Goal: Task Accomplishment & Management: Manage account settings

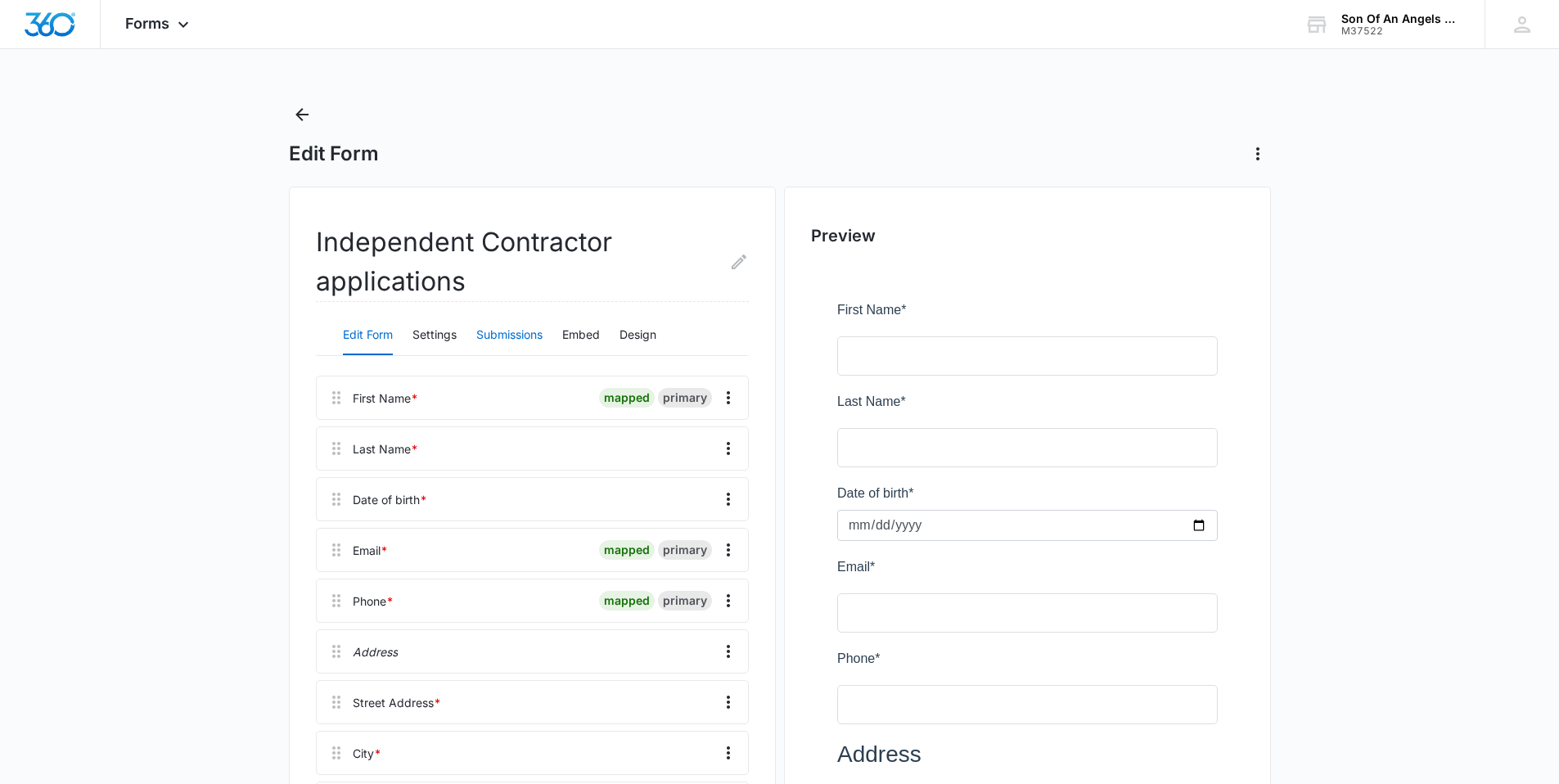
click at [513, 329] on button "Submissions" at bounding box center [509, 335] width 66 height 39
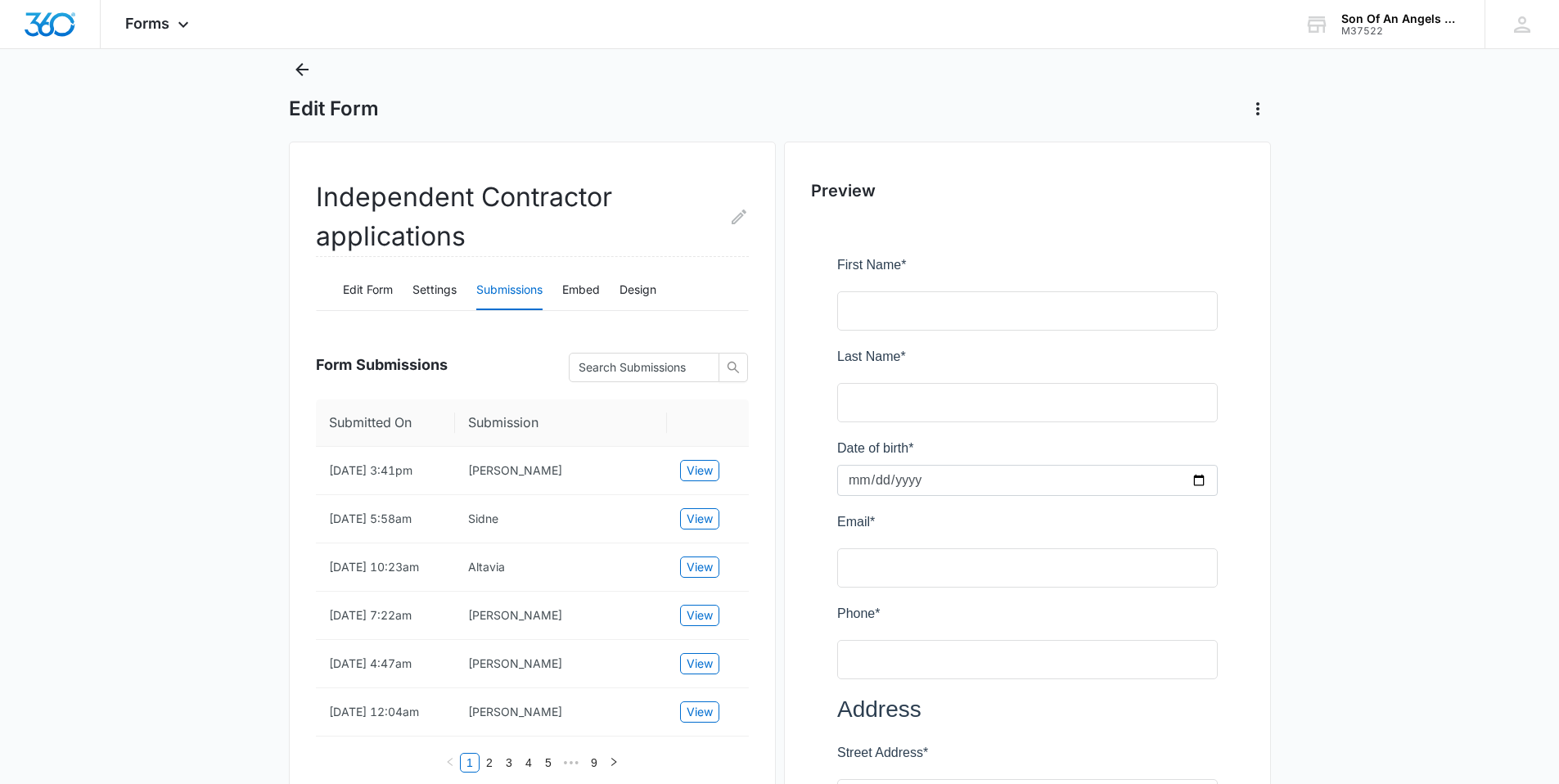
scroll to position [49, 0]
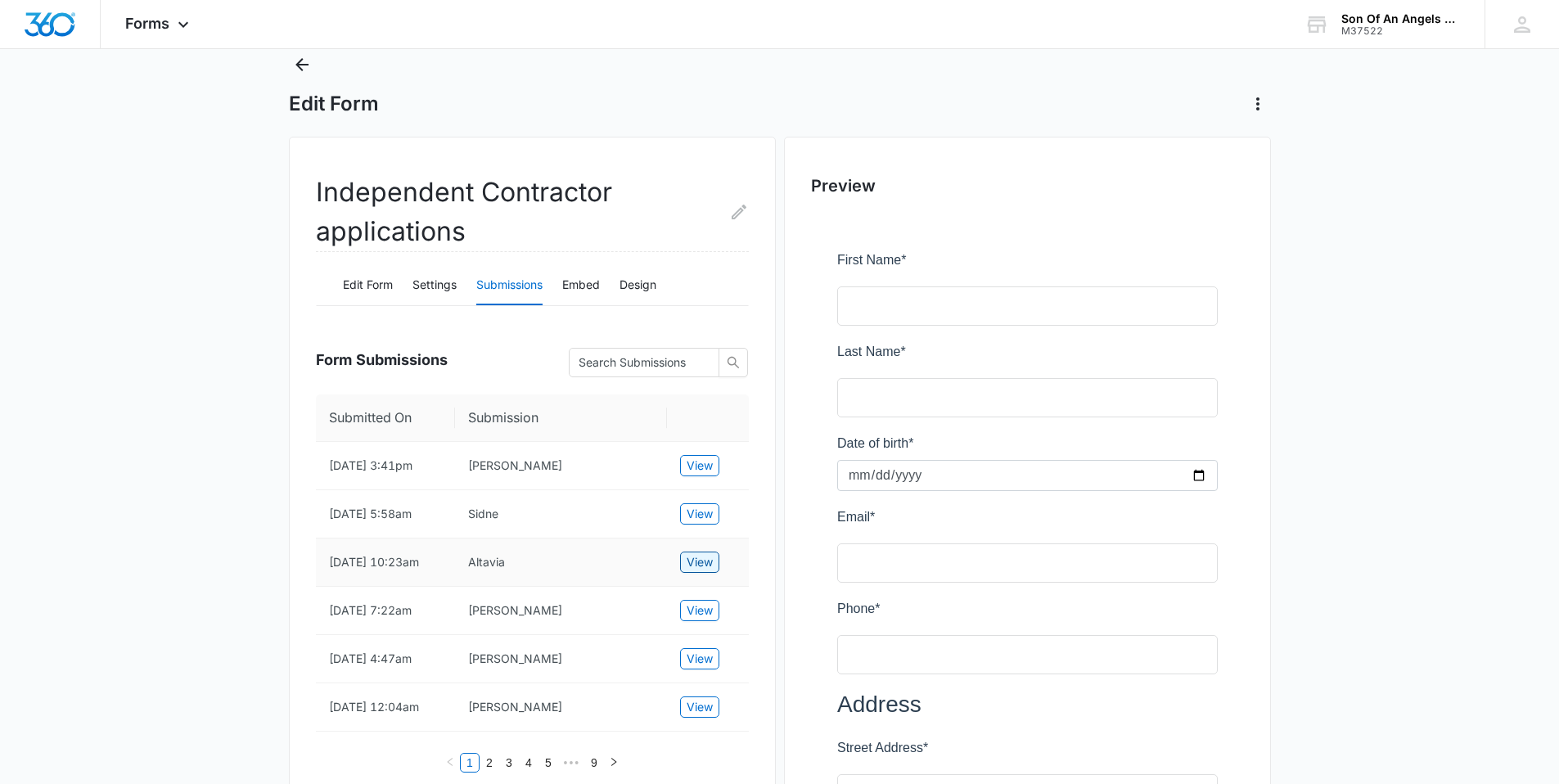
click at [690, 571] on span "View" at bounding box center [700, 562] width 26 height 18
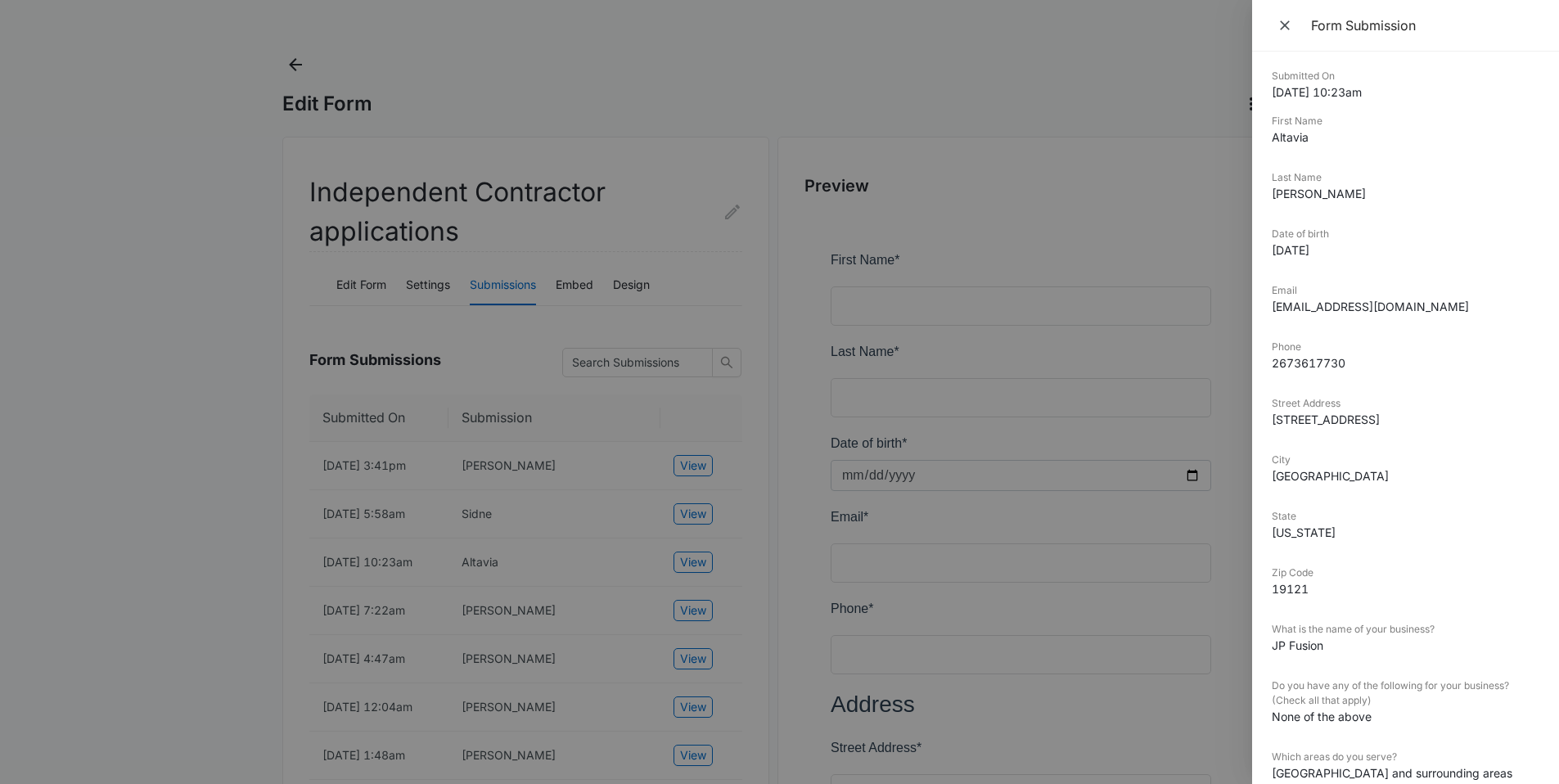
scroll to position [0, 0]
drag, startPoint x: 1310, startPoint y: 135, endPoint x: 1266, endPoint y: 142, distance: 44.6
click at [1266, 142] on div "Submitted On 10/10/2025 10:23am First Name Altavia Last Name Parker Date of bir…" at bounding box center [1405, 417] width 307 height 732
click at [1273, 140] on div "Submitted On 10/10/2025 10:23am First Name Altavia Last Name Parker Date of bir…" at bounding box center [1405, 417] width 307 height 732
drag, startPoint x: 1273, startPoint y: 140, endPoint x: 1318, endPoint y: 142, distance: 45.0
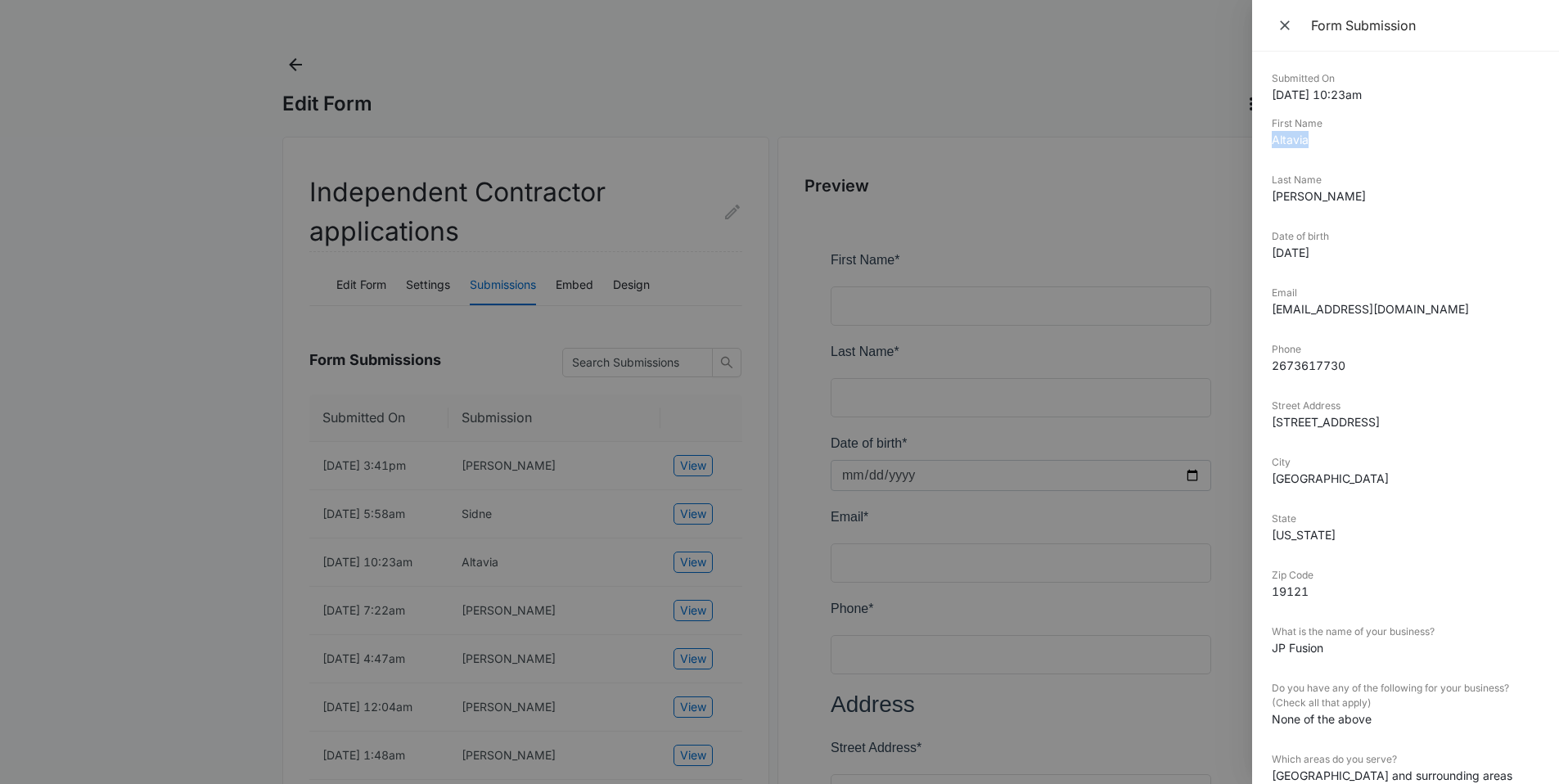
click at [1318, 142] on dd "Altavia" at bounding box center [1406, 140] width 268 height 17
copy dd "Altavia"
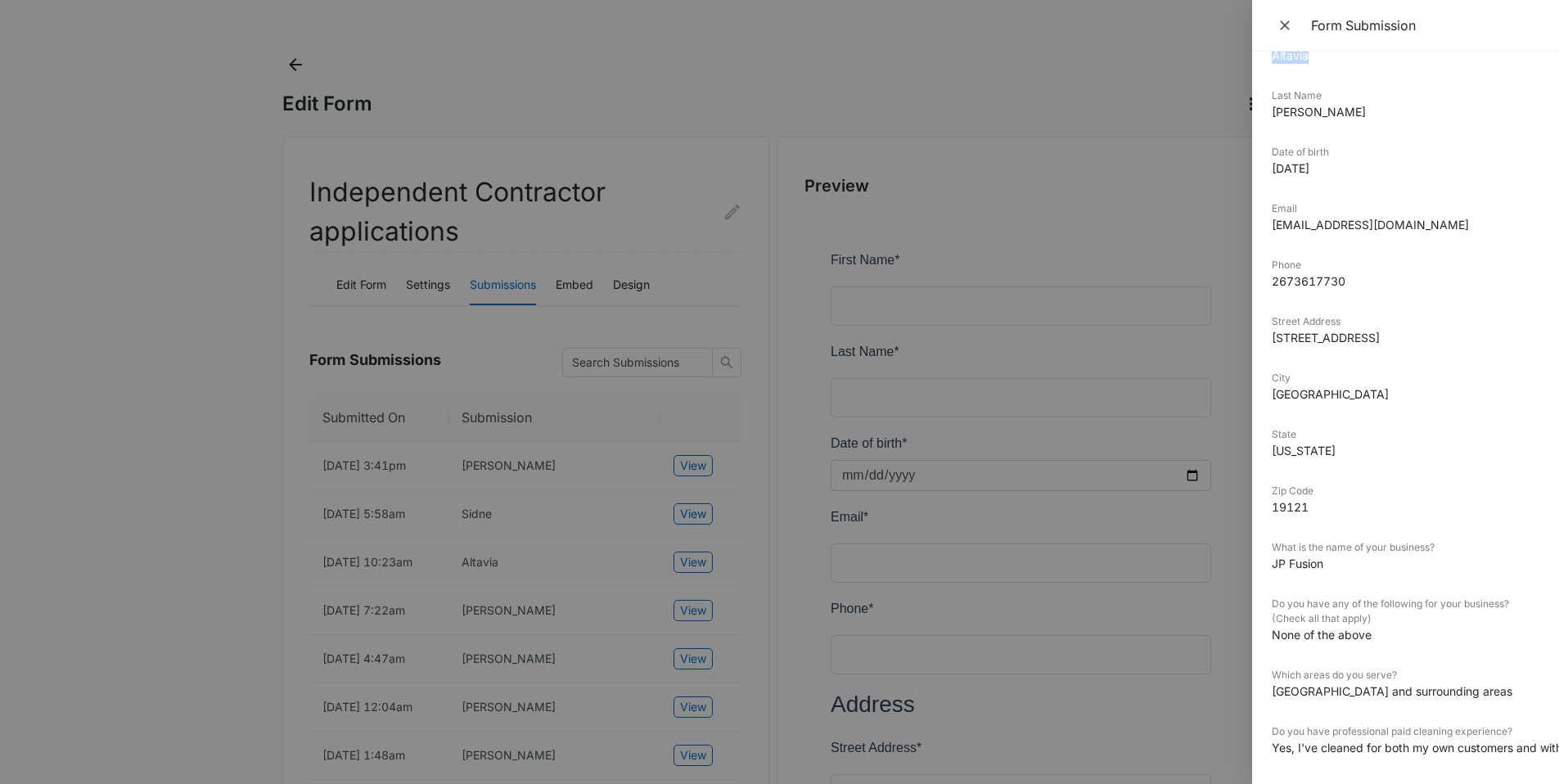
scroll to position [183, 0]
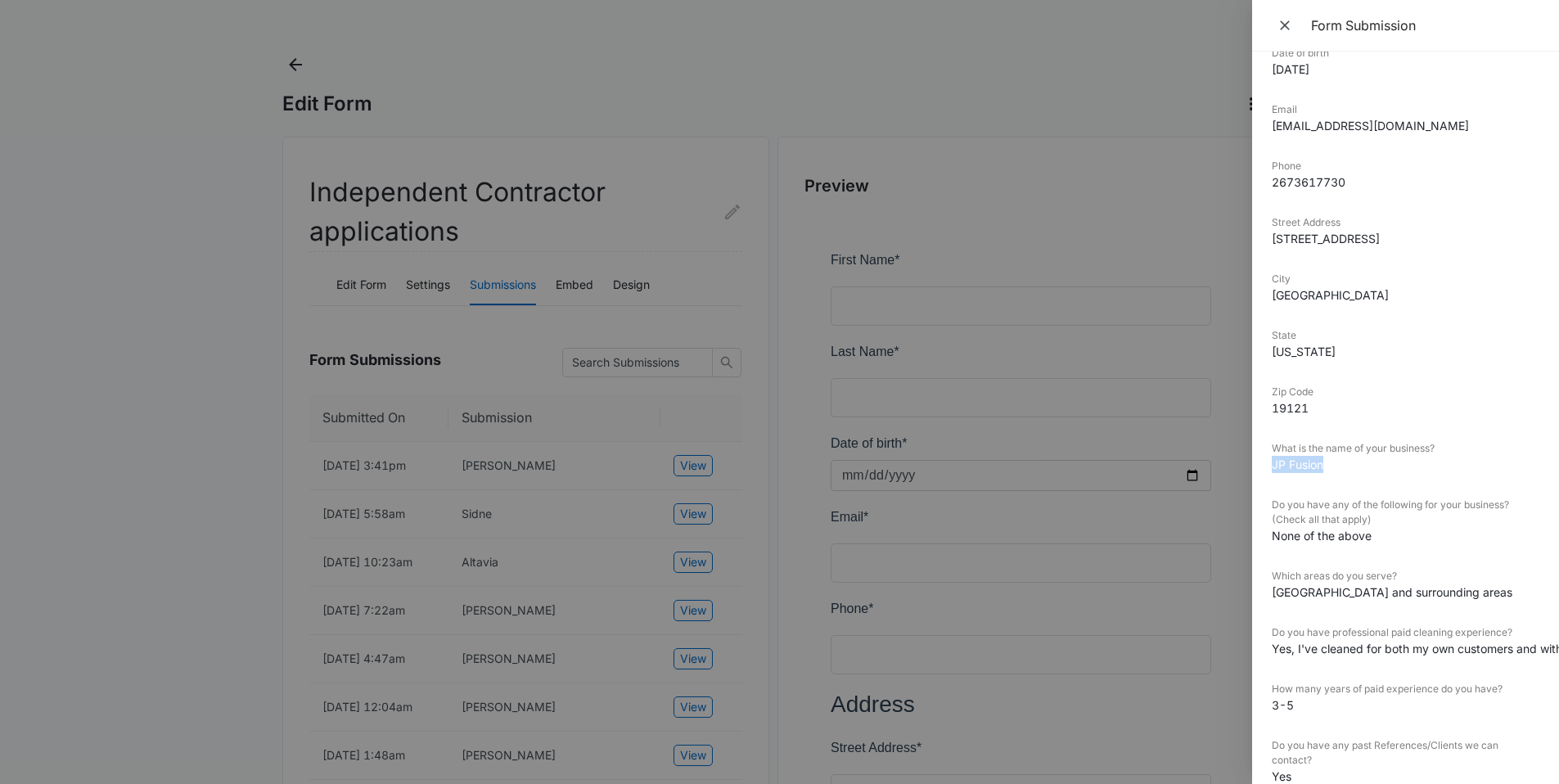
drag, startPoint x: 1333, startPoint y: 465, endPoint x: 1269, endPoint y: 464, distance: 64.0
click at [1269, 464] on div "Submitted On 10/10/2025 10:23am First Name Altavia Last Name Parker Date of bir…" at bounding box center [1405, 417] width 307 height 732
copy dd "JP Fusion"
click at [591, 78] on div at bounding box center [779, 392] width 1559 height 784
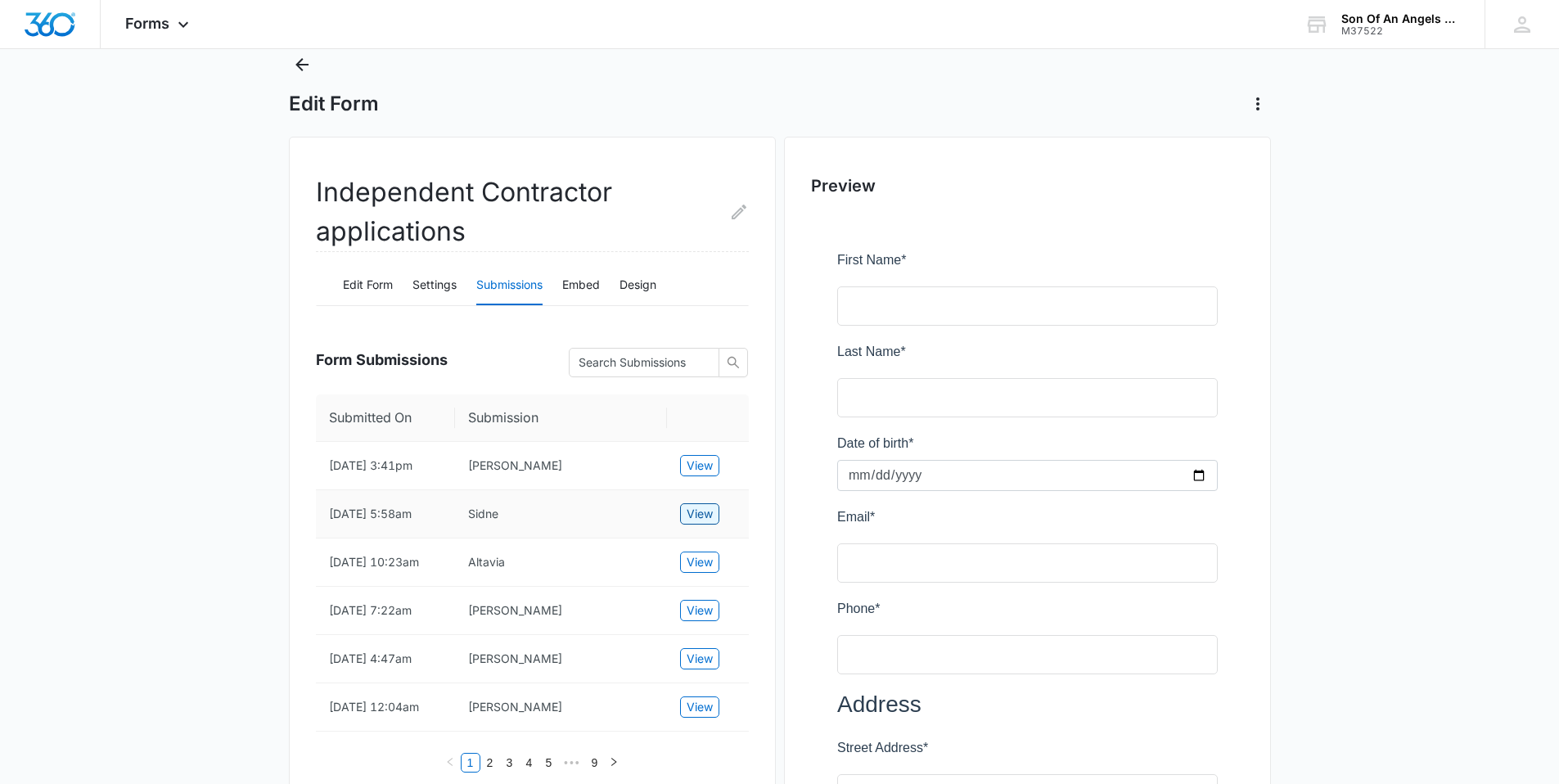
click at [707, 523] on span "View" at bounding box center [700, 513] width 26 height 18
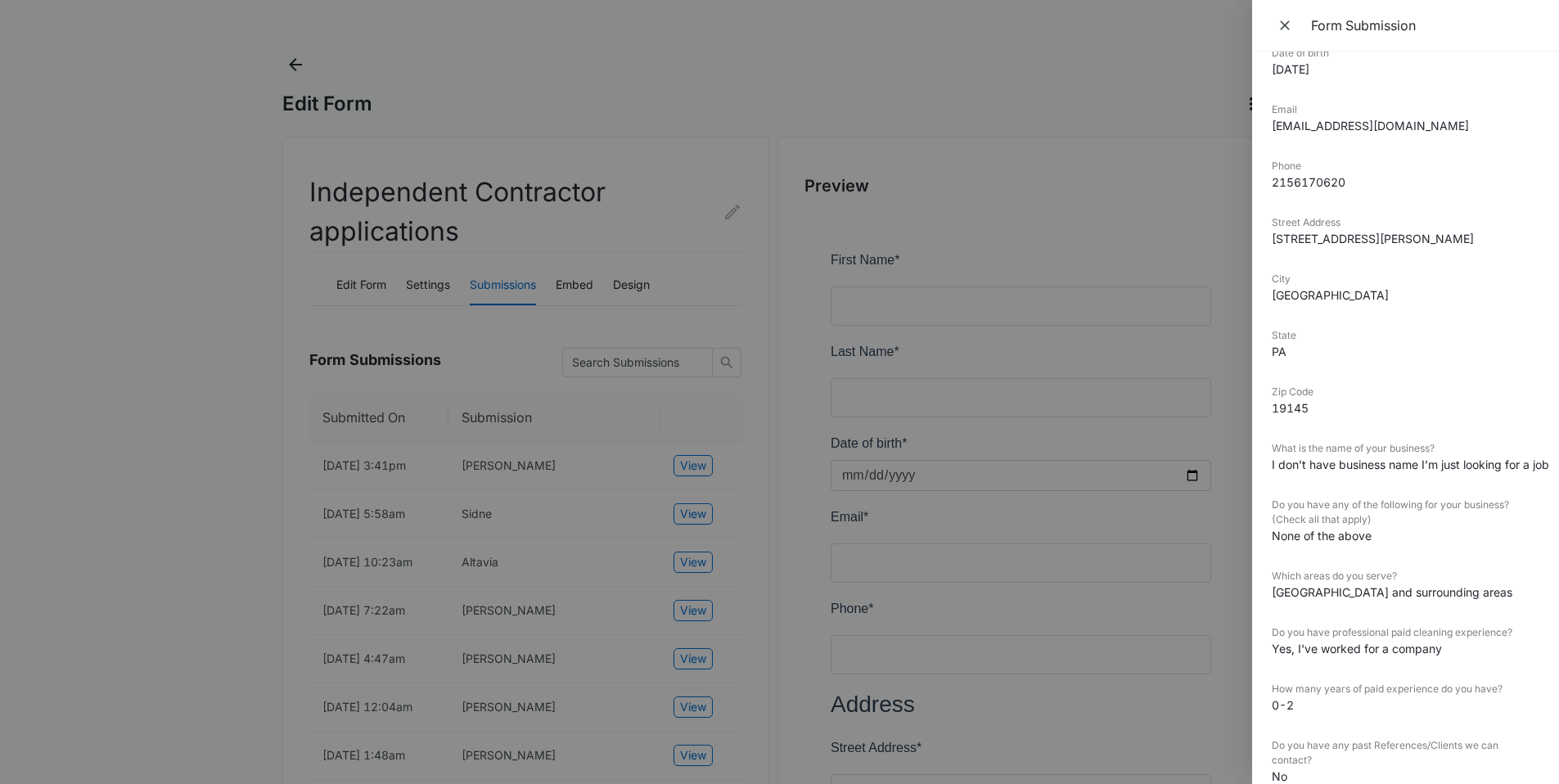
scroll to position [198, 0]
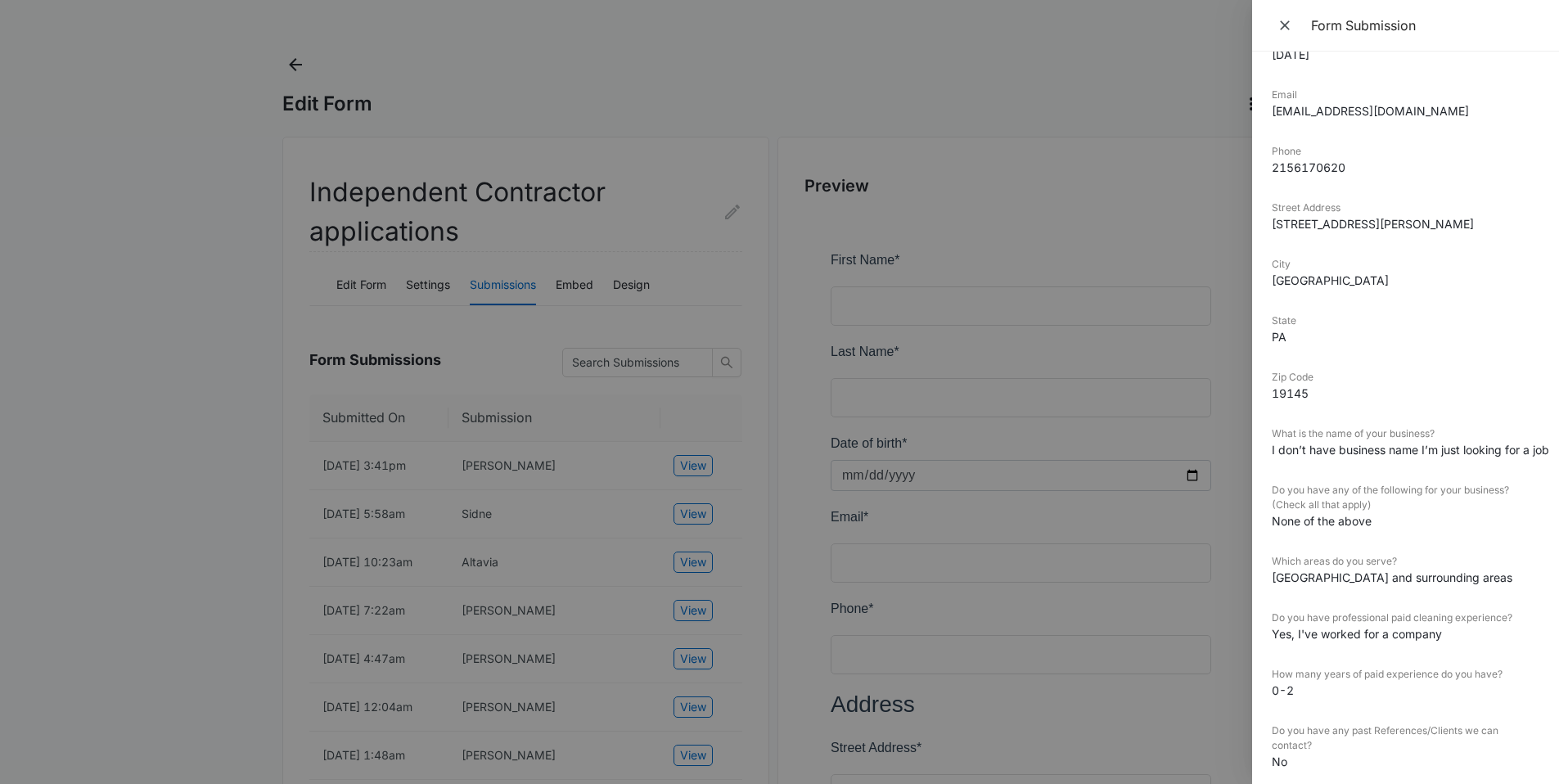
click at [876, 70] on div at bounding box center [779, 392] width 1559 height 784
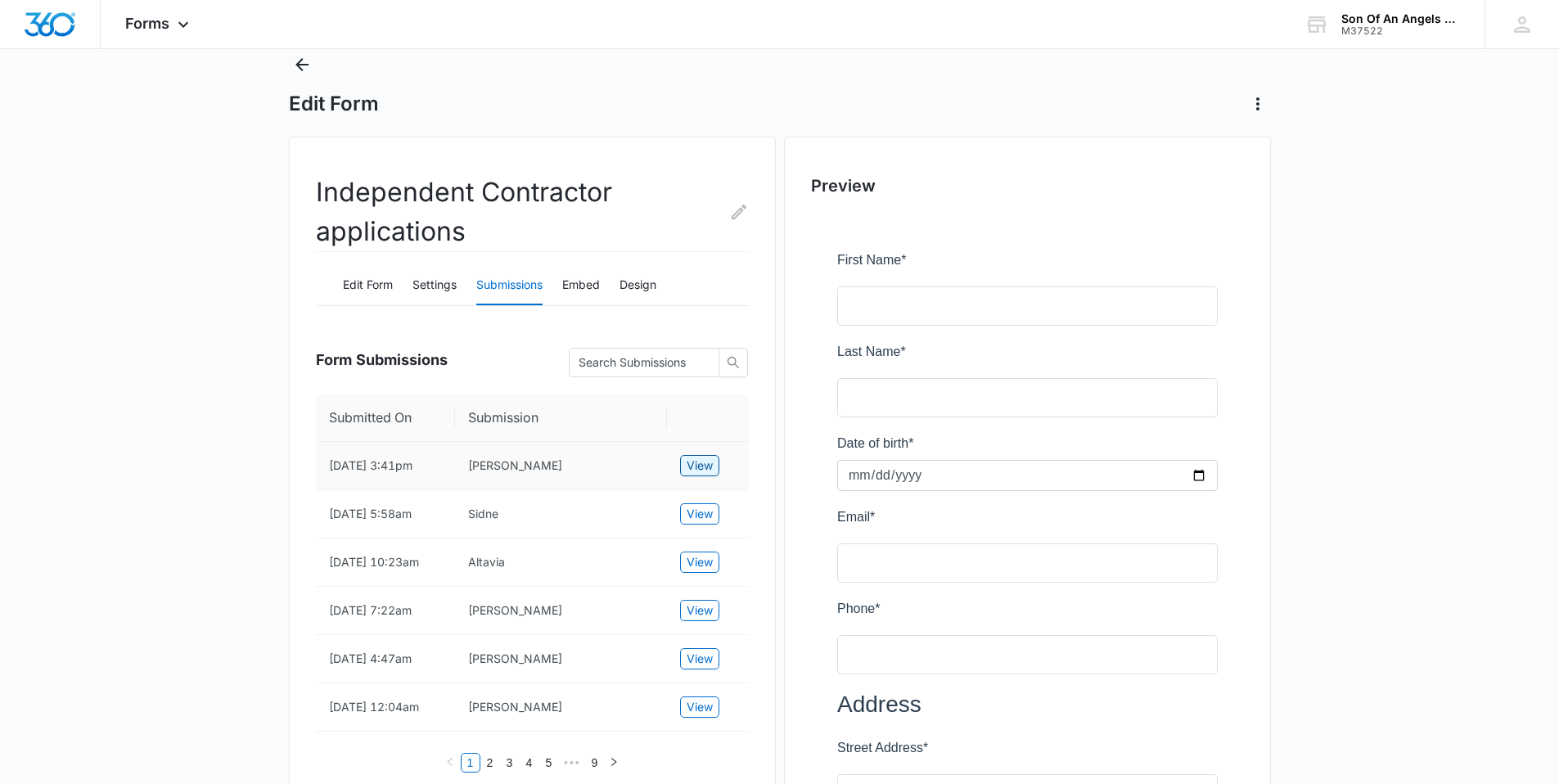
click at [689, 463] on span "View" at bounding box center [700, 465] width 26 height 18
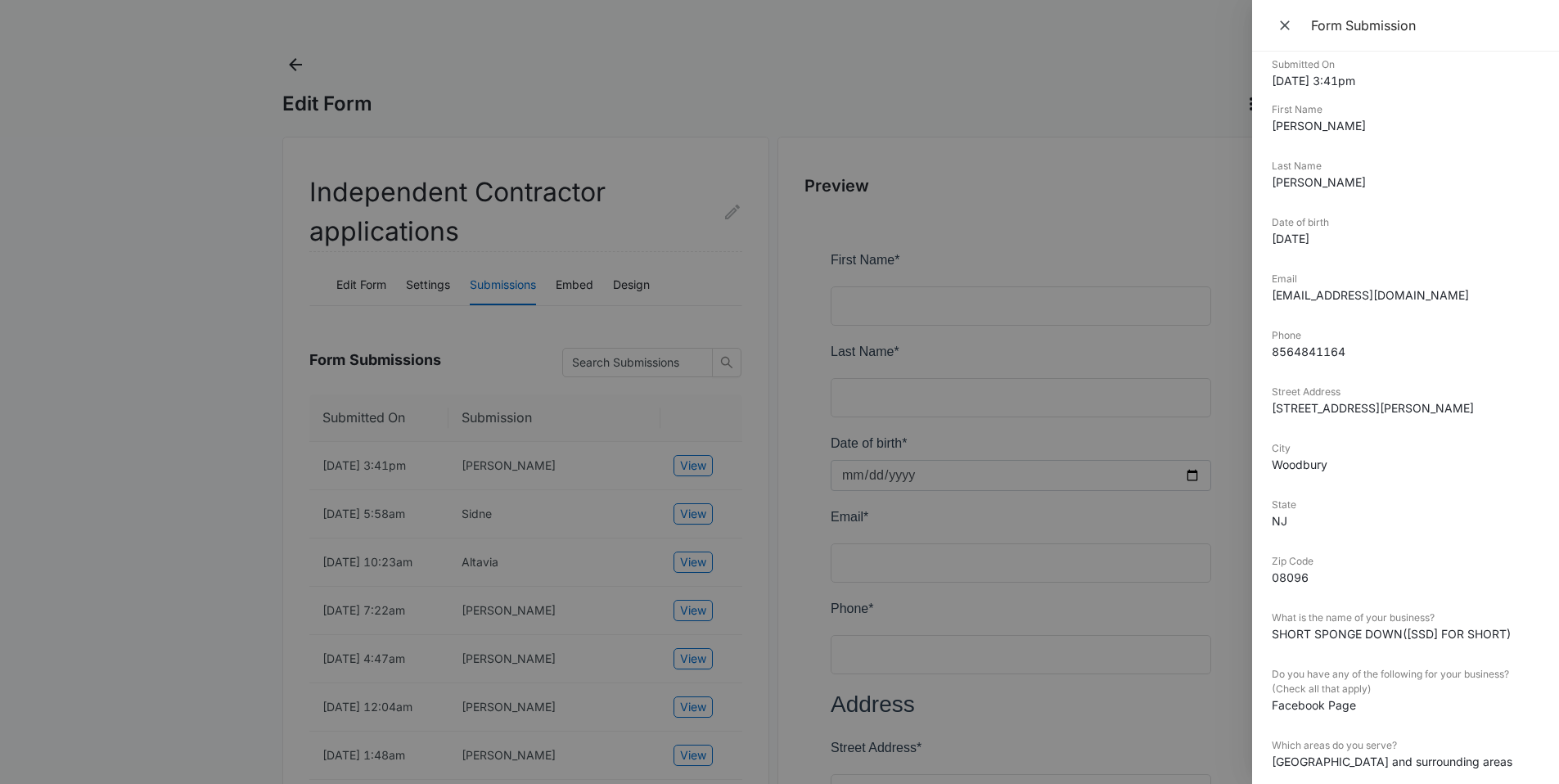
scroll to position [0, 0]
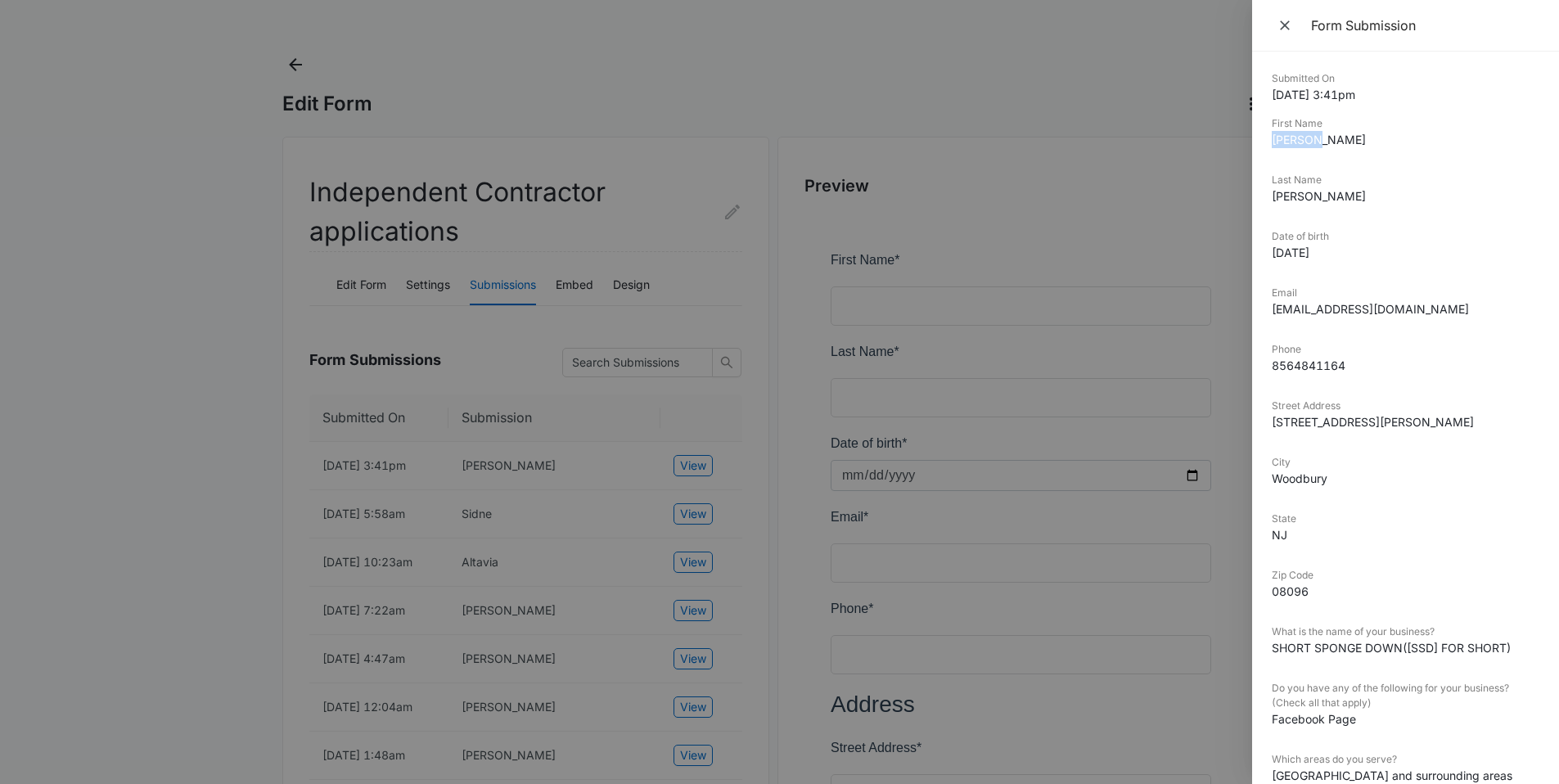
drag, startPoint x: 1324, startPoint y: 138, endPoint x: 1262, endPoint y: 138, distance: 62.0
click at [1261, 138] on div "Submitted On 10/12/2025 3:41pm First Name Jessica Last Name Abate Date of birth…" at bounding box center [1405, 417] width 307 height 732
copy dd "Jessica"
drag, startPoint x: 1323, startPoint y: 204, endPoint x: 1253, endPoint y: 192, distance: 71.0
click at [1253, 192] on div "Submitted On 10/12/2025 3:41pm First Name Jessica Last Name Abate Date of birth…" at bounding box center [1405, 417] width 307 height 732
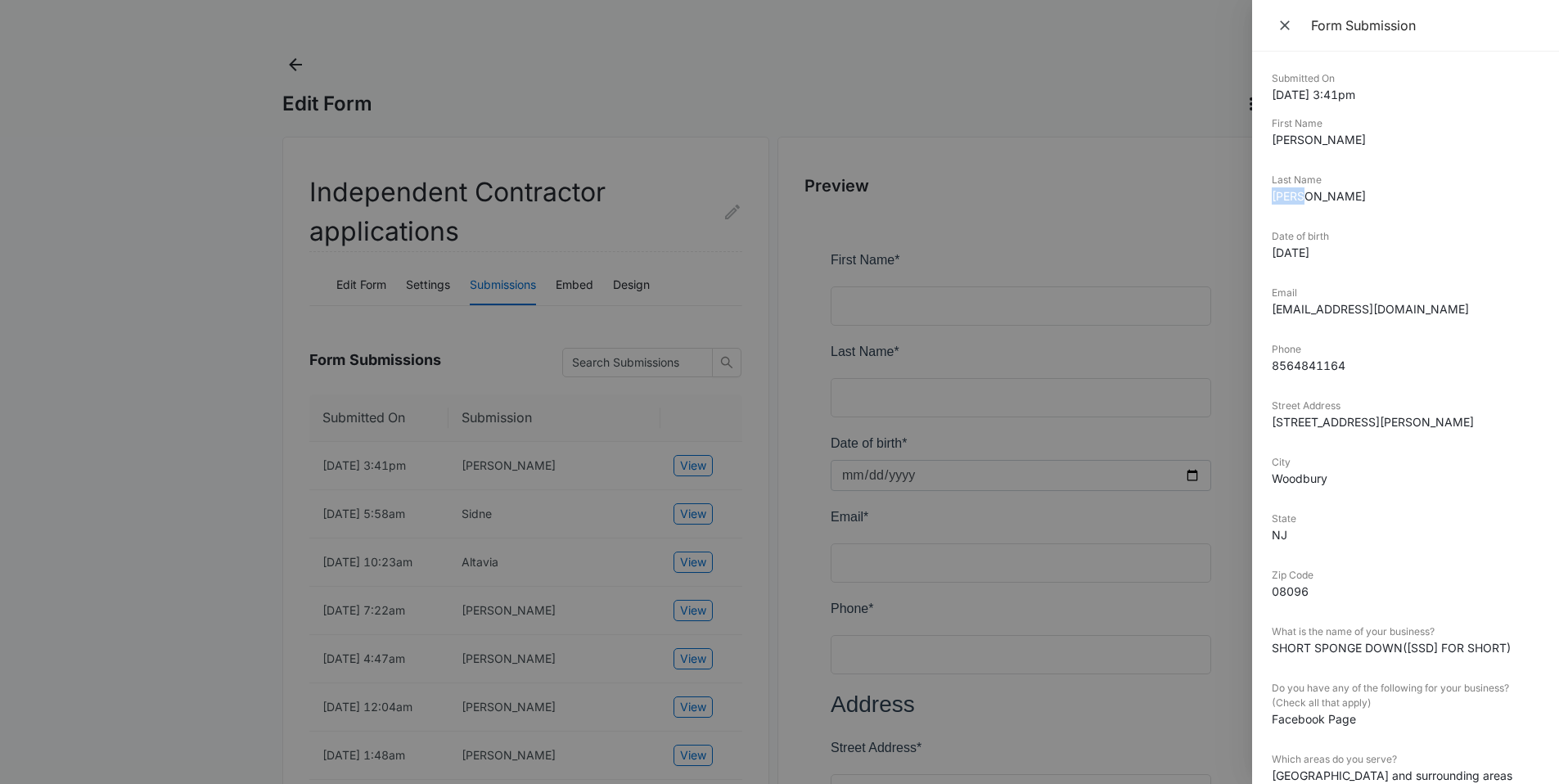
copy dd "Abate"
drag, startPoint x: 1353, startPoint y: 364, endPoint x: 1261, endPoint y: 364, distance: 92.0
click at [1261, 364] on div "Submitted On 10/12/2025 3:41pm First Name Jessica Last Name Abate Date of birth…" at bounding box center [1405, 417] width 307 height 732
copy dd "8564841164"
drag, startPoint x: 1465, startPoint y: 318, endPoint x: 1255, endPoint y: 307, distance: 210.3
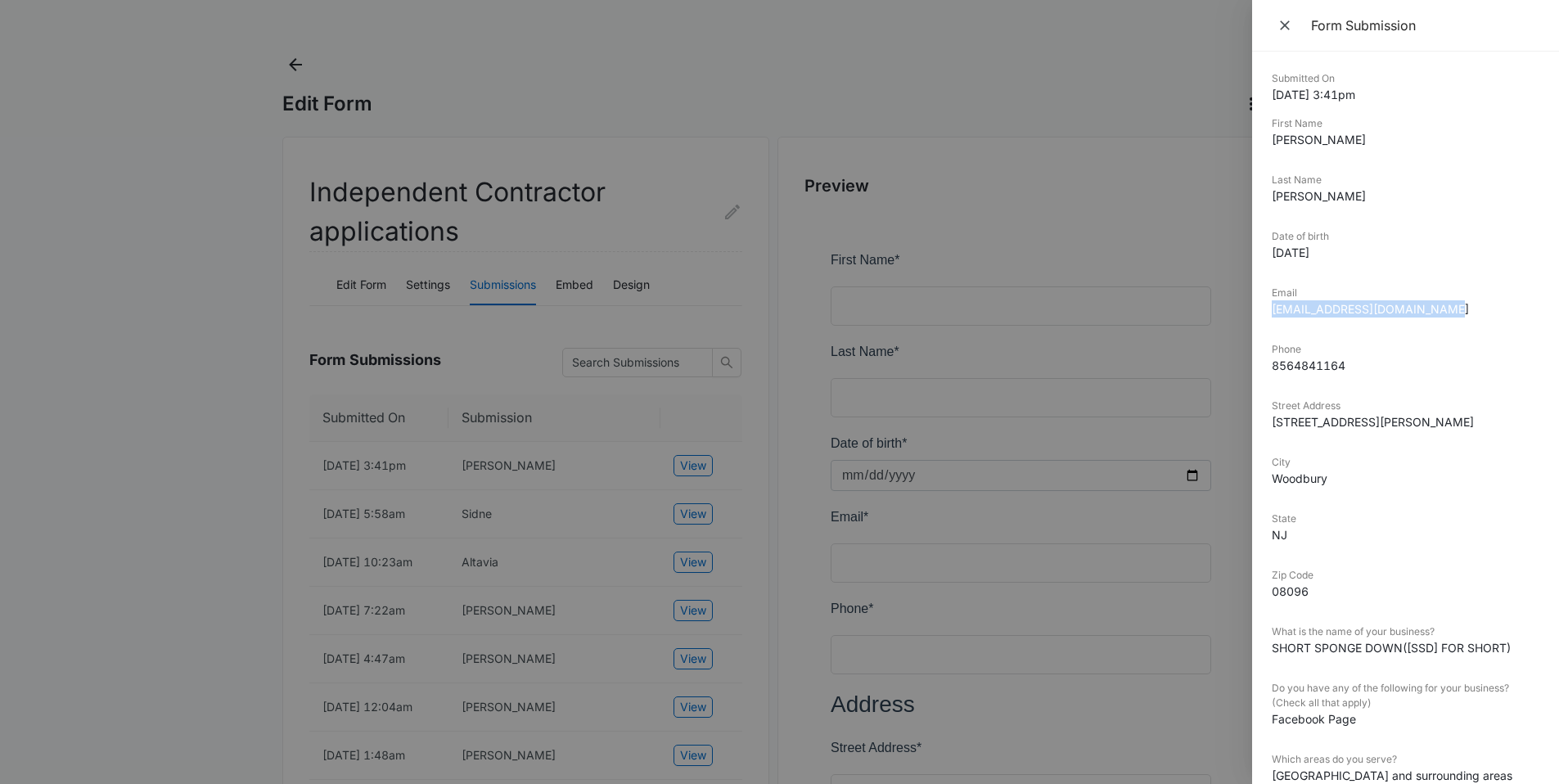
click at [1255, 307] on div "Submitted On 10/12/2025 3:41pm First Name Jessica Last Name Abate Date of birth…" at bounding box center [1405, 417] width 307 height 732
copy dd "Shortspongedown@outlook.com"
click at [7, 515] on div at bounding box center [779, 392] width 1559 height 784
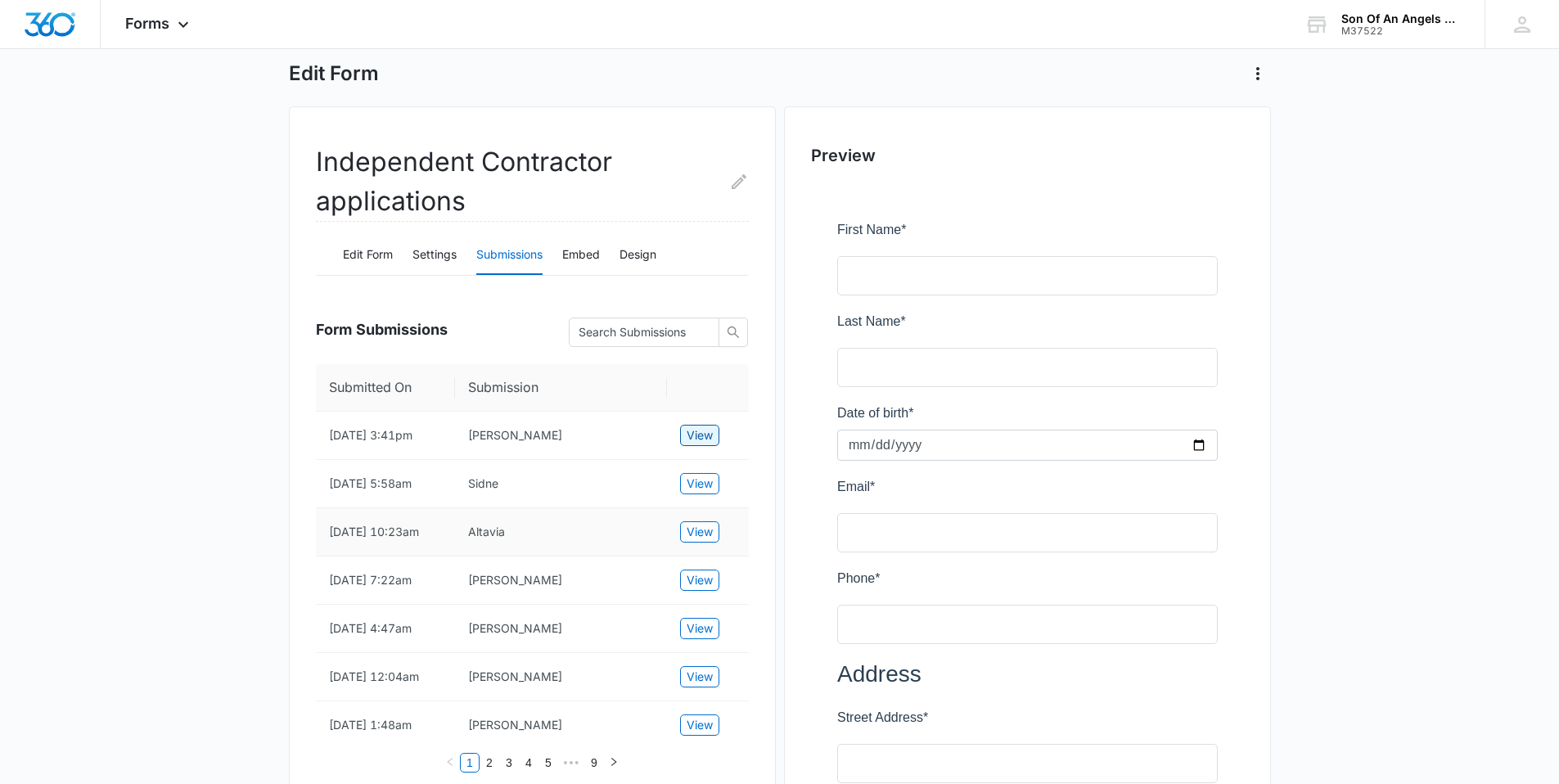
scroll to position [82, 0]
click at [703, 491] on span "View" at bounding box center [700, 482] width 26 height 18
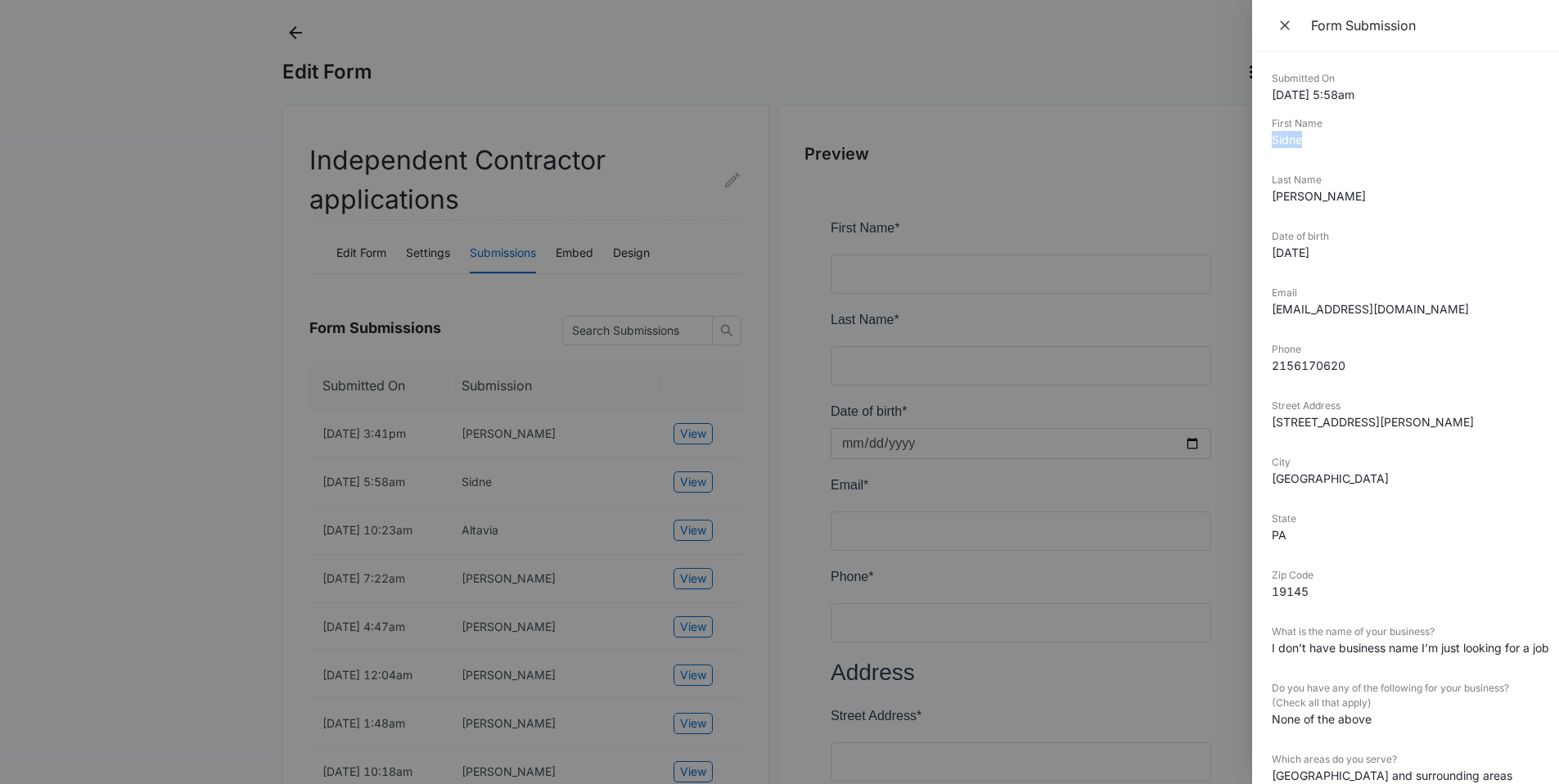
drag, startPoint x: 1304, startPoint y: 137, endPoint x: 1258, endPoint y: 132, distance: 46.3
click at [1258, 132] on div "Submitted On 10/11/2025 5:58am First Name Sidne Last Name Abdel jelil Date of b…" at bounding box center [1405, 417] width 307 height 732
copy dd "Sidne"
drag, startPoint x: 1344, startPoint y: 199, endPoint x: 1262, endPoint y: 194, distance: 82.2
click at [1262, 194] on div "Submitted On 10/11/2025 5:58am First Name Sidne Last Name Abdel jelil Date of b…" at bounding box center [1405, 417] width 307 height 732
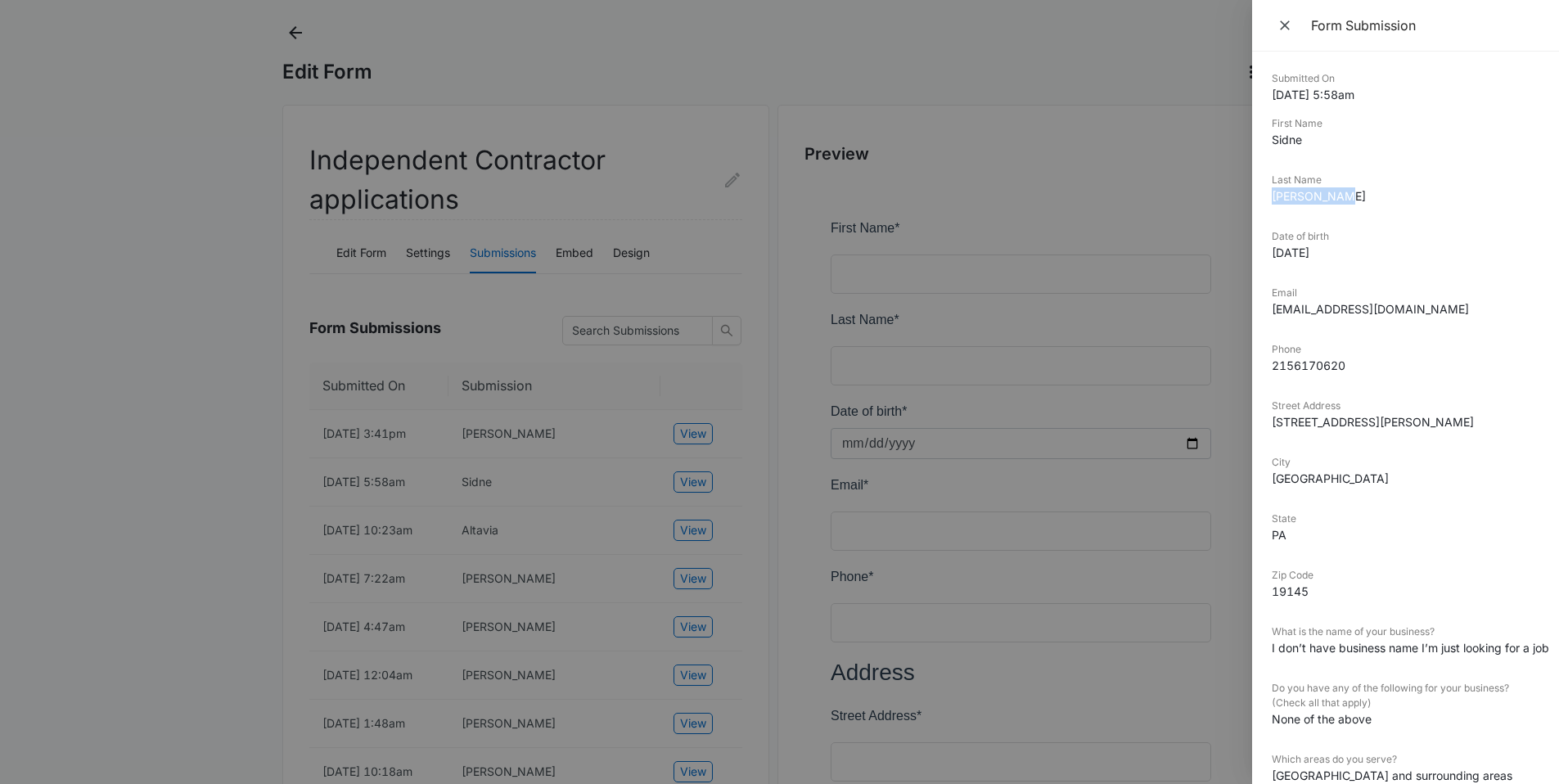
copy dd "Abdel jelil"
click at [1179, 344] on div at bounding box center [779, 392] width 1559 height 784
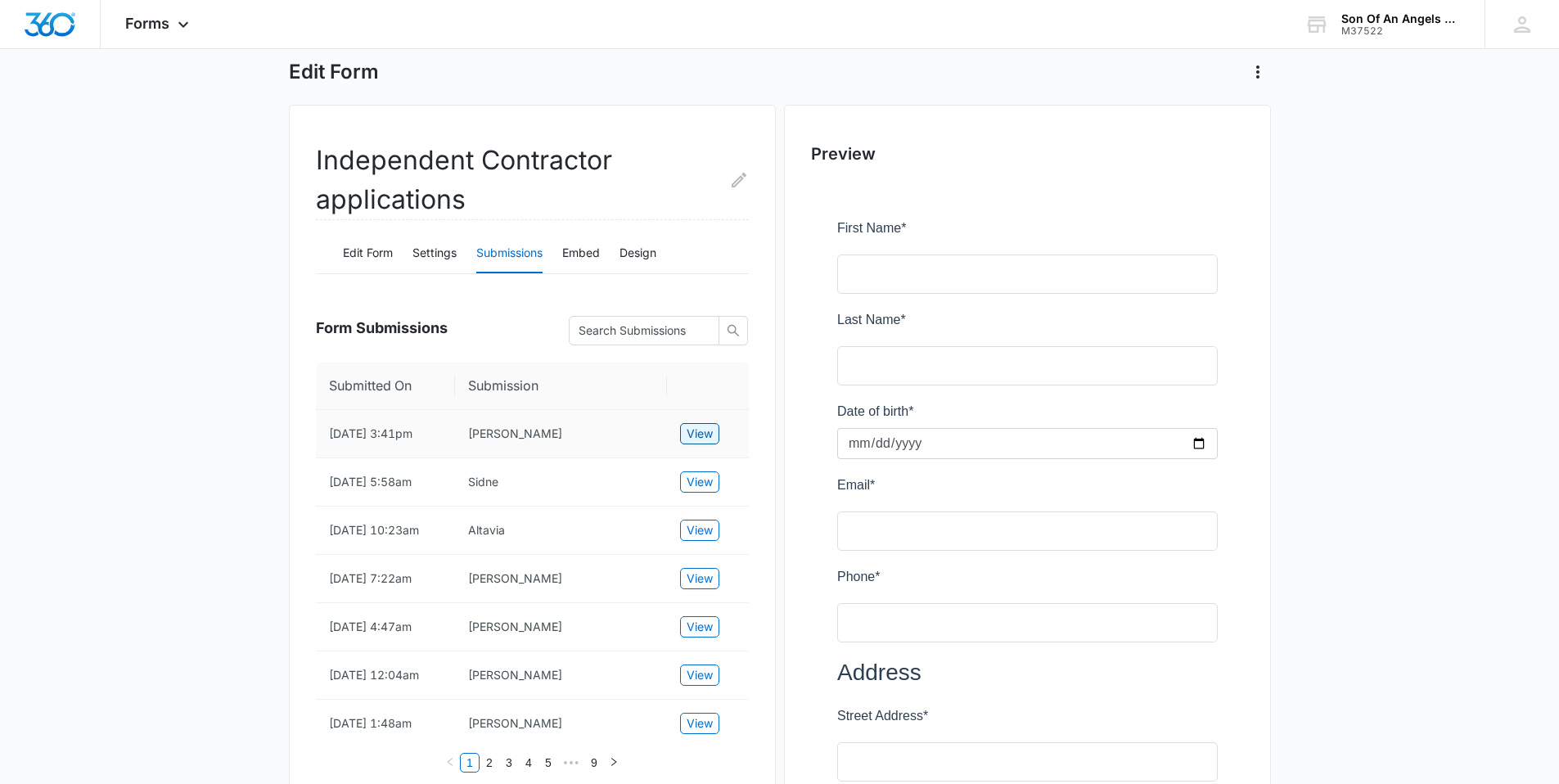
click at [706, 440] on span "View" at bounding box center [700, 433] width 26 height 18
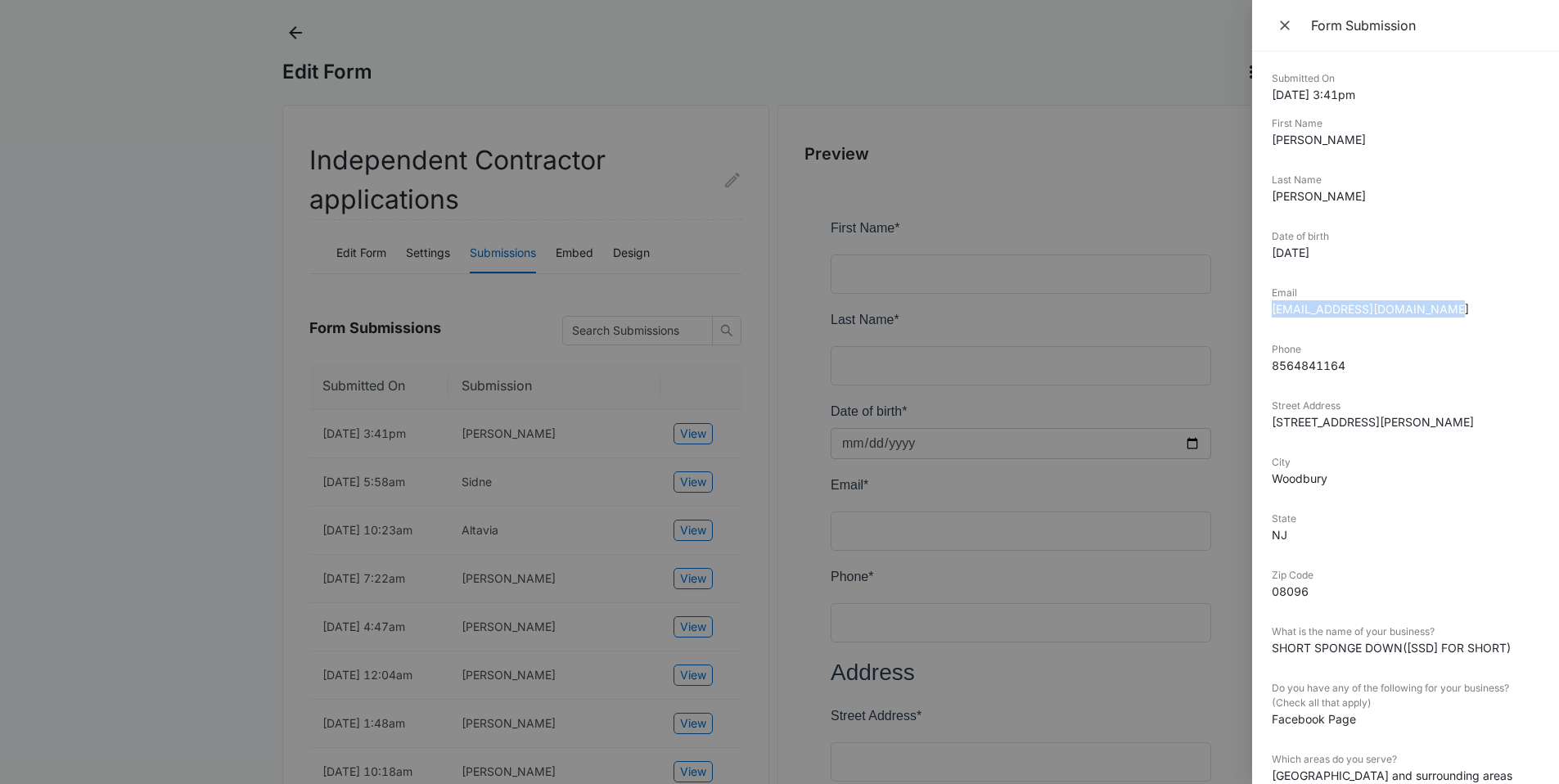
drag, startPoint x: 1463, startPoint y: 319, endPoint x: 1273, endPoint y: 301, distance: 190.9
click at [1273, 301] on div "Email Shortspongedown@outlook.com" at bounding box center [1406, 307] width 268 height 43
copy dd "Shortspongedown@outlook.com"
drag, startPoint x: 1359, startPoint y: 370, endPoint x: 1266, endPoint y: 361, distance: 93.4
click at [1266, 361] on div "Submitted On 10/12/2025 3:41pm First Name Jessica Last Name Abate Date of birth…" at bounding box center [1405, 417] width 307 height 732
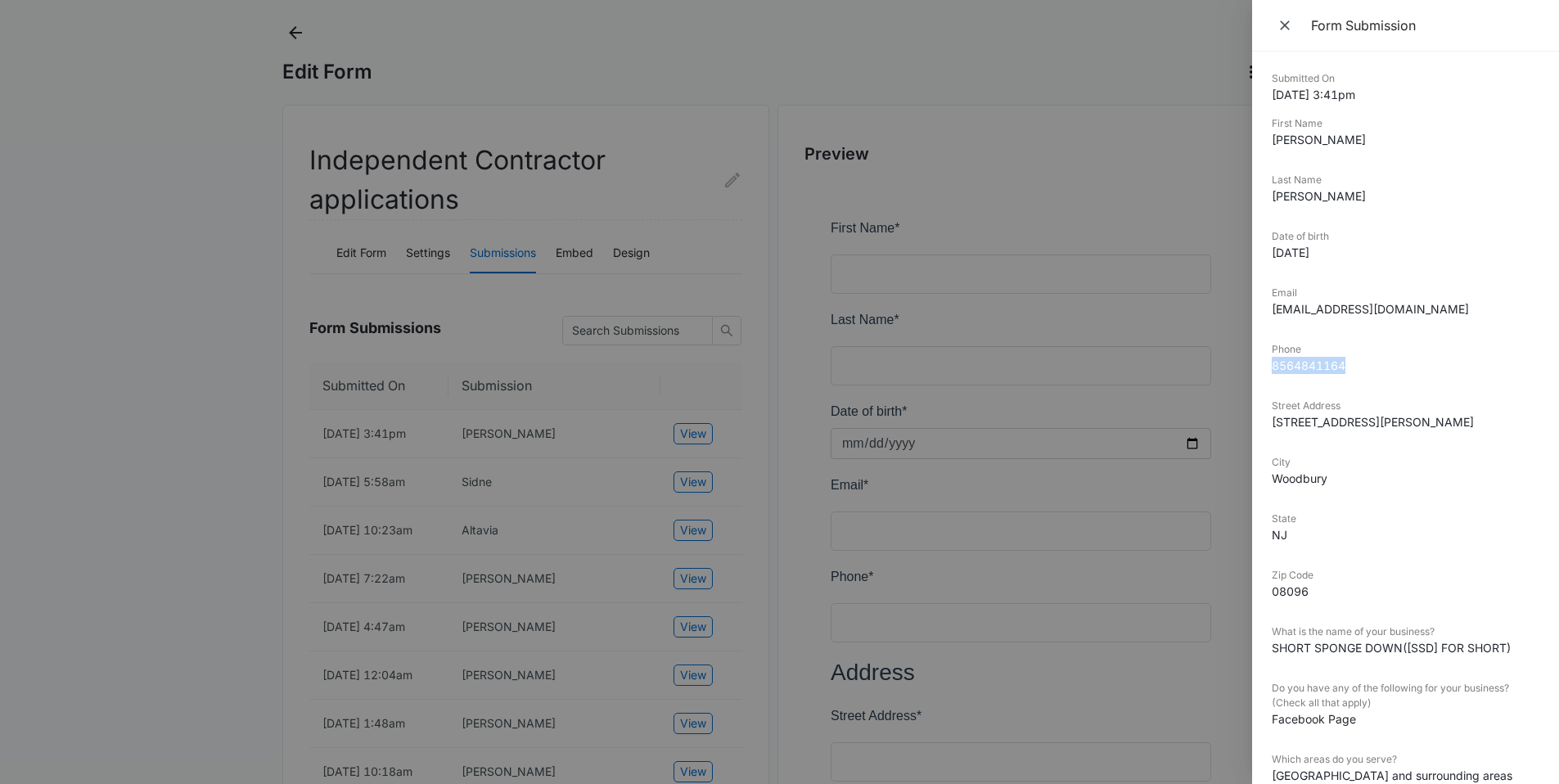
click at [614, 536] on div at bounding box center [779, 392] width 1559 height 784
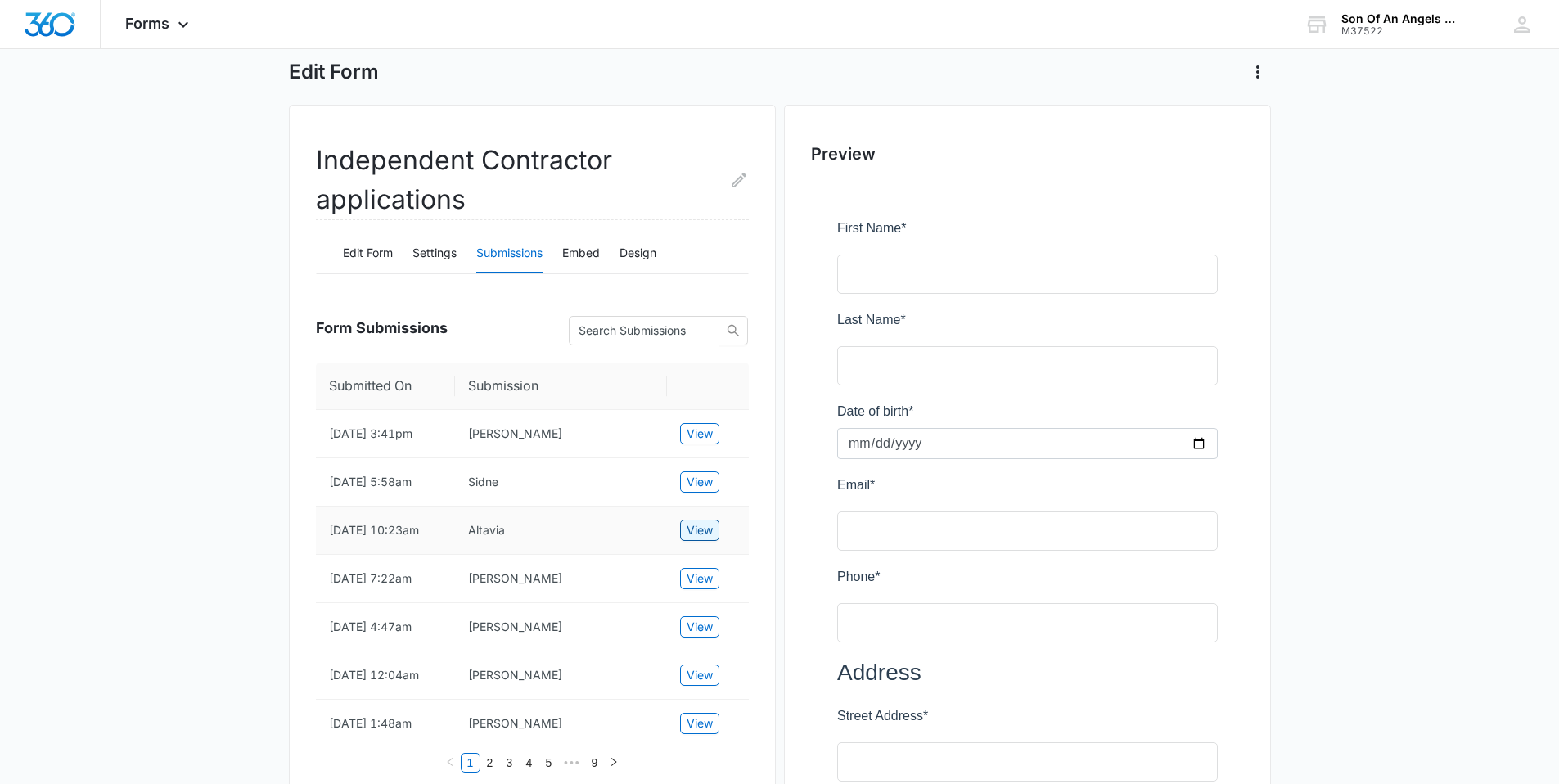
click at [694, 539] on span "View" at bounding box center [700, 530] width 26 height 18
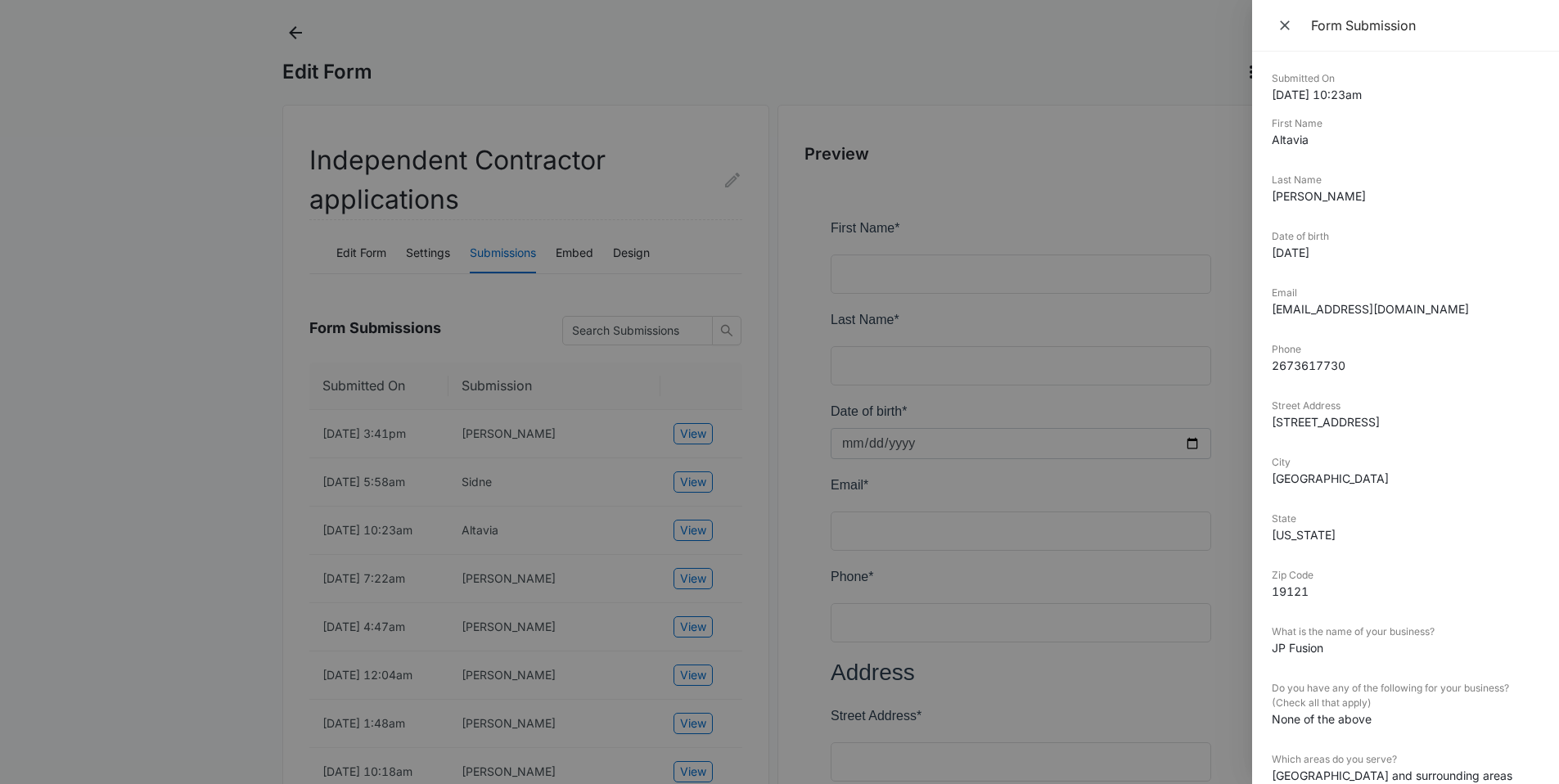
click at [621, 415] on div at bounding box center [779, 392] width 1559 height 784
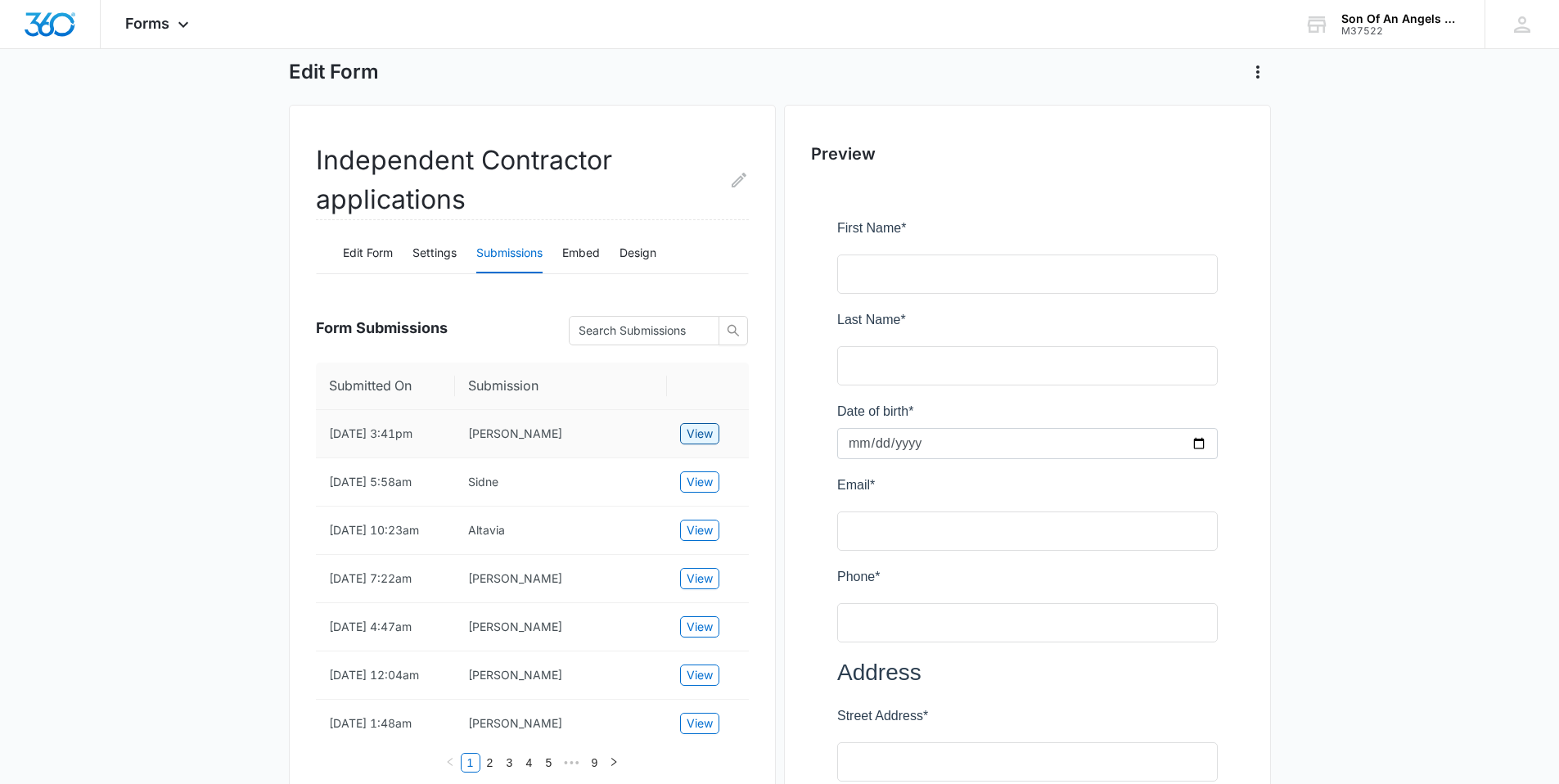
click at [684, 444] on button "View" at bounding box center [699, 433] width 39 height 22
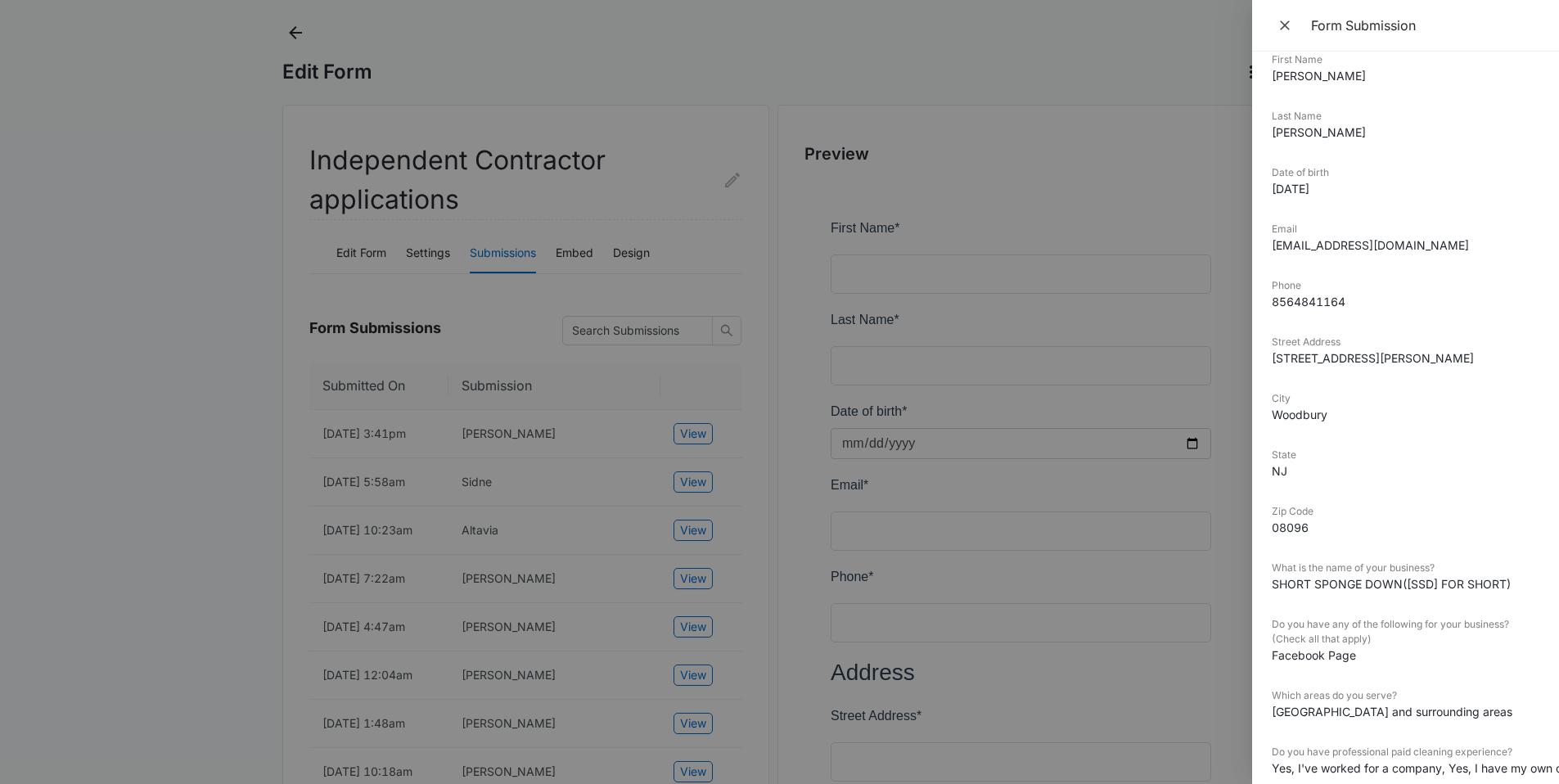
scroll to position [65, 0]
drag, startPoint x: 1516, startPoint y: 583, endPoint x: 1264, endPoint y: 577, distance: 252.1
click at [1263, 577] on div "Submitted On 10/12/2025 3:41pm First Name Jessica Last Name Abate Date of birth…" at bounding box center [1405, 417] width 307 height 732
click at [118, 578] on div at bounding box center [779, 392] width 1559 height 784
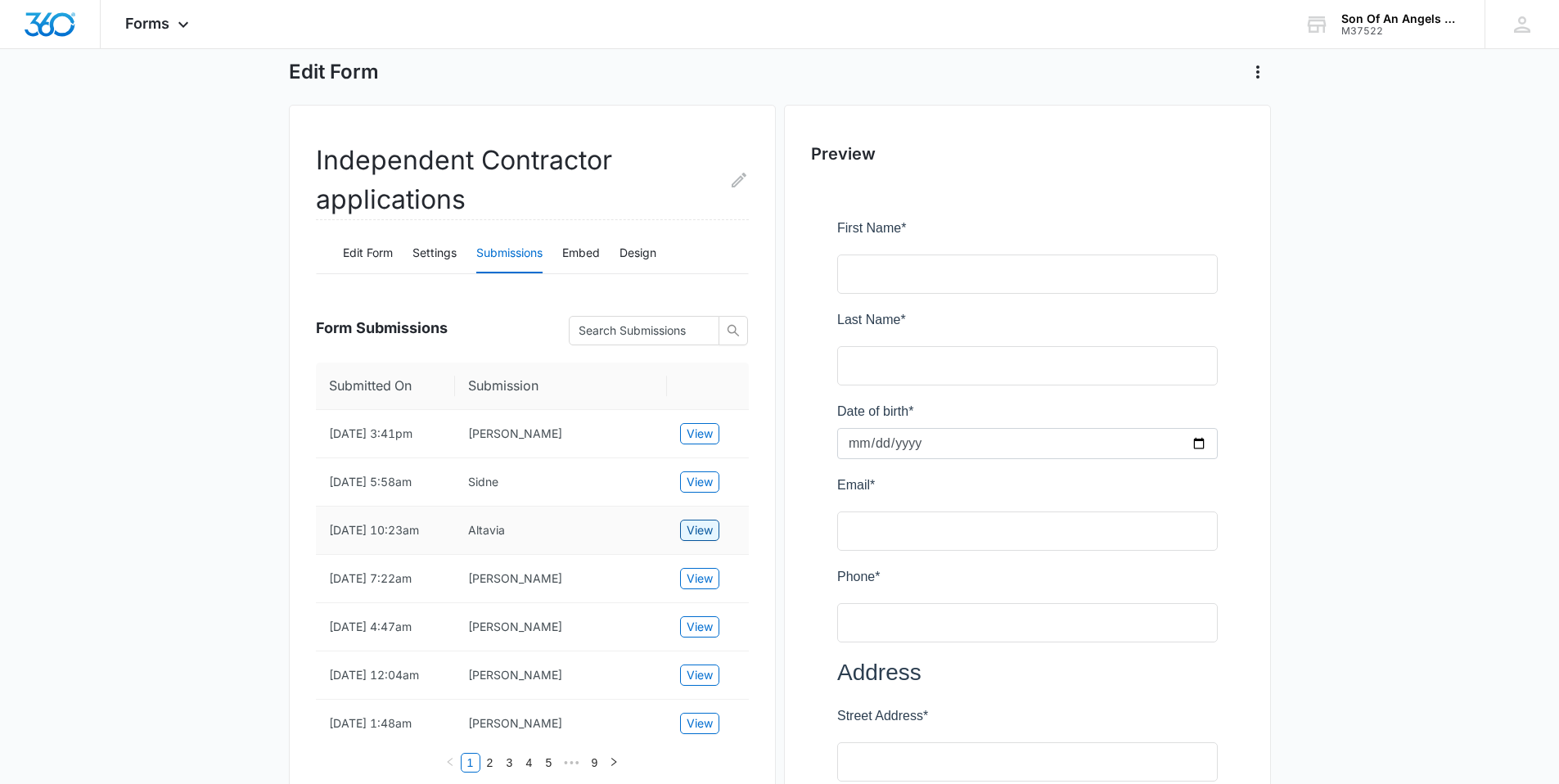
click at [710, 539] on span "View" at bounding box center [700, 530] width 26 height 18
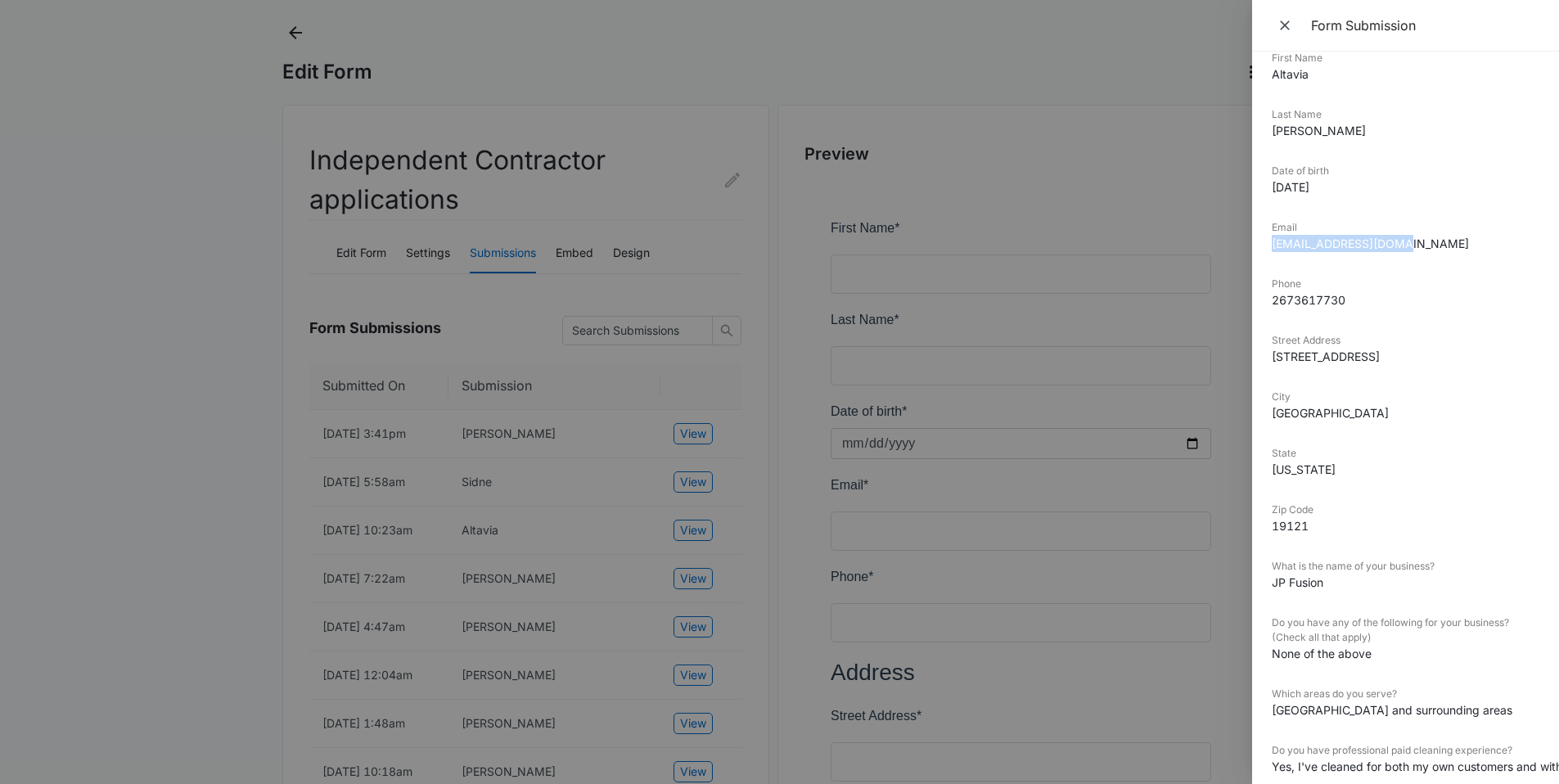
drag, startPoint x: 1394, startPoint y: 241, endPoint x: 1258, endPoint y: 234, distance: 136.2
click at [1258, 234] on div "Submitted On 10/10/2025 10:23am First Name Altavia Last Name Parker Date of bir…" at bounding box center [1405, 417] width 307 height 732
drag, startPoint x: 1349, startPoint y: 306, endPoint x: 1264, endPoint y: 304, distance: 85.0
click at [1264, 304] on div "Submitted On 10/10/2025 10:23am First Name Altavia Last Name Parker Date of bir…" at bounding box center [1405, 417] width 307 height 732
click at [693, 36] on div at bounding box center [779, 392] width 1559 height 784
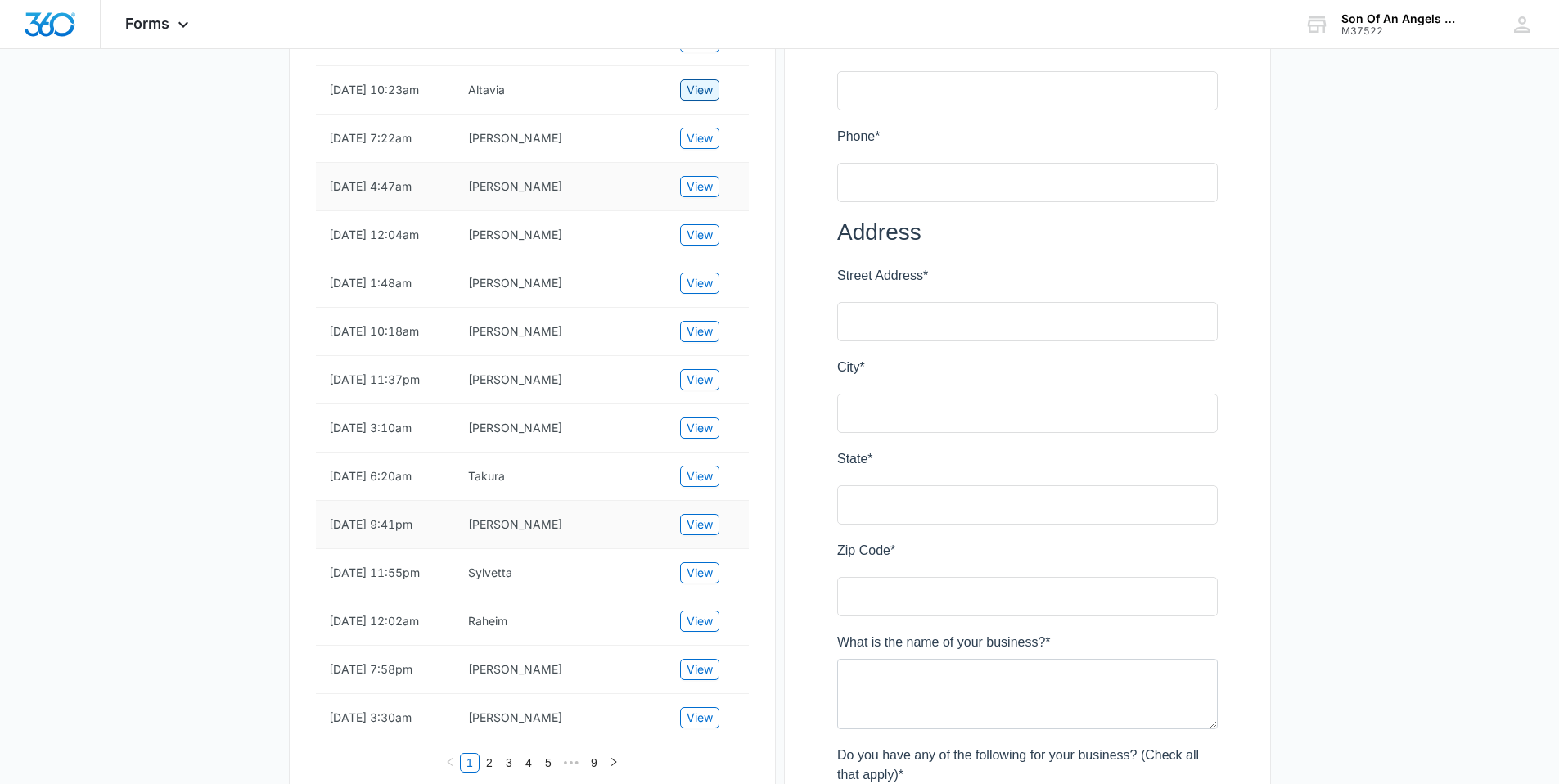
scroll to position [536, 0]
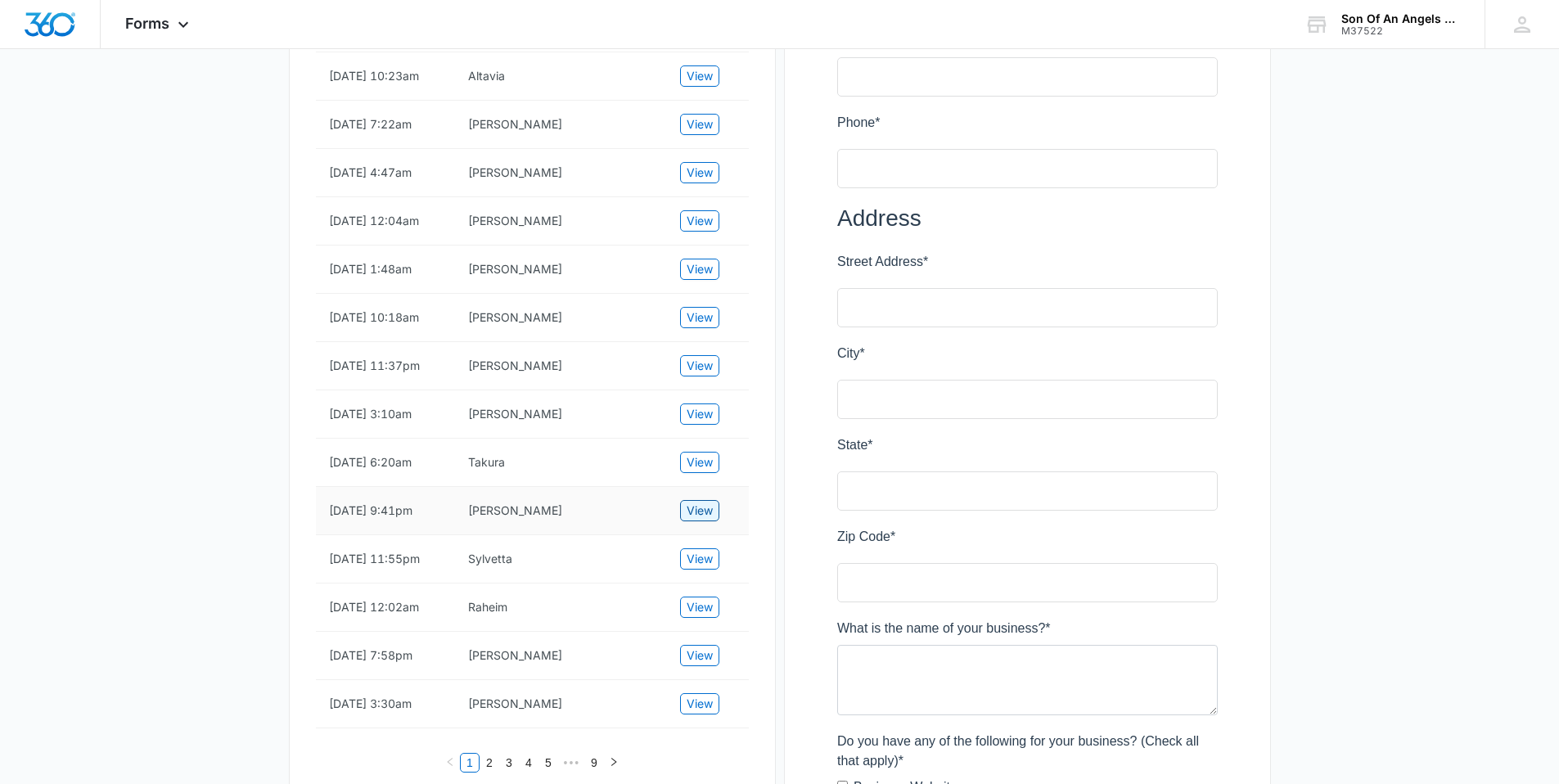
click at [704, 519] on span "View" at bounding box center [700, 511] width 26 height 18
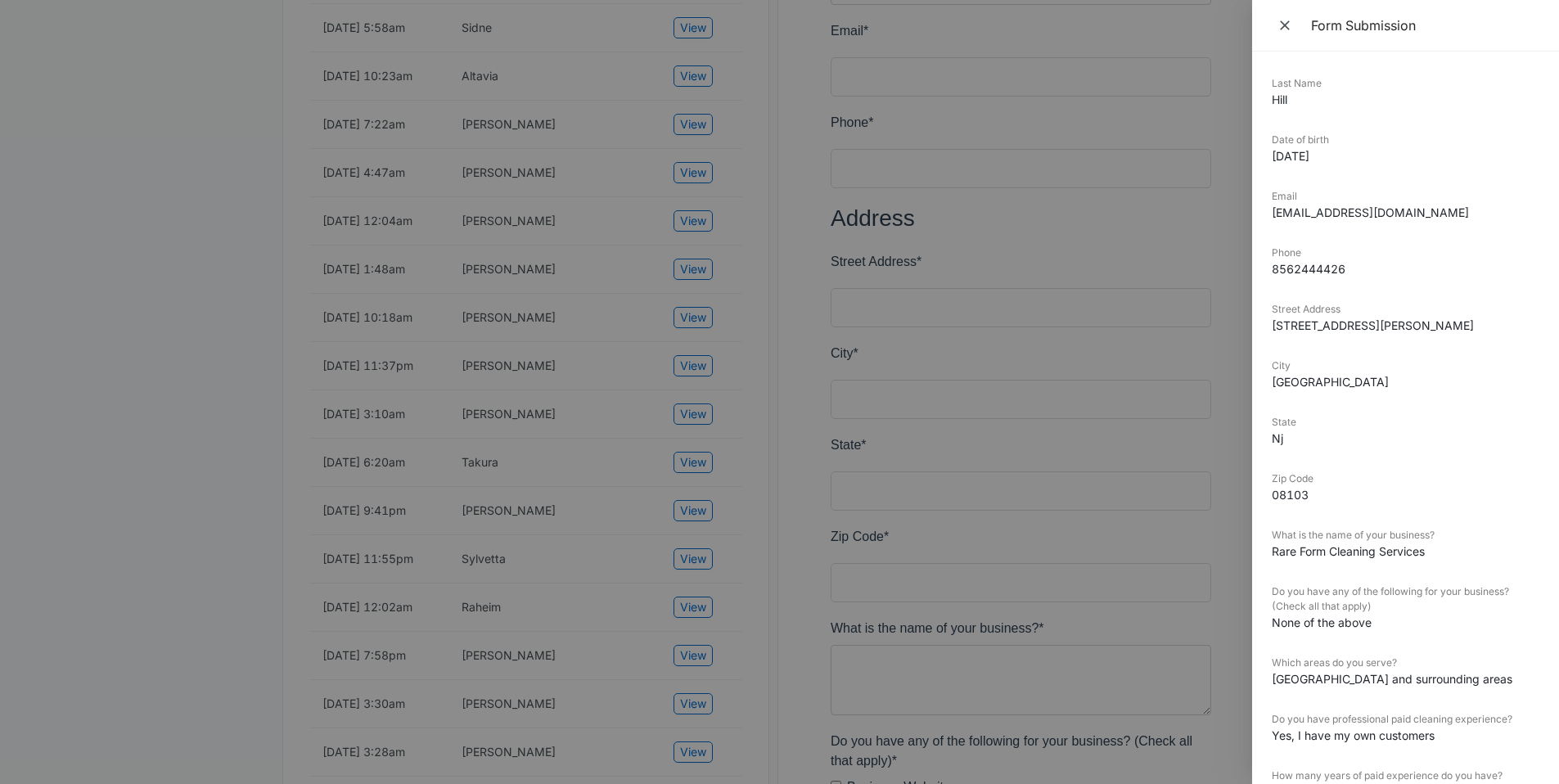
scroll to position [99, 0]
drag, startPoint x: 1434, startPoint y: 546, endPoint x: 1269, endPoint y: 546, distance: 165.0
click at [1269, 546] on div "Submitted On 9/03/2025 9:41pm First Name Anthony Last Name Hill Date of birth 1…" at bounding box center [1405, 417] width 307 height 732
click at [154, 514] on div at bounding box center [779, 392] width 1559 height 784
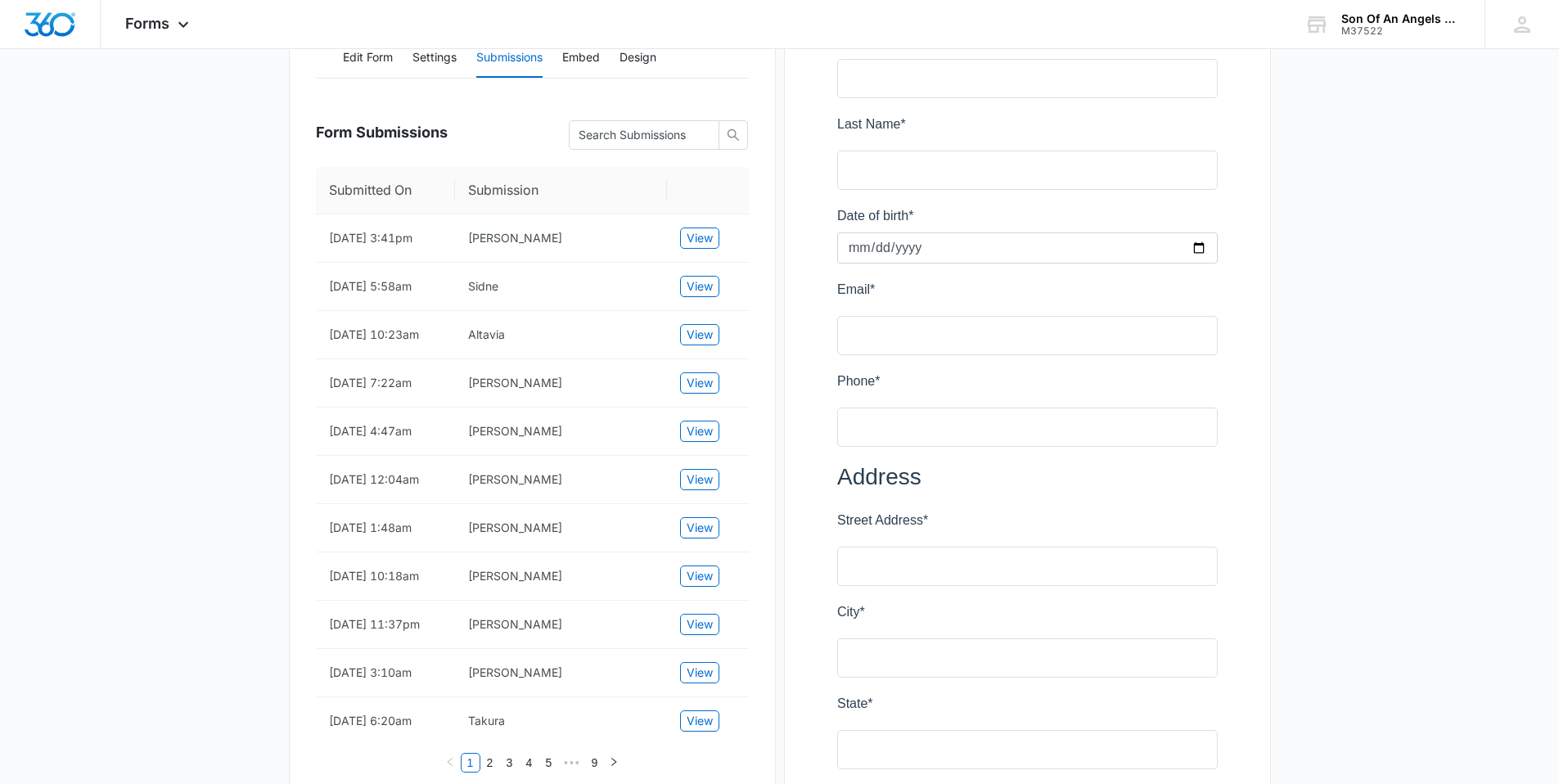
scroll to position [0, 0]
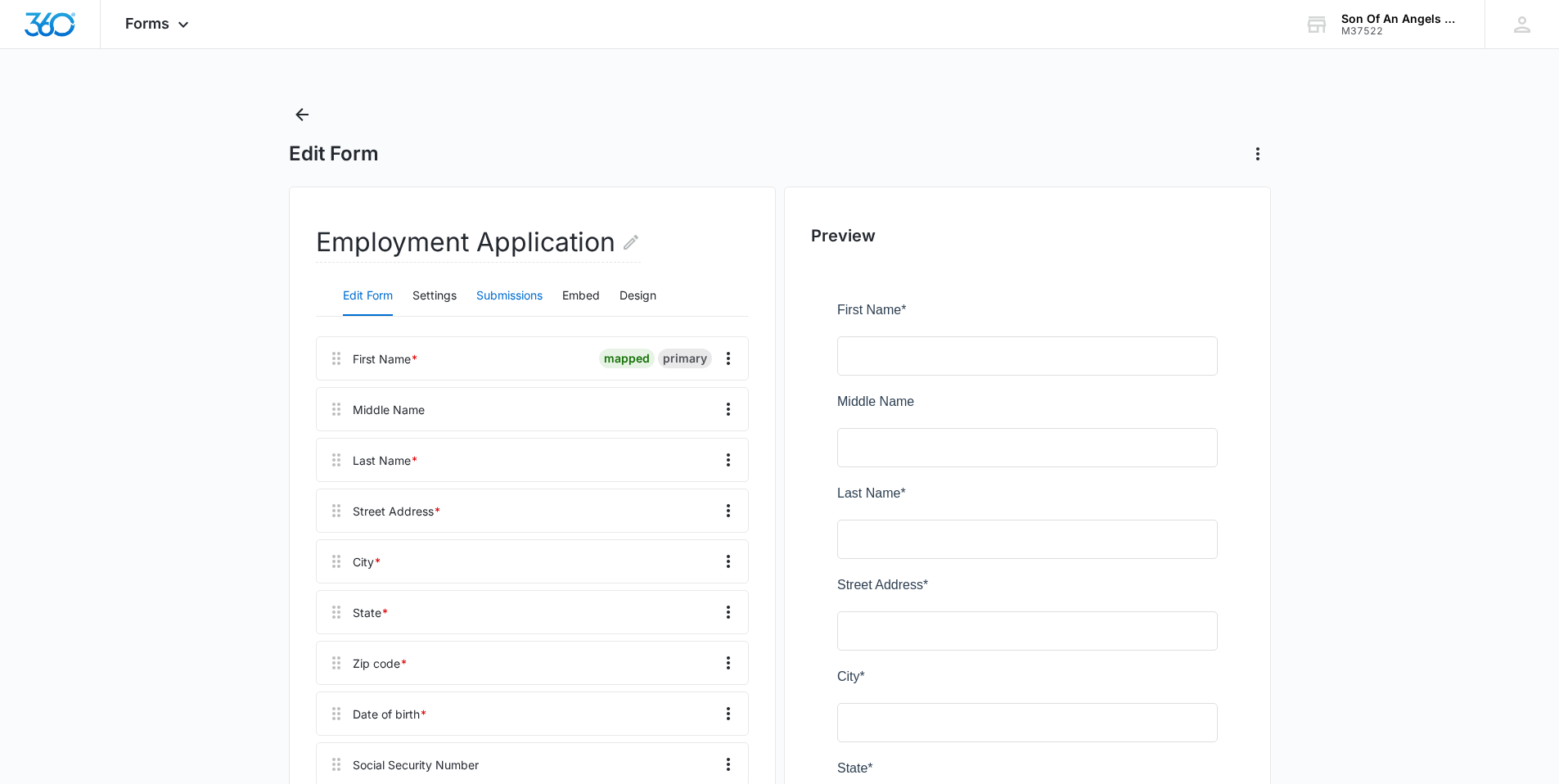
click at [505, 295] on button "Submissions" at bounding box center [509, 296] width 66 height 39
click at [517, 299] on button "Submissions" at bounding box center [509, 296] width 66 height 39
click at [507, 304] on button "Submissions" at bounding box center [509, 296] width 66 height 39
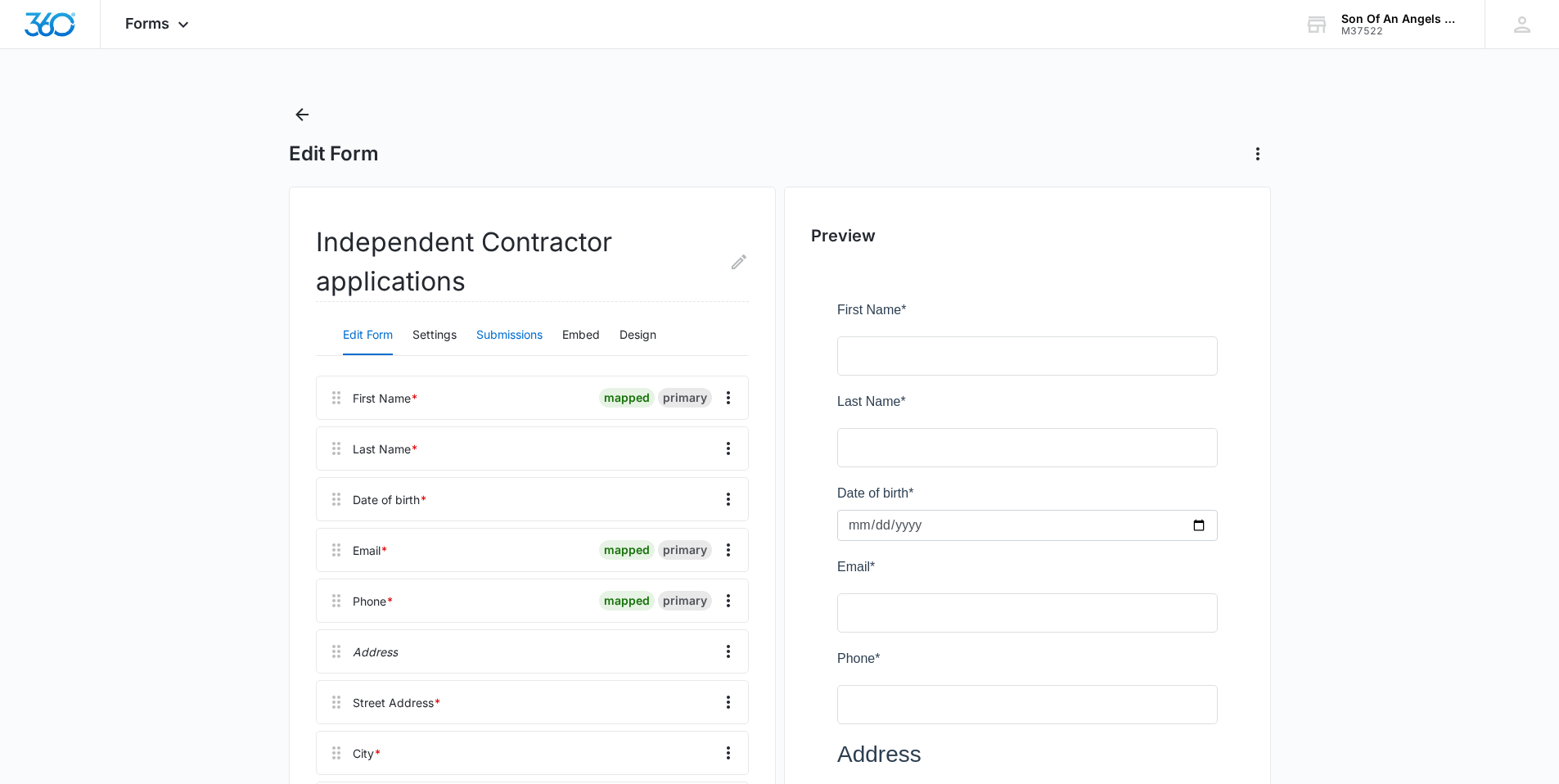
click at [493, 344] on button "Submissions" at bounding box center [509, 335] width 66 height 39
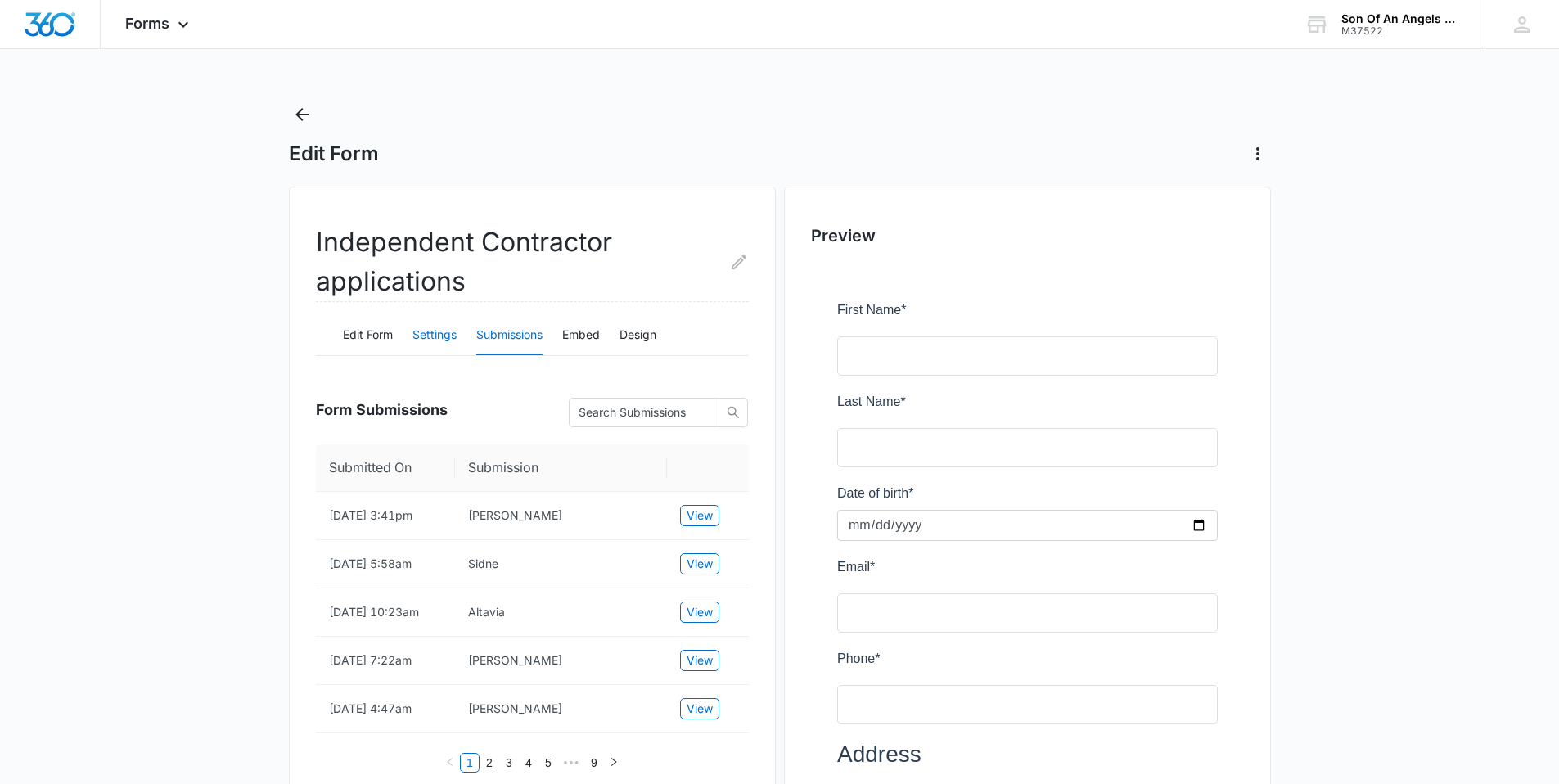
click at [440, 347] on button "Settings" at bounding box center [434, 335] width 44 height 39
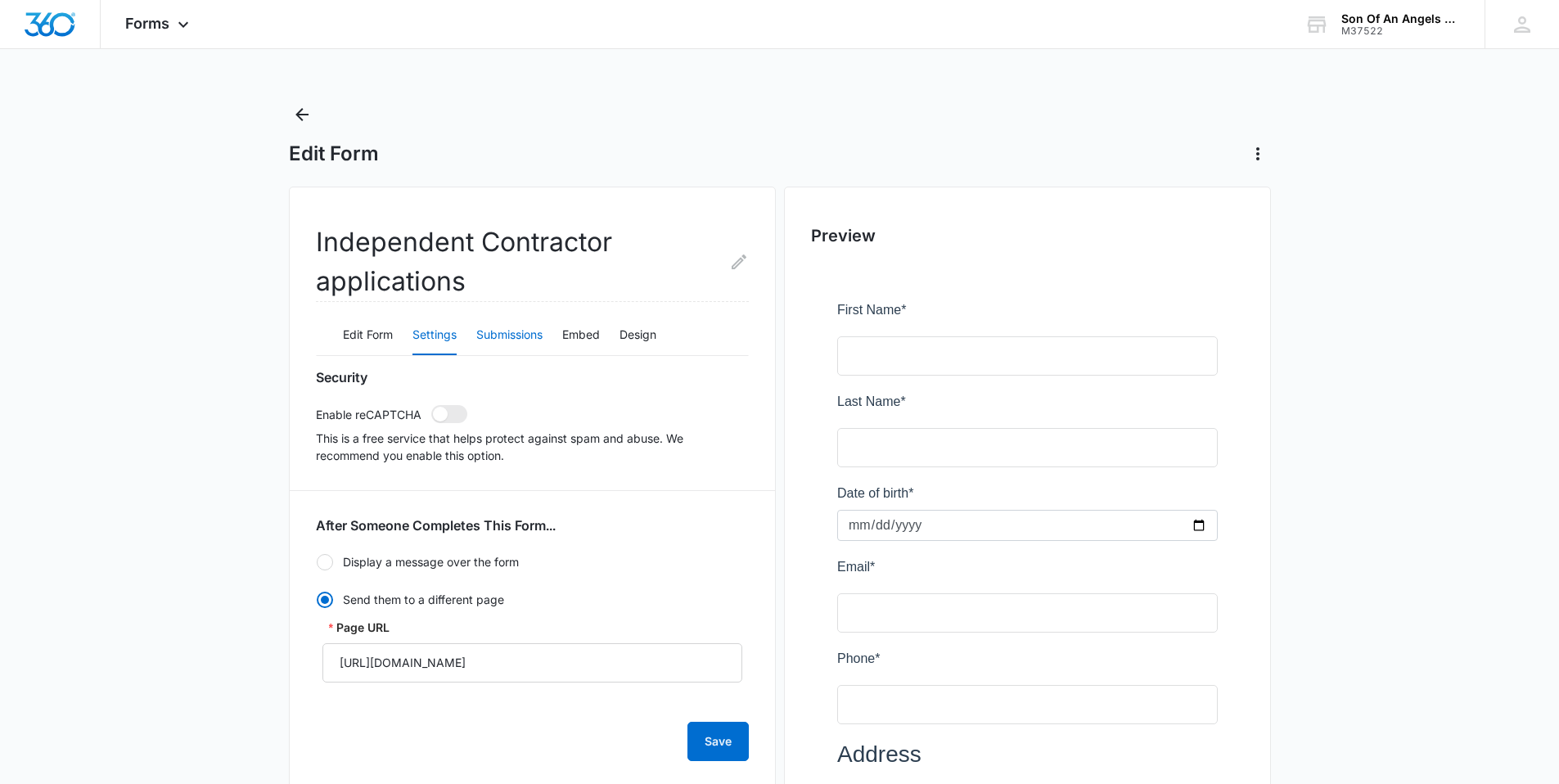
click at [496, 339] on button "Submissions" at bounding box center [509, 335] width 66 height 39
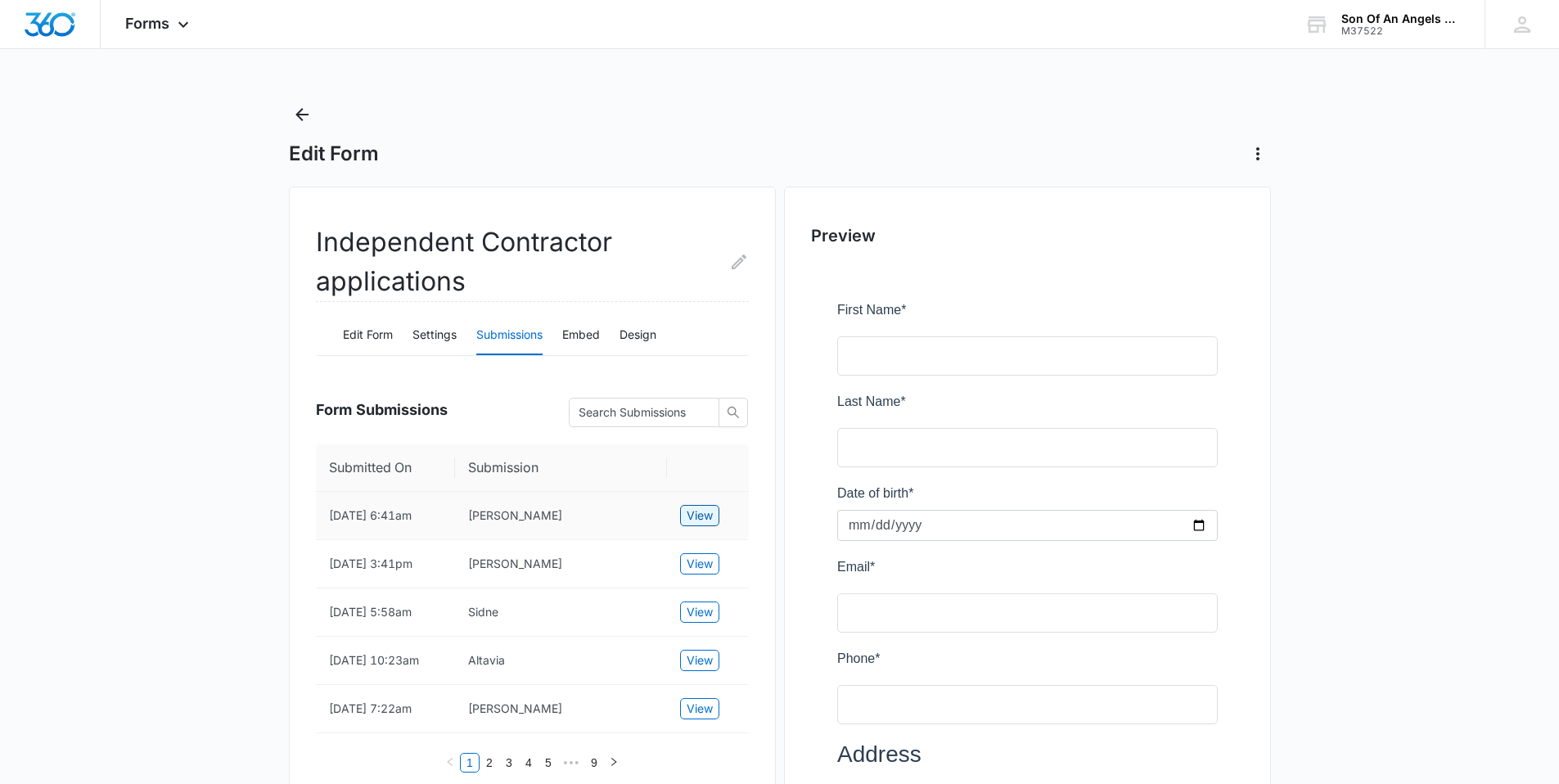
click at [700, 520] on span "View" at bounding box center [700, 515] width 26 height 18
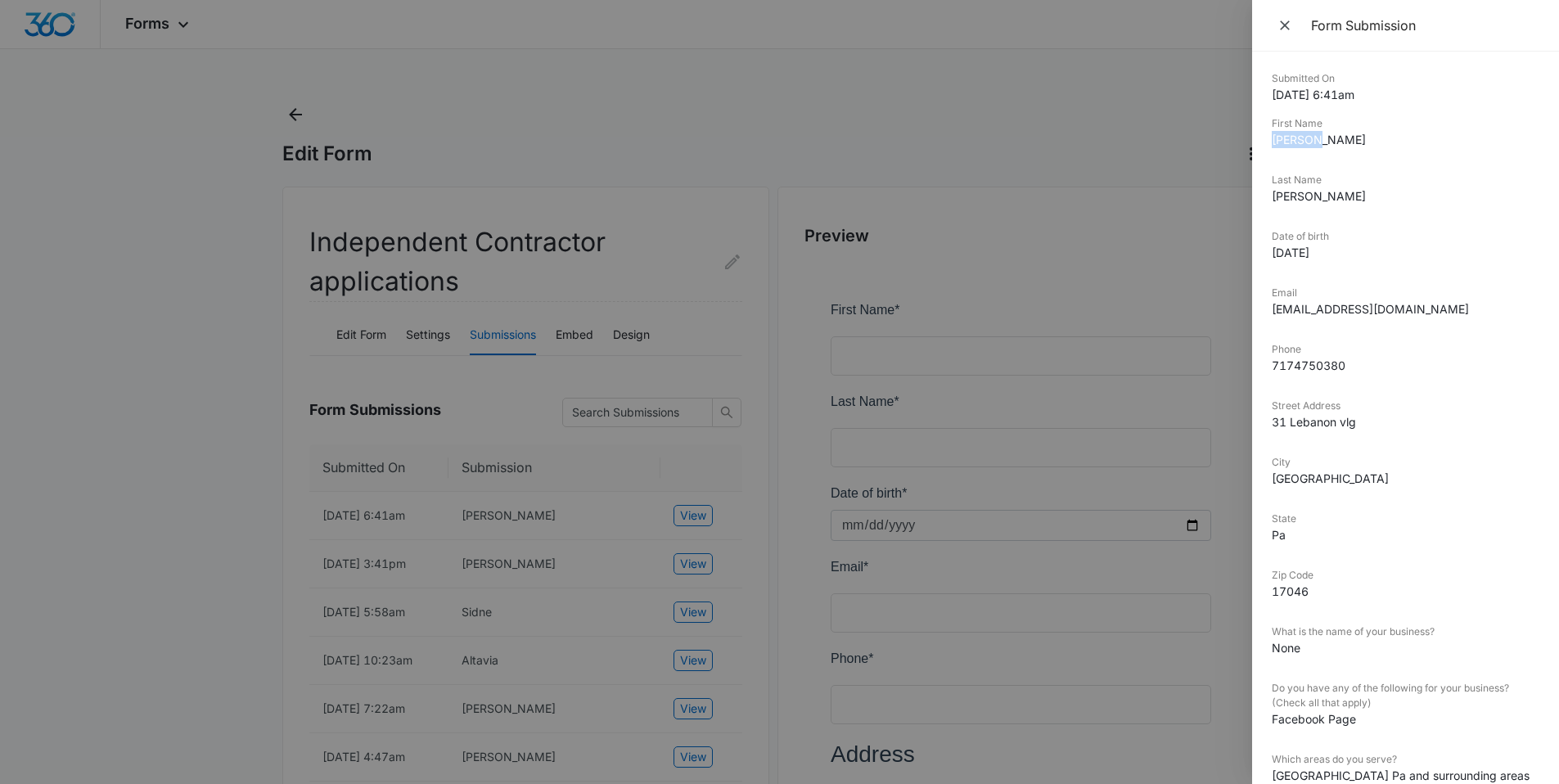
drag, startPoint x: 1321, startPoint y: 138, endPoint x: 1258, endPoint y: 138, distance: 63.0
click at [1258, 138] on div "Submitted On 10/14/2025 6:41am First Name Corinne Last Name Suarez Date of birt…" at bounding box center [1405, 417] width 307 height 732
copy dd "Corinne"
drag, startPoint x: 1322, startPoint y: 193, endPoint x: 1269, endPoint y: 193, distance: 53.0
click at [1269, 193] on div "Submitted On 10/14/2025 6:41am First Name Corinne Last Name Suarez Date of birt…" at bounding box center [1405, 417] width 307 height 732
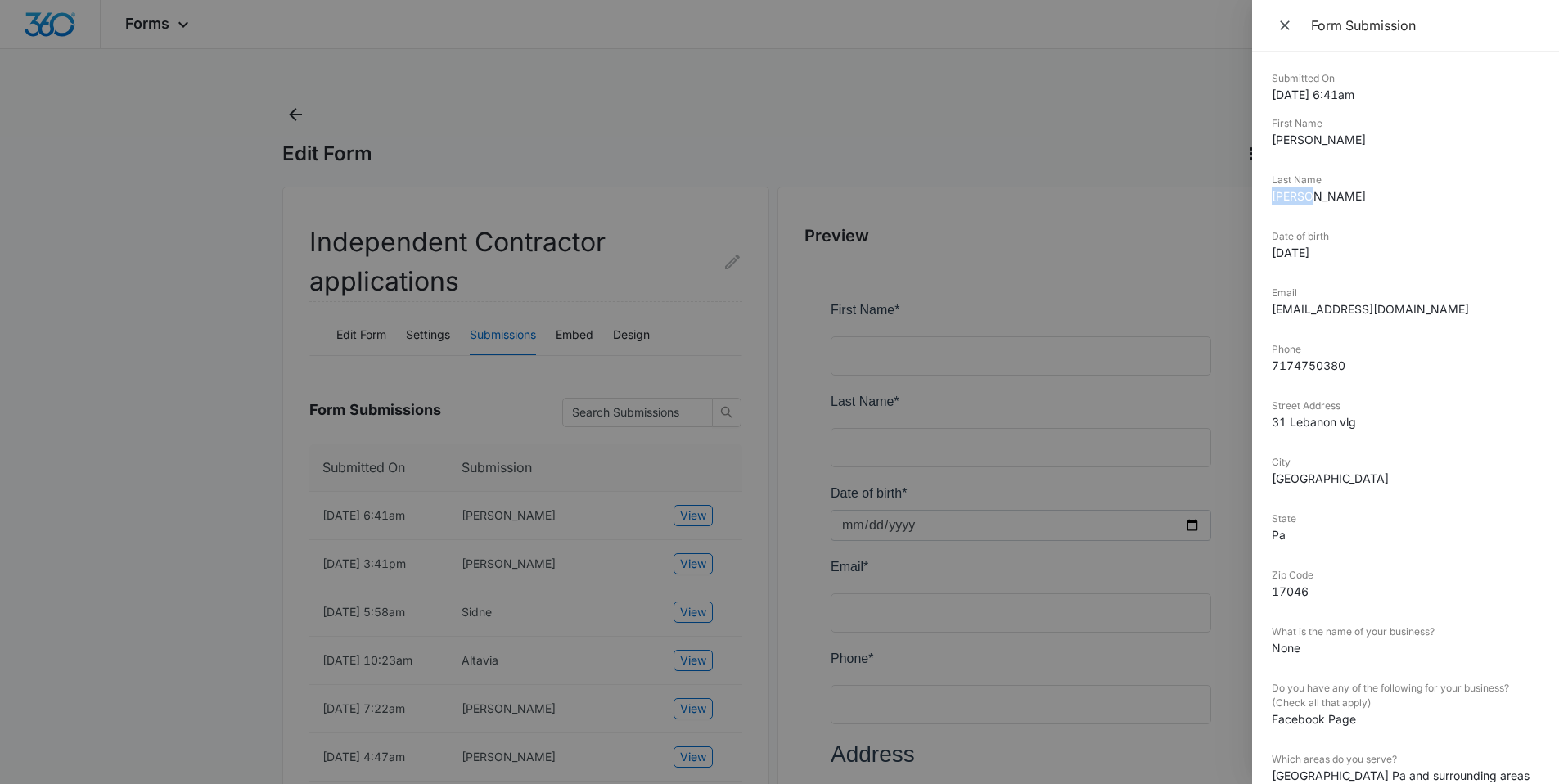
copy dd "[PERSON_NAME]"
click at [1122, 135] on div at bounding box center [779, 392] width 1559 height 784
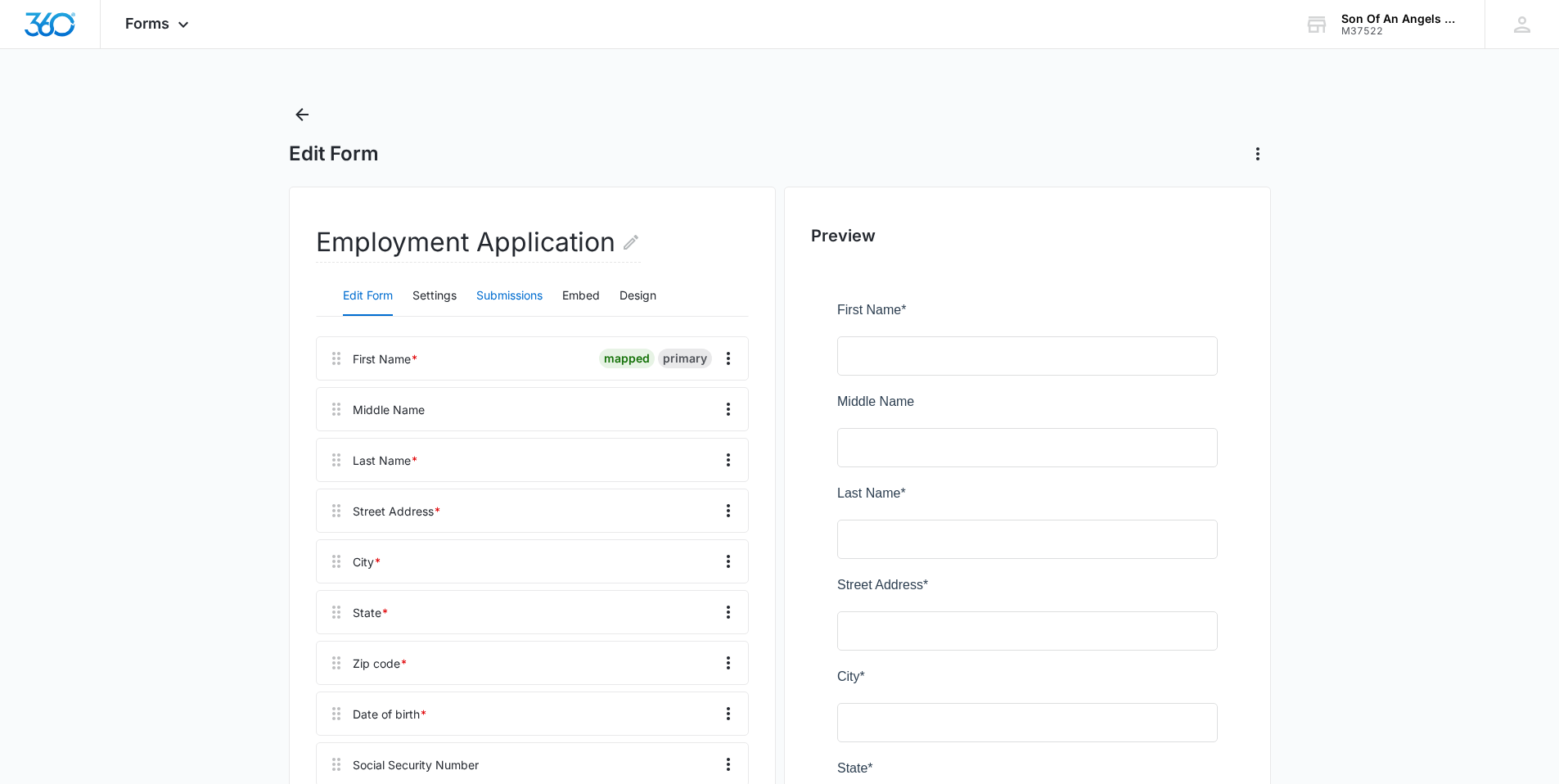
click at [508, 288] on button "Submissions" at bounding box center [509, 296] width 66 height 39
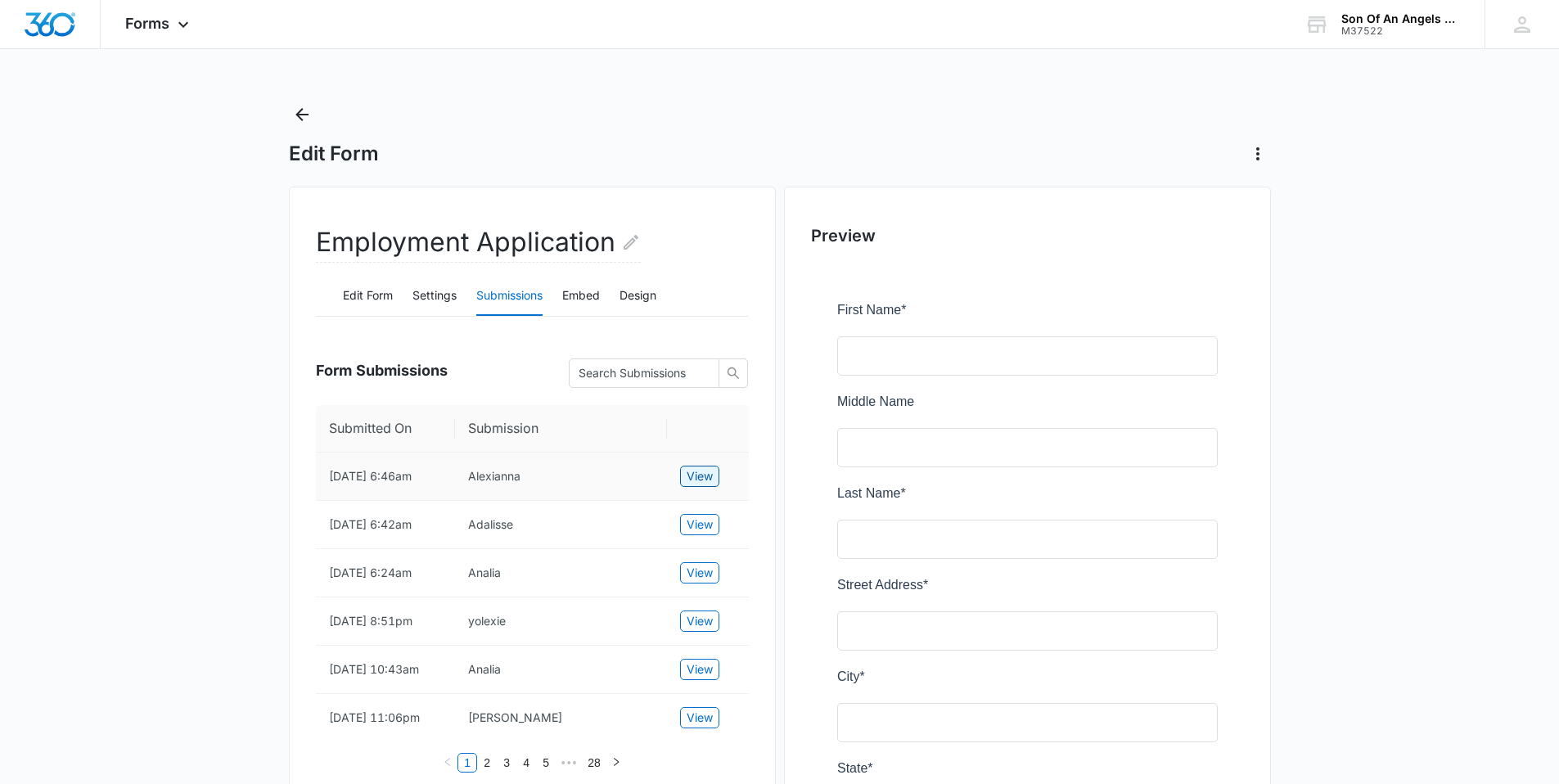
click at [699, 478] on span "View" at bounding box center [700, 476] width 26 height 18
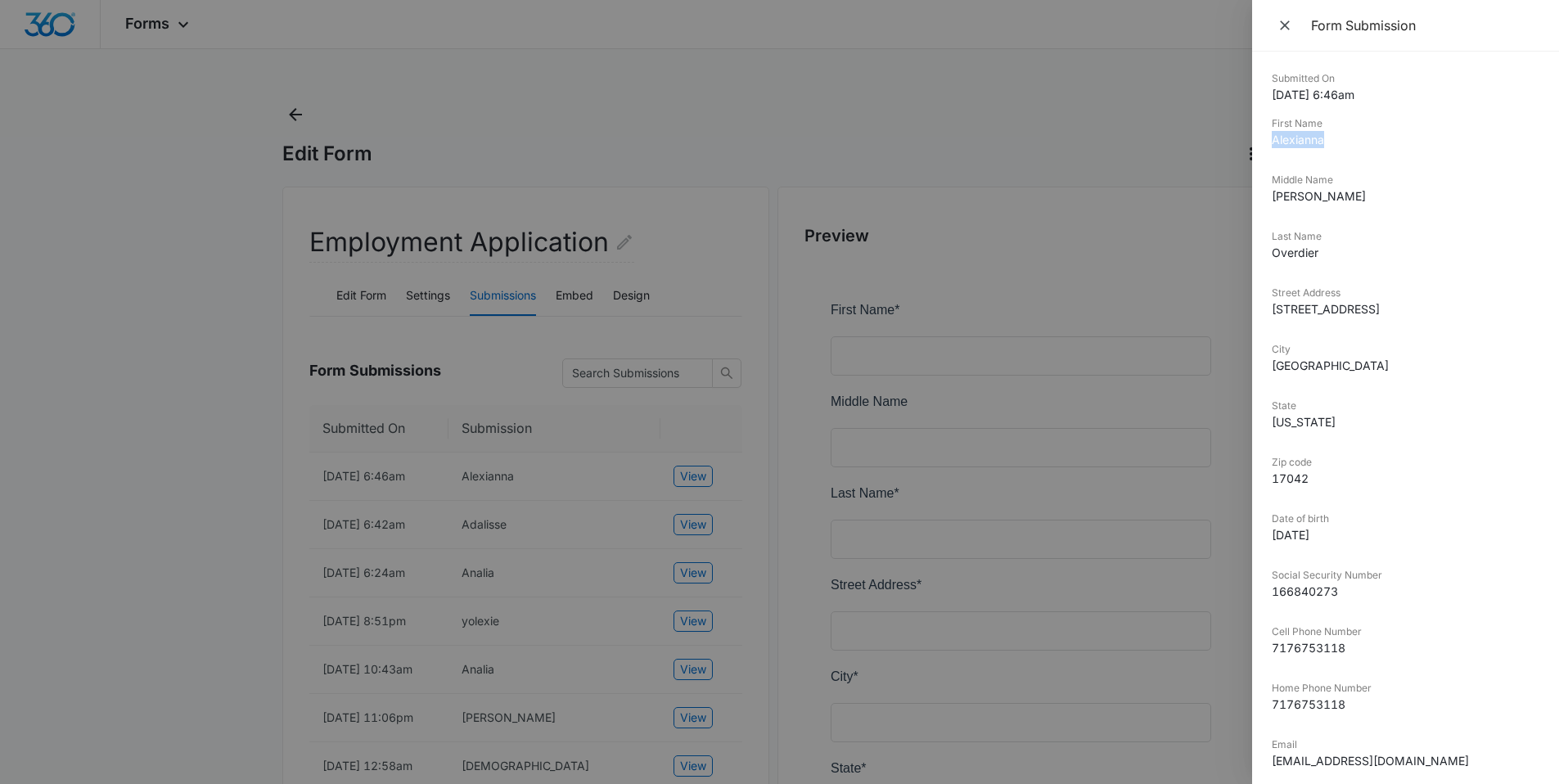
drag, startPoint x: 1329, startPoint y: 148, endPoint x: 1265, endPoint y: 142, distance: 64.3
click at [1265, 142] on div "Submitted On 10/14/2025 6:46am First Name Alexianna Middle Name Nicole Last Nam…" at bounding box center [1405, 417] width 307 height 732
copy dd "Alexianna"
drag, startPoint x: 1311, startPoint y: 197, endPoint x: 1273, endPoint y: 196, distance: 38.0
click at [1273, 196] on dd "Nicole" at bounding box center [1406, 196] width 268 height 17
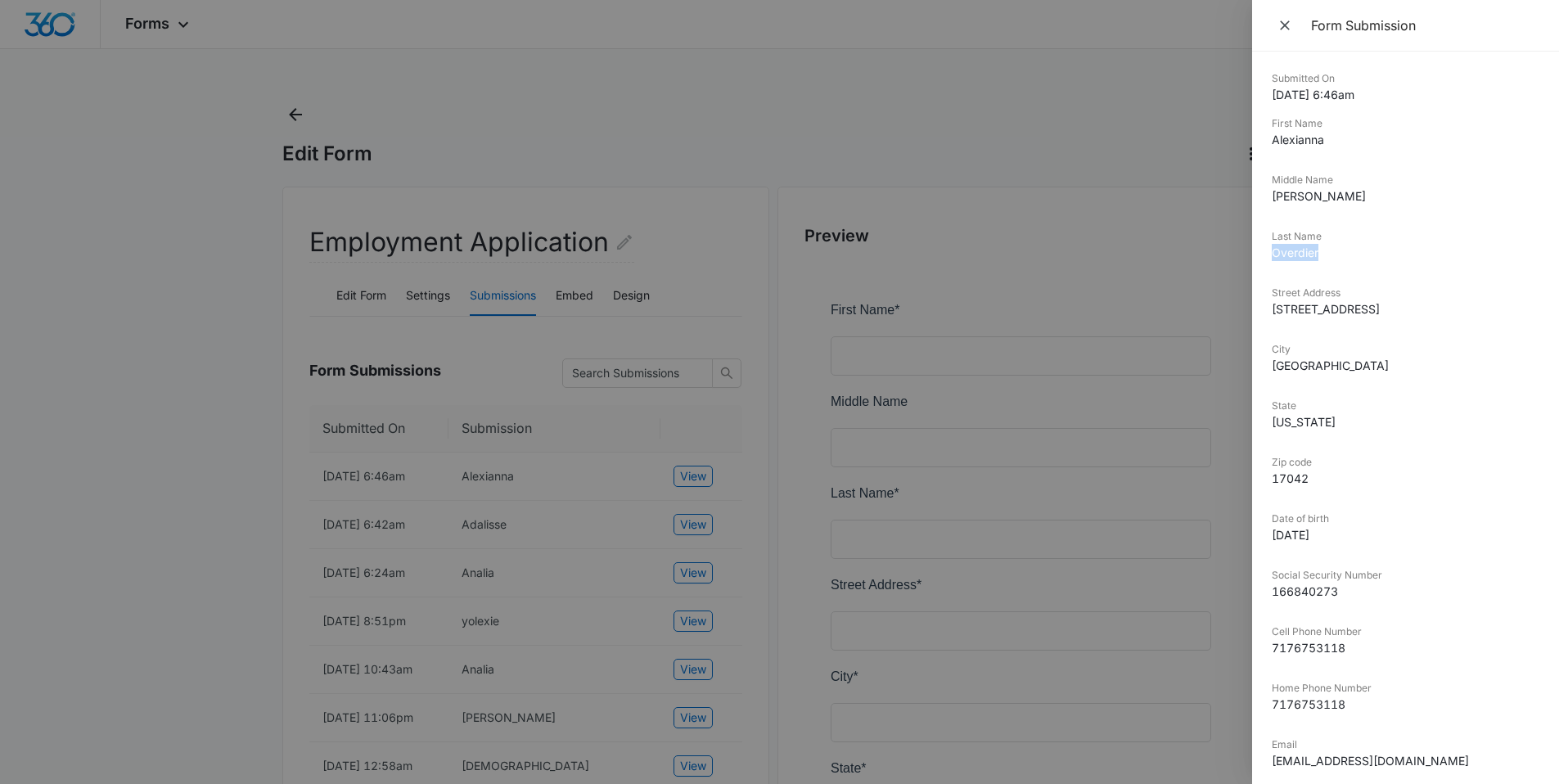
drag, startPoint x: 1330, startPoint y: 250, endPoint x: 1255, endPoint y: 248, distance: 75.0
click at [1255, 248] on div "Submitted On 10/14/2025 6:46am First Name Alexianna Middle Name Nicole Last Nam…" at bounding box center [1405, 417] width 307 height 732
copy dd "Overdier"
drag, startPoint x: 1356, startPoint y: 649, endPoint x: 1265, endPoint y: 647, distance: 91.0
click at [1265, 647] on div "Submitted On 10/14/2025 6:46am First Name Alexianna Middle Name Nicole Last Nam…" at bounding box center [1405, 417] width 307 height 732
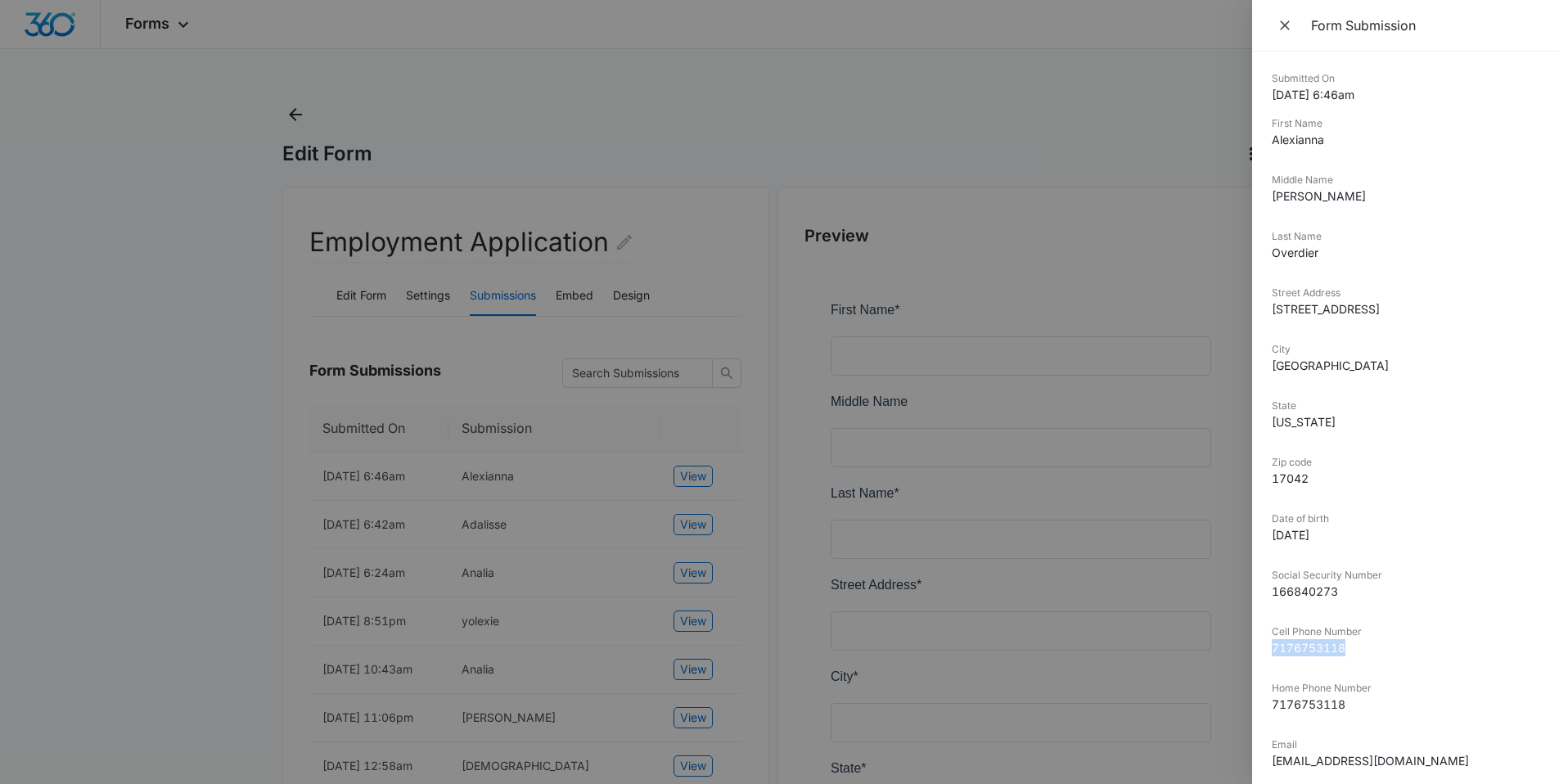
copy dd "7176753118"
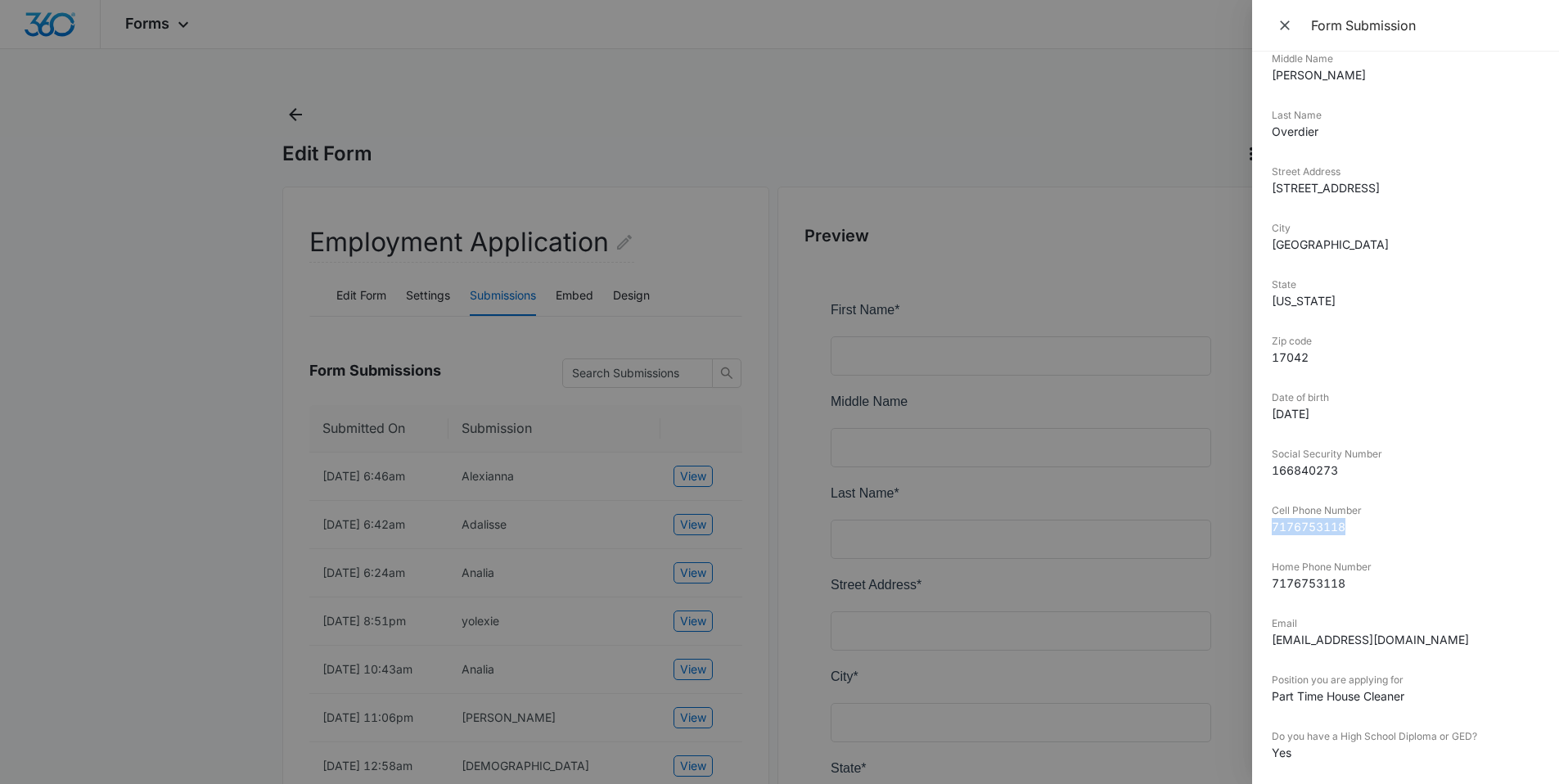
scroll to position [201, 0]
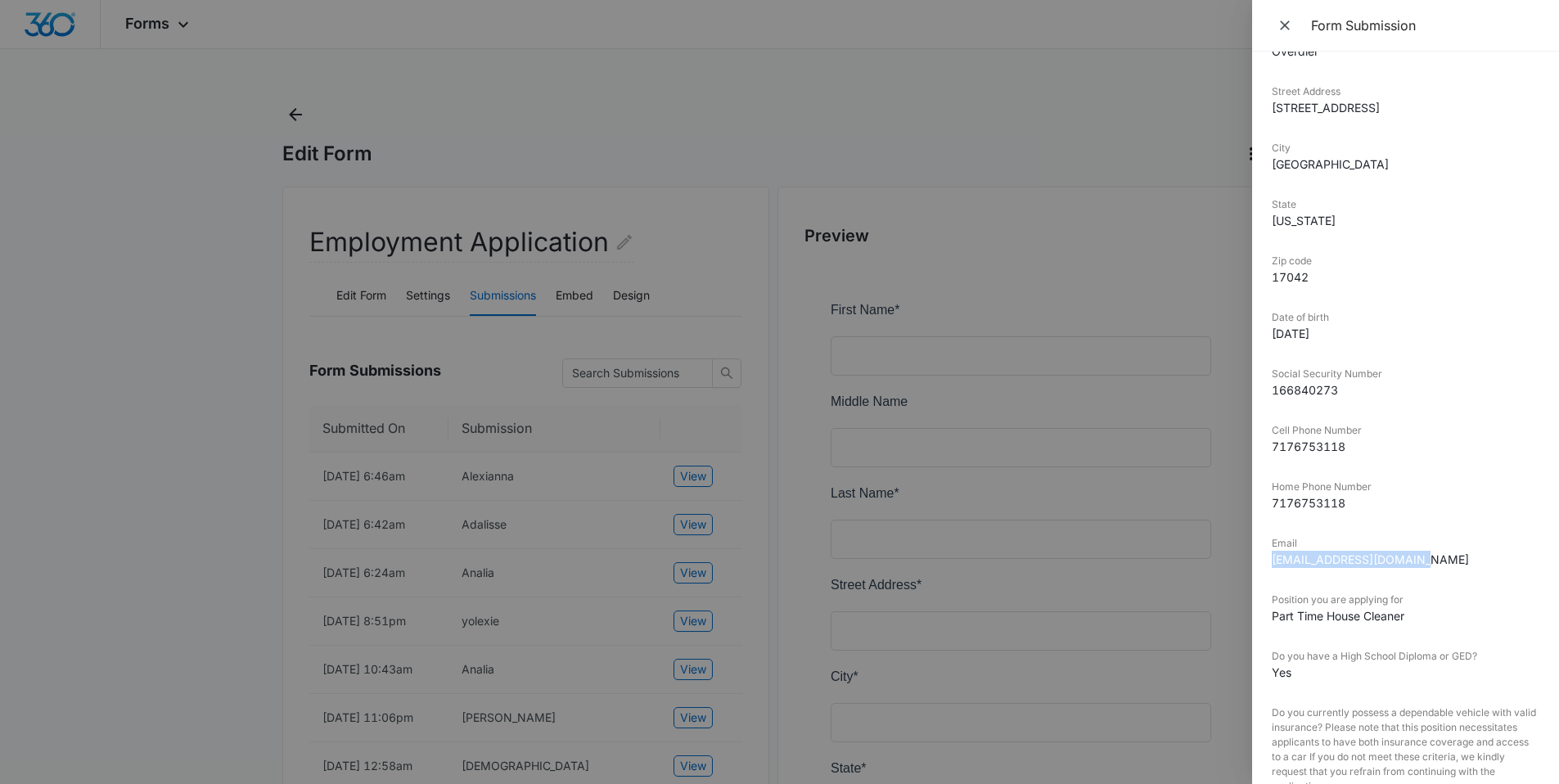
drag, startPoint x: 1432, startPoint y: 559, endPoint x: 1269, endPoint y: 562, distance: 163.0
click at [1269, 562] on div "Submitted On 10/14/2025 6:46am First Name Alexianna Middle Name Nicole Last Nam…" at bounding box center [1405, 417] width 307 height 732
copy dd "alexianna2006@yahoo.com"
click at [99, 440] on div at bounding box center [779, 392] width 1559 height 784
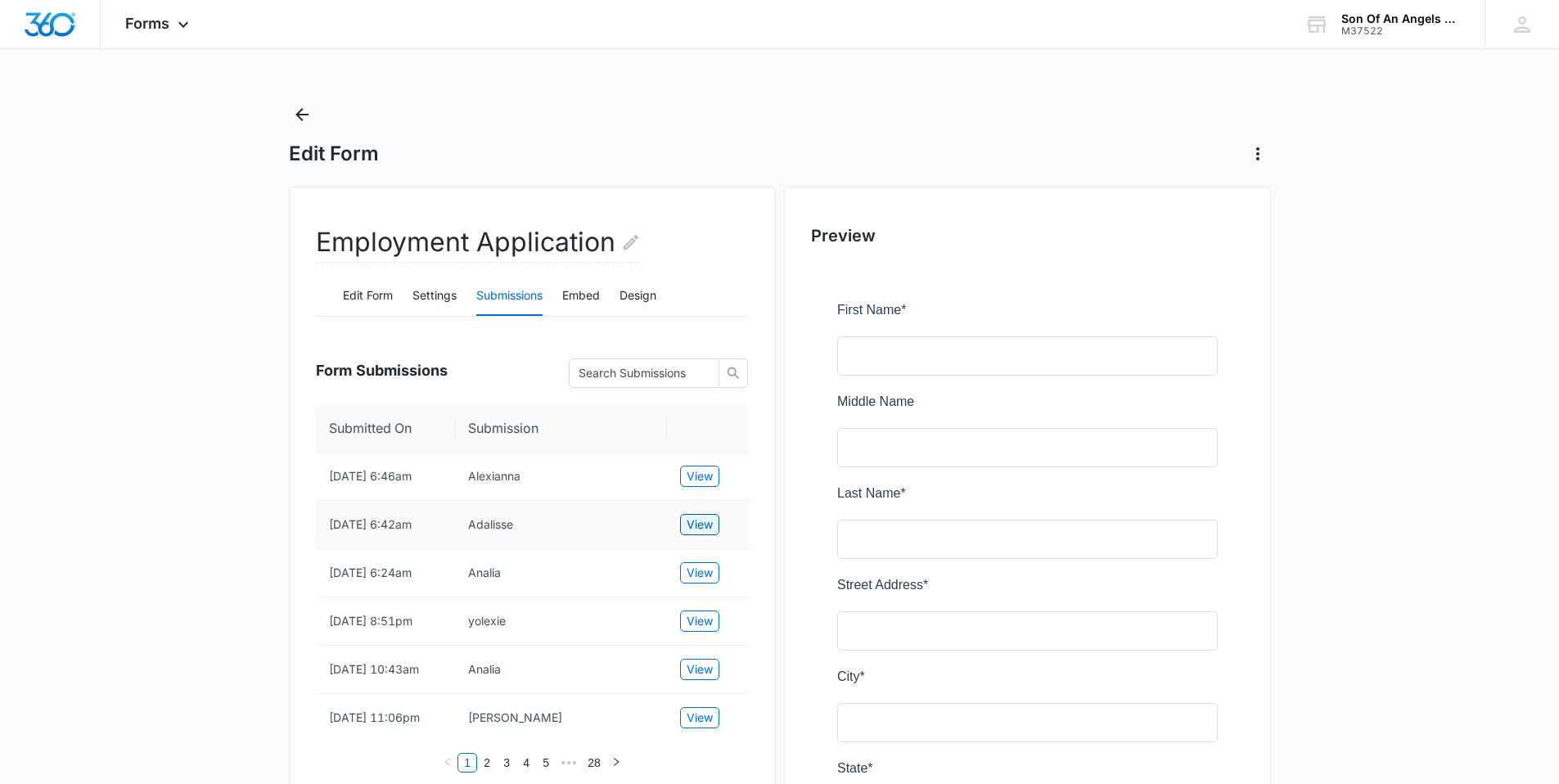
click at [694, 519] on span "View" at bounding box center [700, 524] width 26 height 18
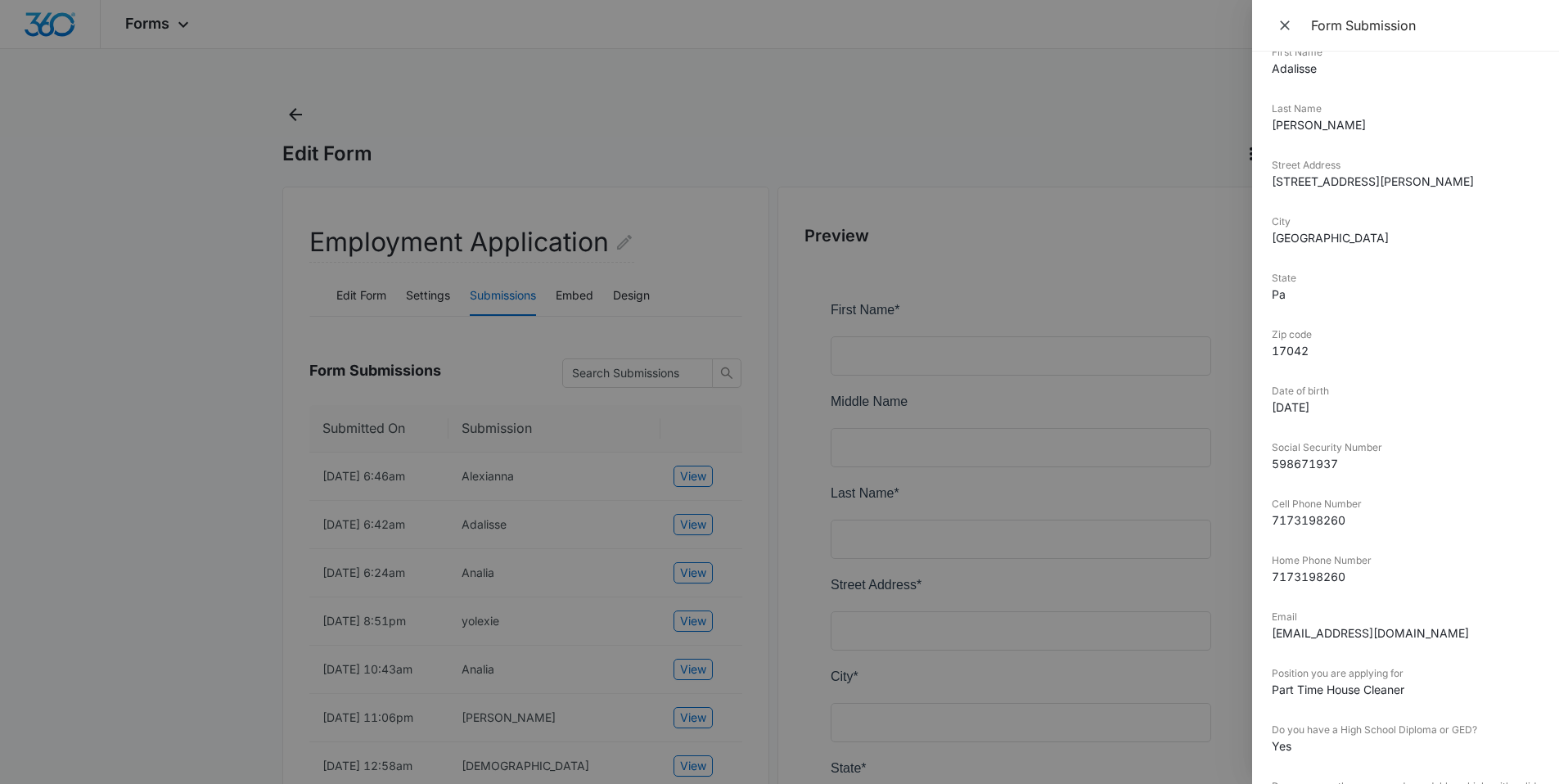
scroll to position [3, 0]
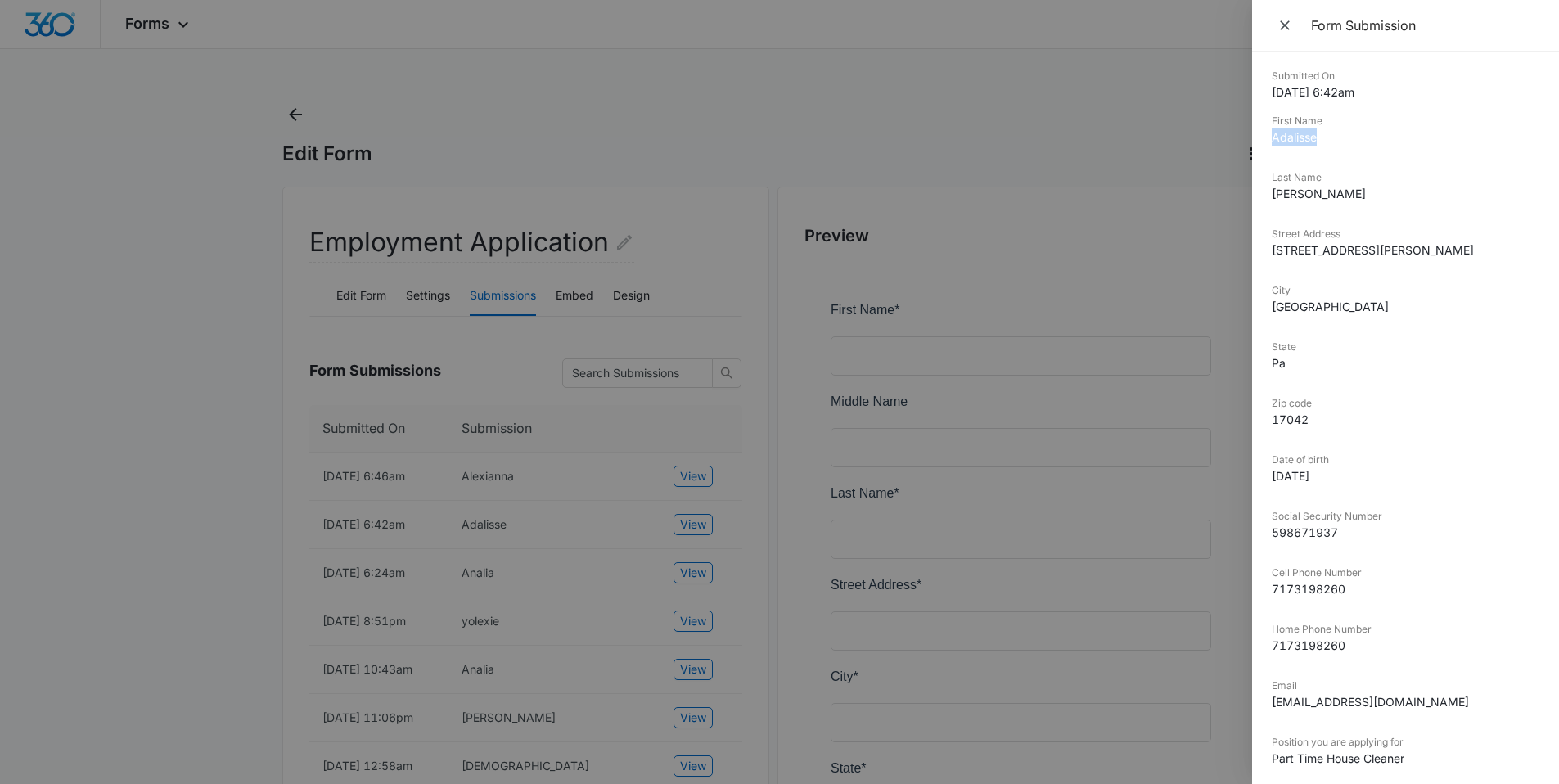
drag, startPoint x: 1324, startPoint y: 152, endPoint x: 1258, endPoint y: 141, distance: 66.9
click at [1258, 141] on div "Submitted On 10/14/2025 6:42am First Name Adalisse Last Name Casillas Street Ad…" at bounding box center [1405, 417] width 307 height 732
copy dd "Adalisse"
drag, startPoint x: 1319, startPoint y: 199, endPoint x: 1267, endPoint y: 197, distance: 52.0
click at [1267, 197] on div "Submitted On 10/14/2025 6:42am First Name Adalisse Last Name Casillas Street Ad…" at bounding box center [1405, 417] width 307 height 732
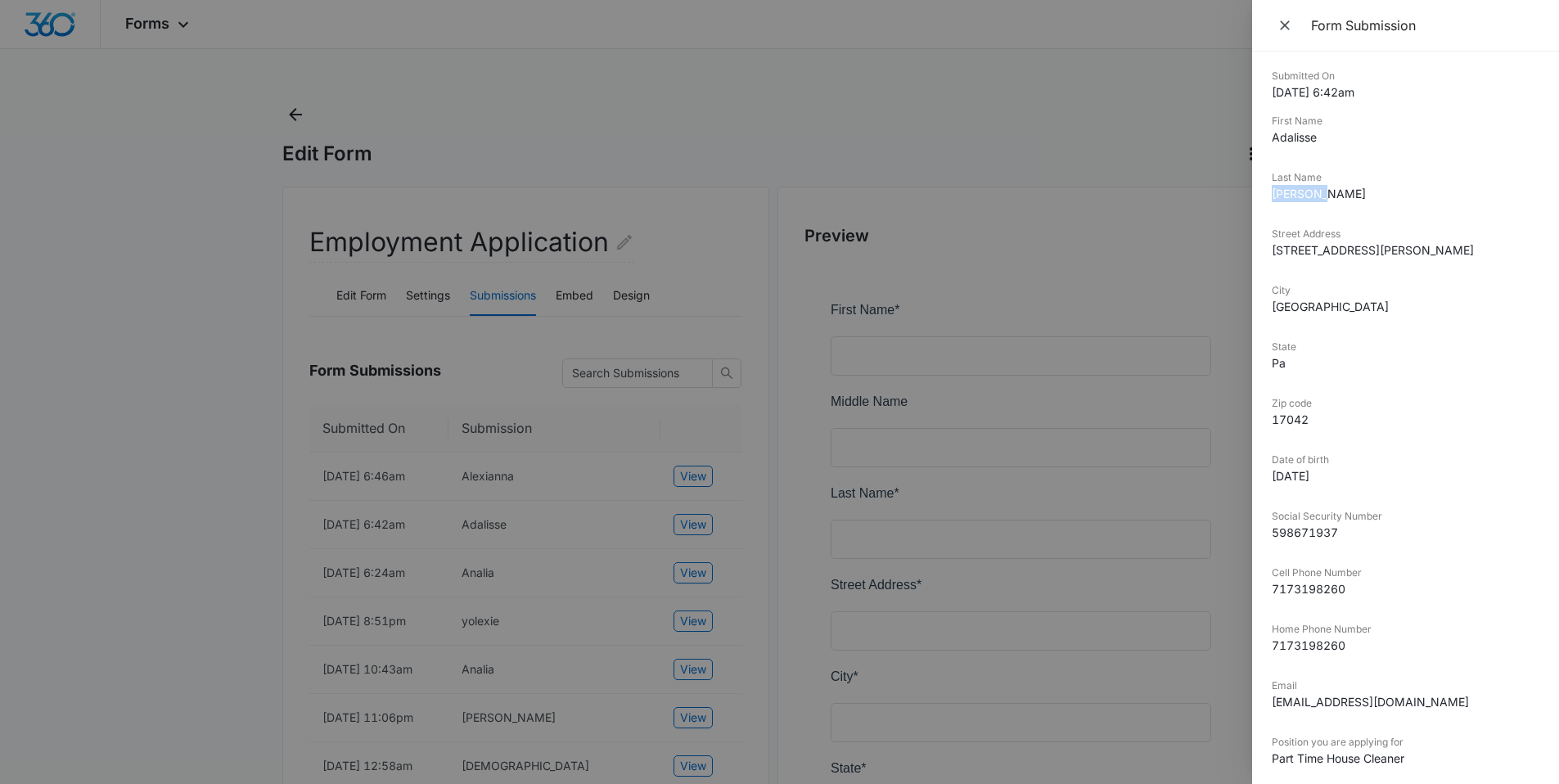
copy dd "Casillas"
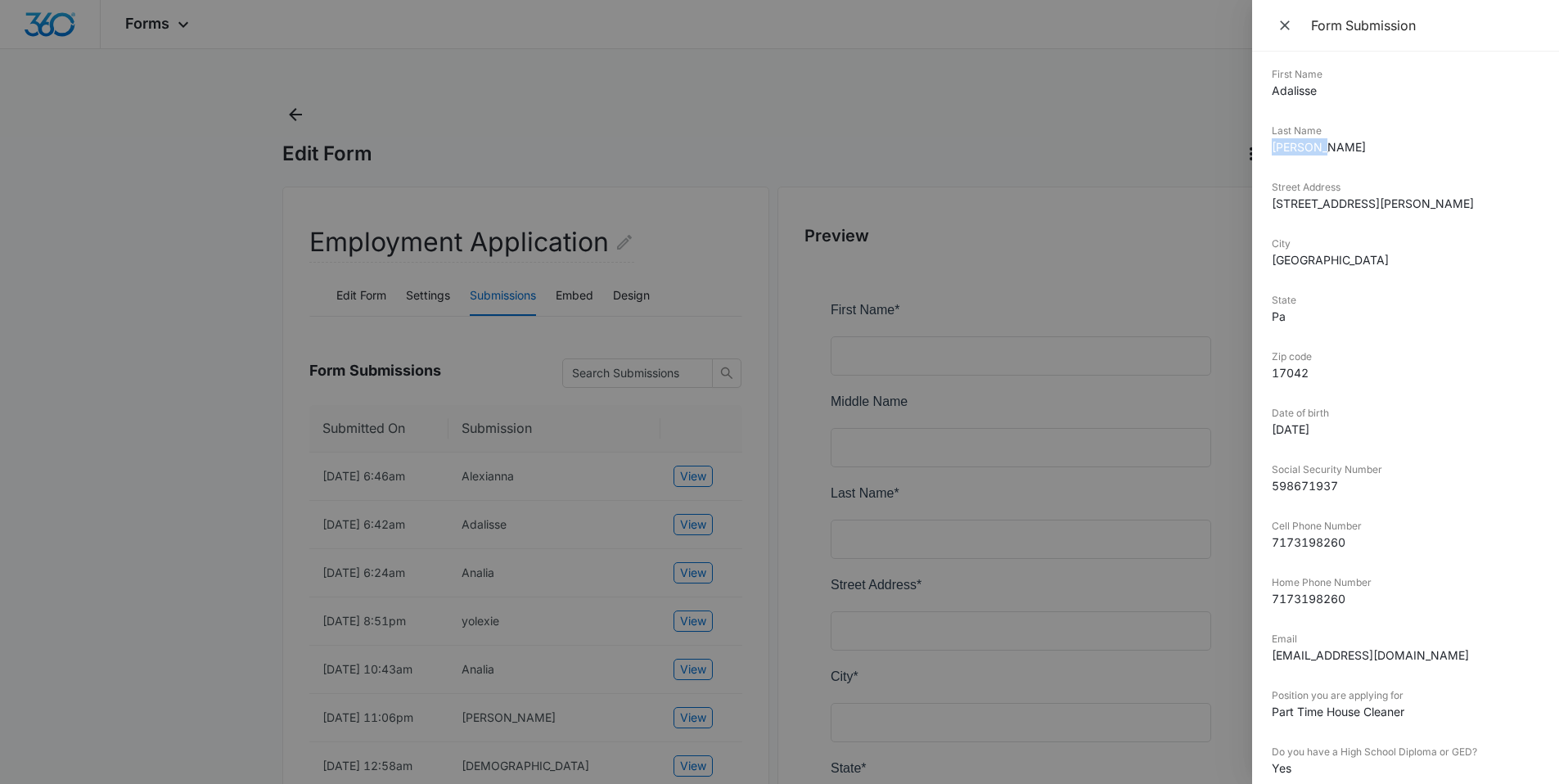
scroll to position [74, 0]
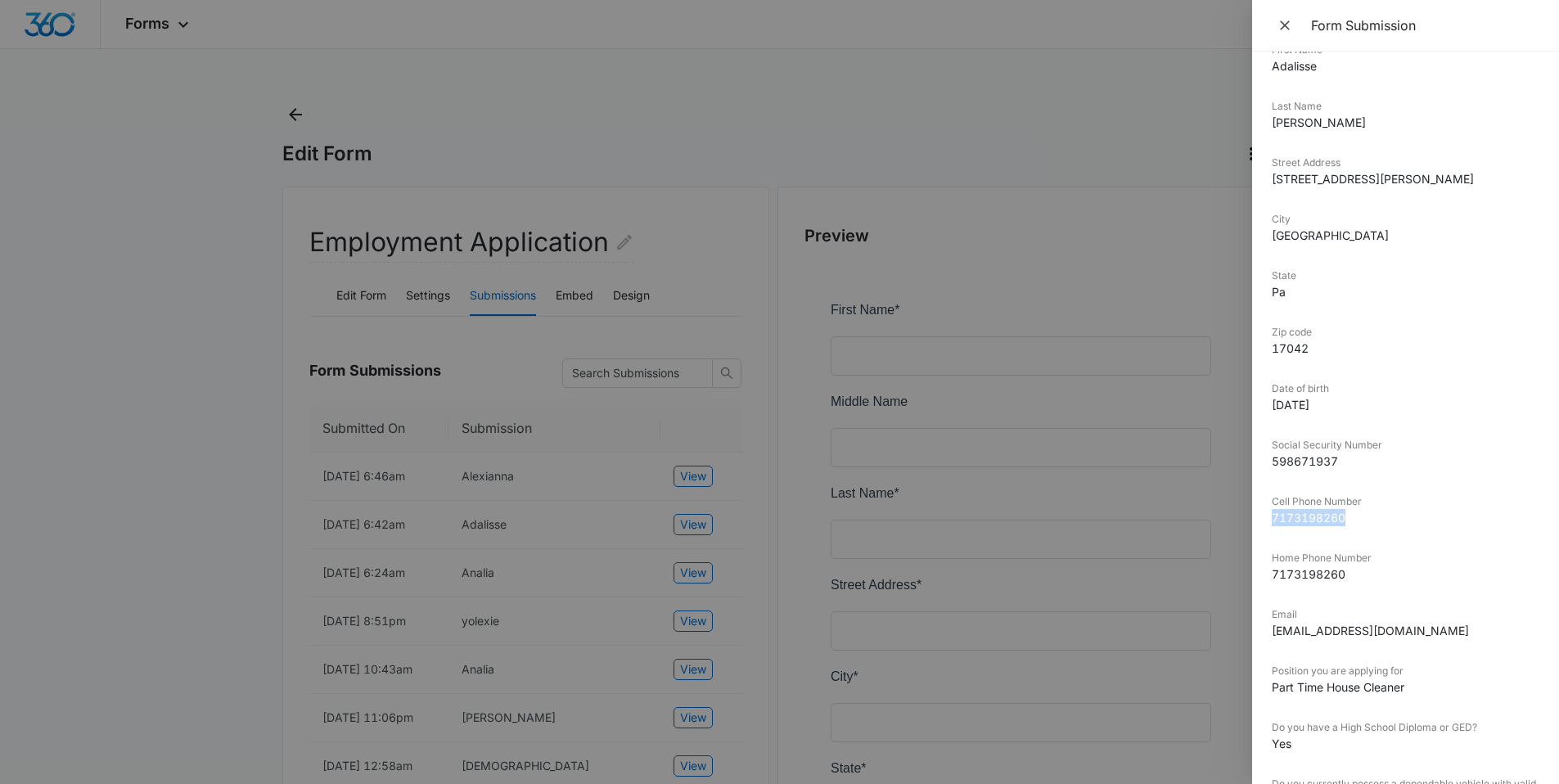
drag, startPoint x: 1351, startPoint y: 518, endPoint x: 1259, endPoint y: 518, distance: 92.0
click at [1259, 518] on div "Submitted On 10/14/2025 6:42am First Name Adalisse Last Name Casillas Street Ad…" at bounding box center [1405, 417] width 307 height 732
copy dd "7173198260"
drag, startPoint x: 1408, startPoint y: 642, endPoint x: 1265, endPoint y: 630, distance: 143.5
click at [1265, 630] on div "Submitted On 10/14/2025 6:42am First Name Adalisse Last Name Casillas Street Ad…" at bounding box center [1405, 417] width 307 height 732
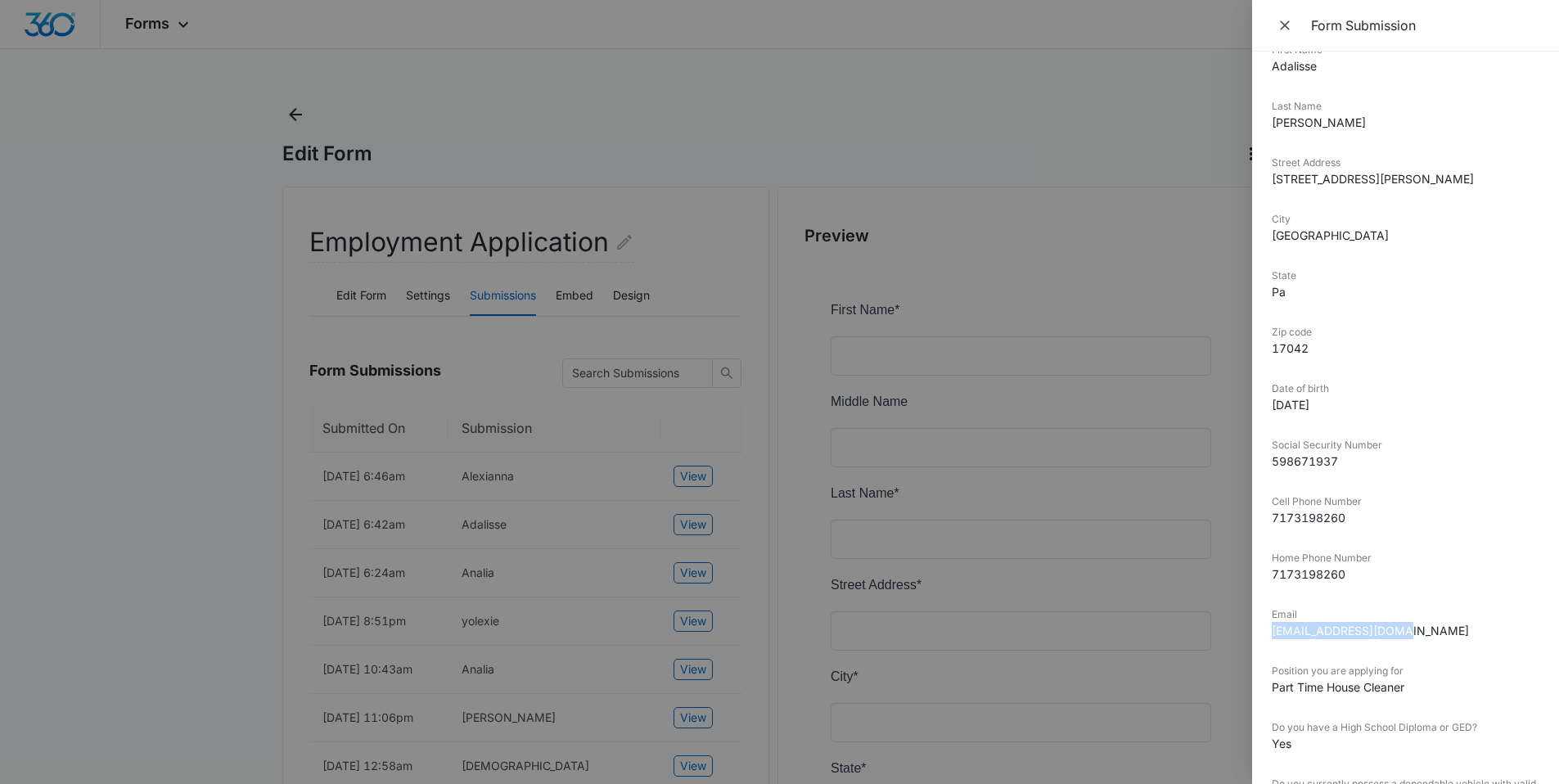
copy dd "acasdel568@gmail.com"
click at [653, 151] on div at bounding box center [779, 392] width 1559 height 784
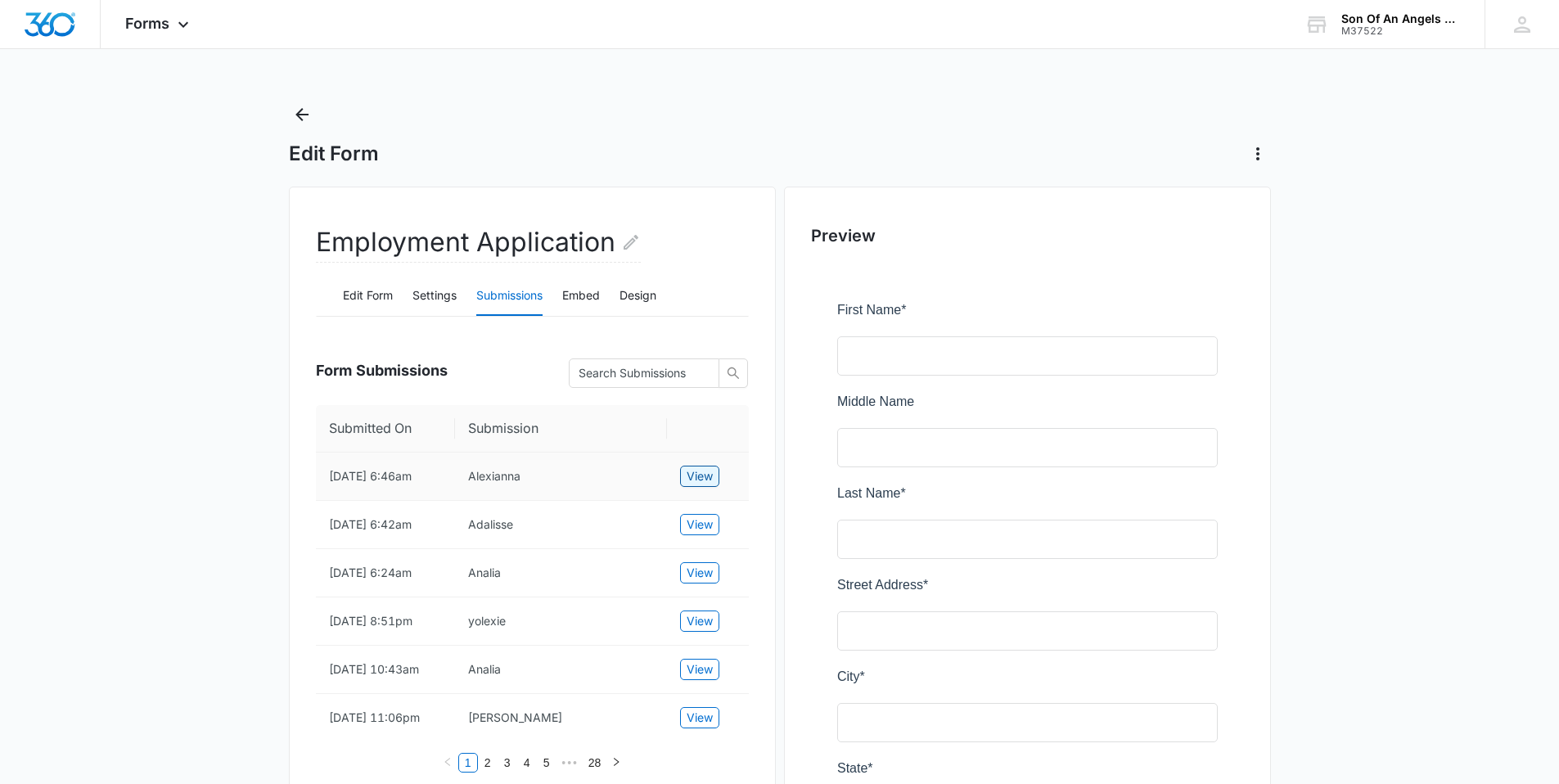
click at [699, 471] on span "View" at bounding box center [700, 476] width 26 height 18
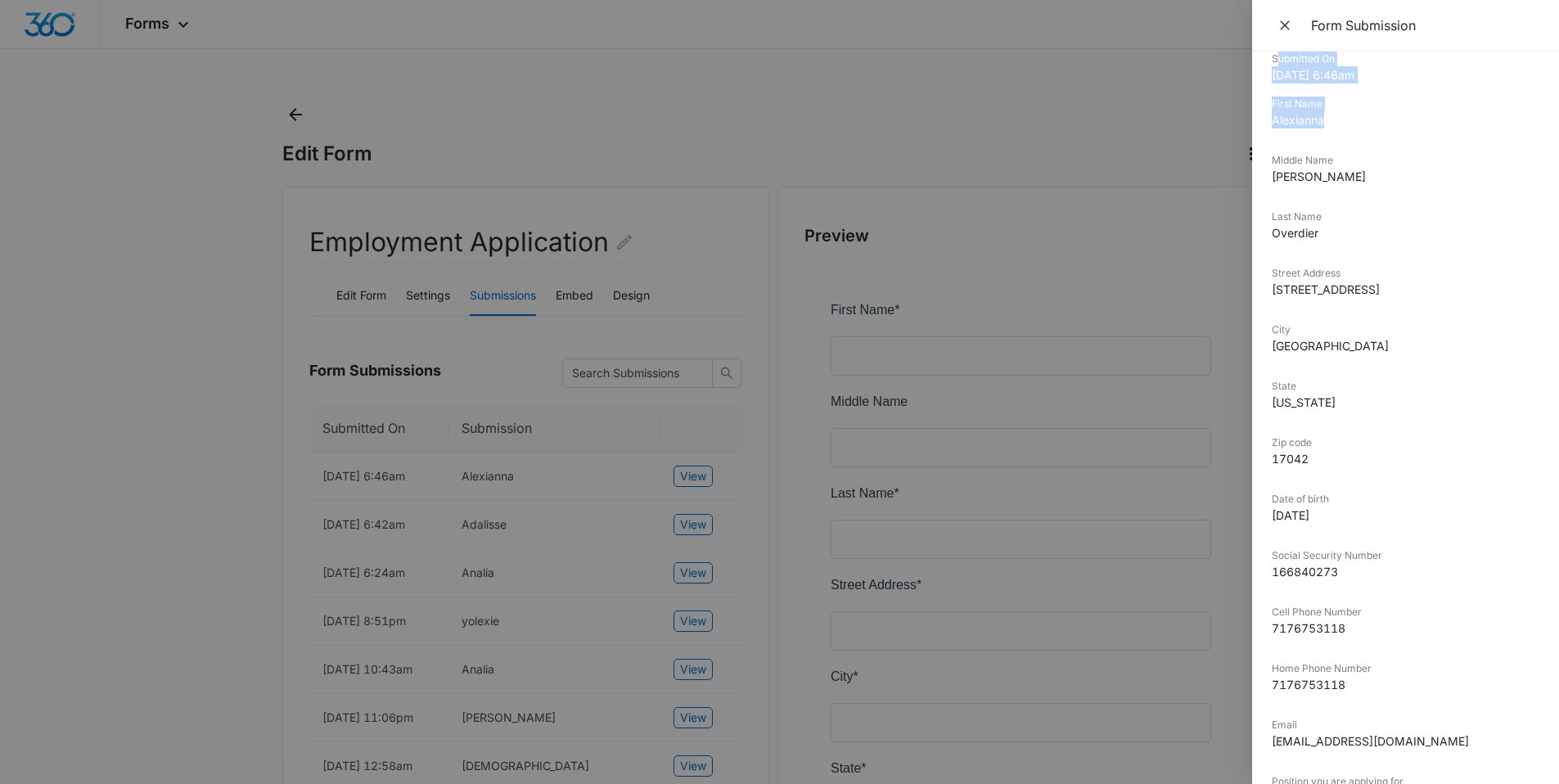
scroll to position [8, 0]
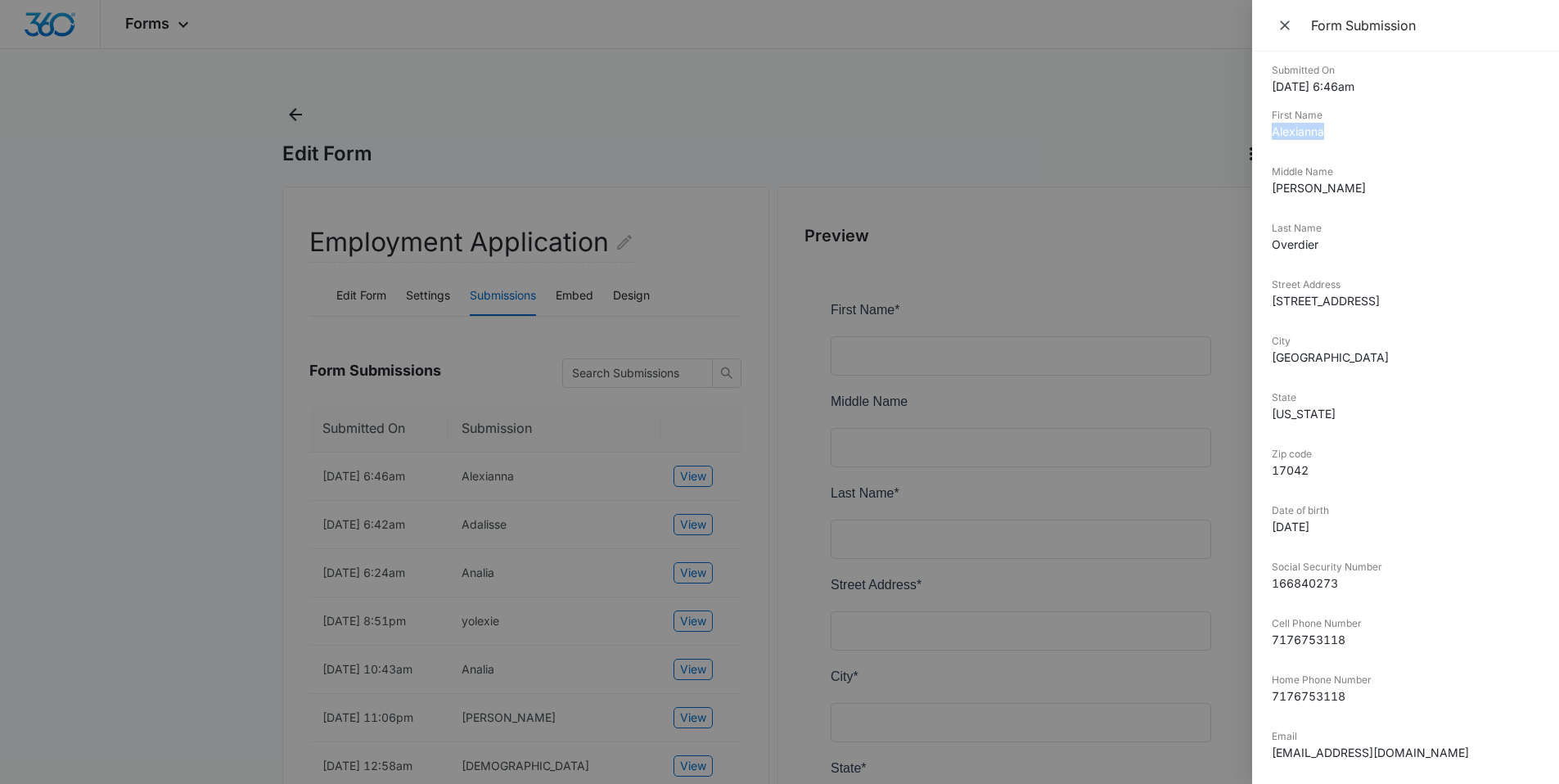
drag, startPoint x: 1330, startPoint y: 64, endPoint x: 1268, endPoint y: 127, distance: 88.4
click at [1268, 127] on div "Submitted On 10/14/2025 6:46am First Name Alexianna Middle Name Nicole Last Nam…" at bounding box center [1405, 417] width 307 height 732
copy dd "Alexianna"
drag, startPoint x: 1331, startPoint y: 246, endPoint x: 1258, endPoint y: 241, distance: 73.2
click at [1258, 241] on div "Submitted On 10/14/2025 6:46am First Name Alexianna Middle Name Nicole Last Nam…" at bounding box center [1405, 417] width 307 height 732
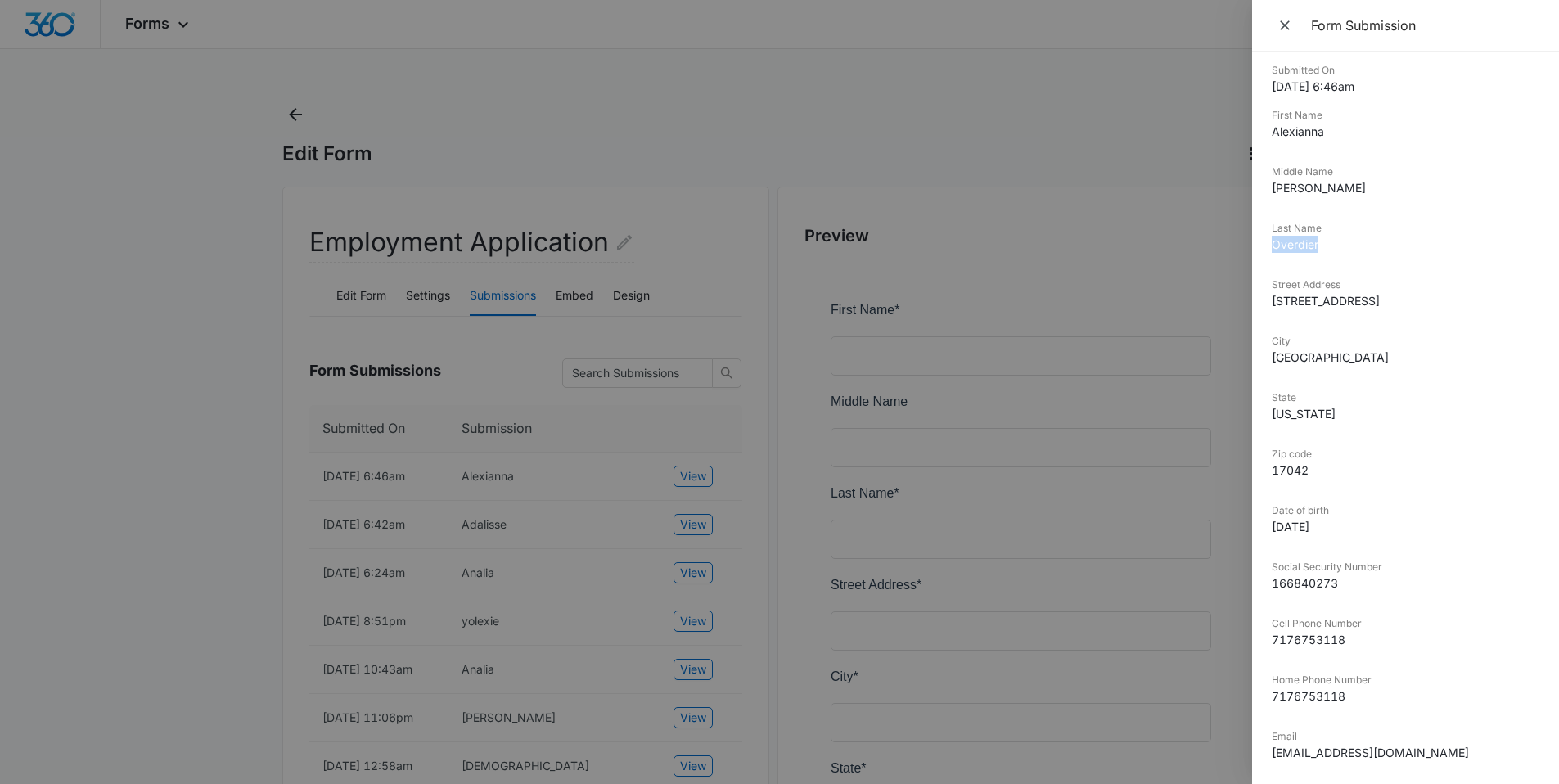
copy dd "Overdier"
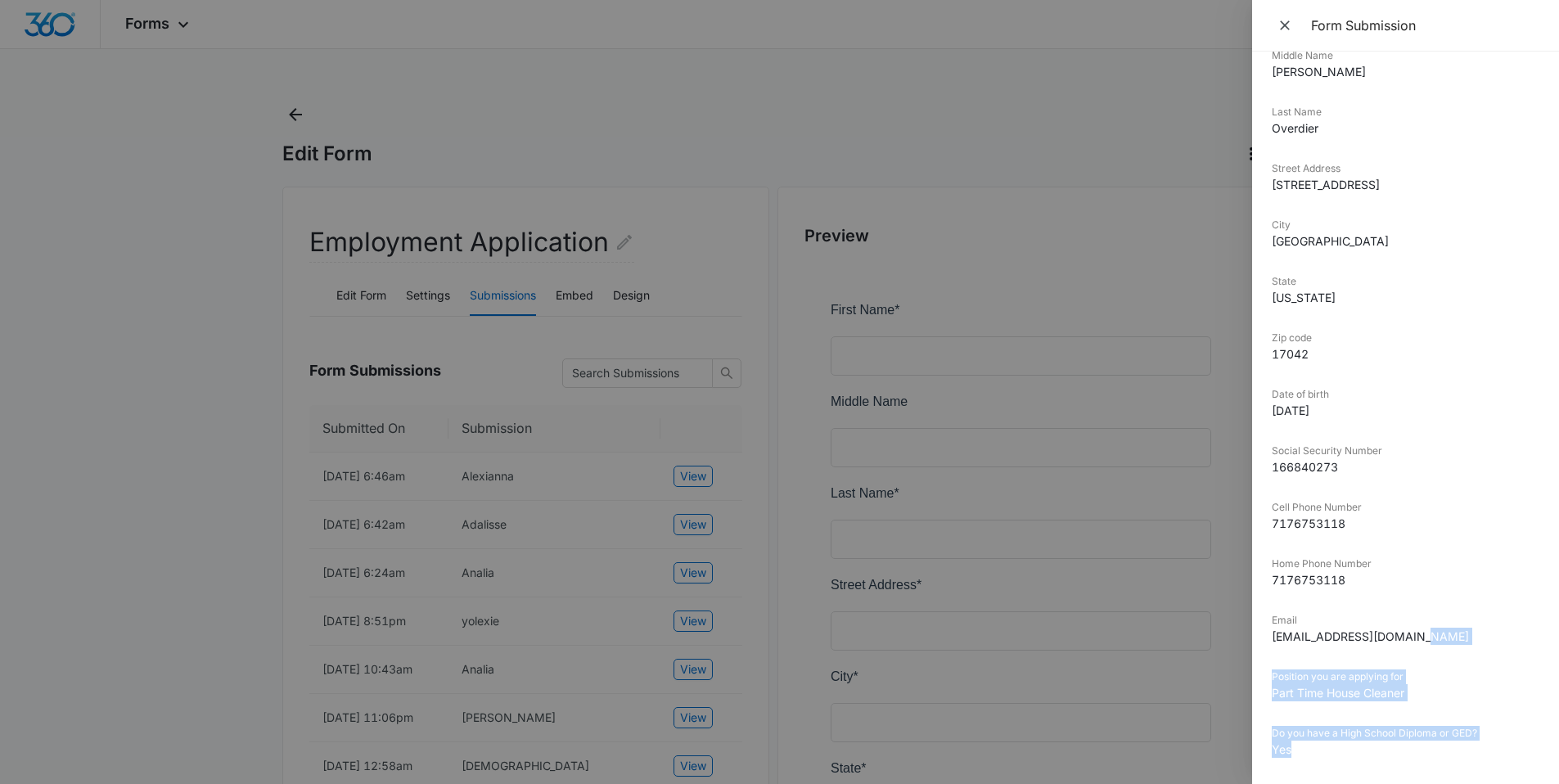
scroll to position [175, 0]
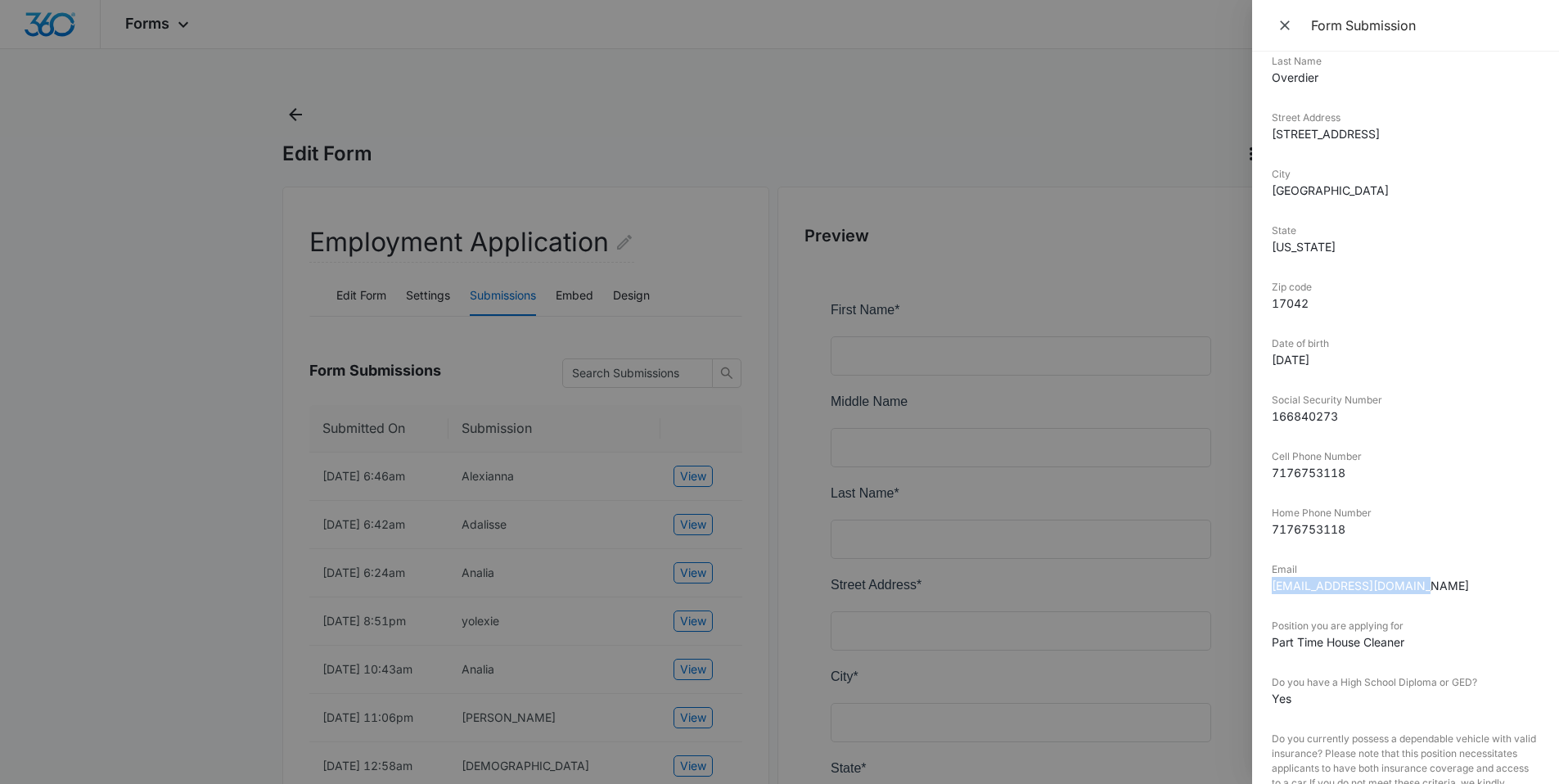
drag, startPoint x: 1439, startPoint y: 750, endPoint x: 1270, endPoint y: 590, distance: 232.7
click at [1271, 590] on div "Submitted On 10/14/2025 6:46am First Name Alexianna Middle Name Nicole Last Nam…" at bounding box center [1405, 417] width 307 height 732
click at [566, 62] on div at bounding box center [779, 392] width 1559 height 784
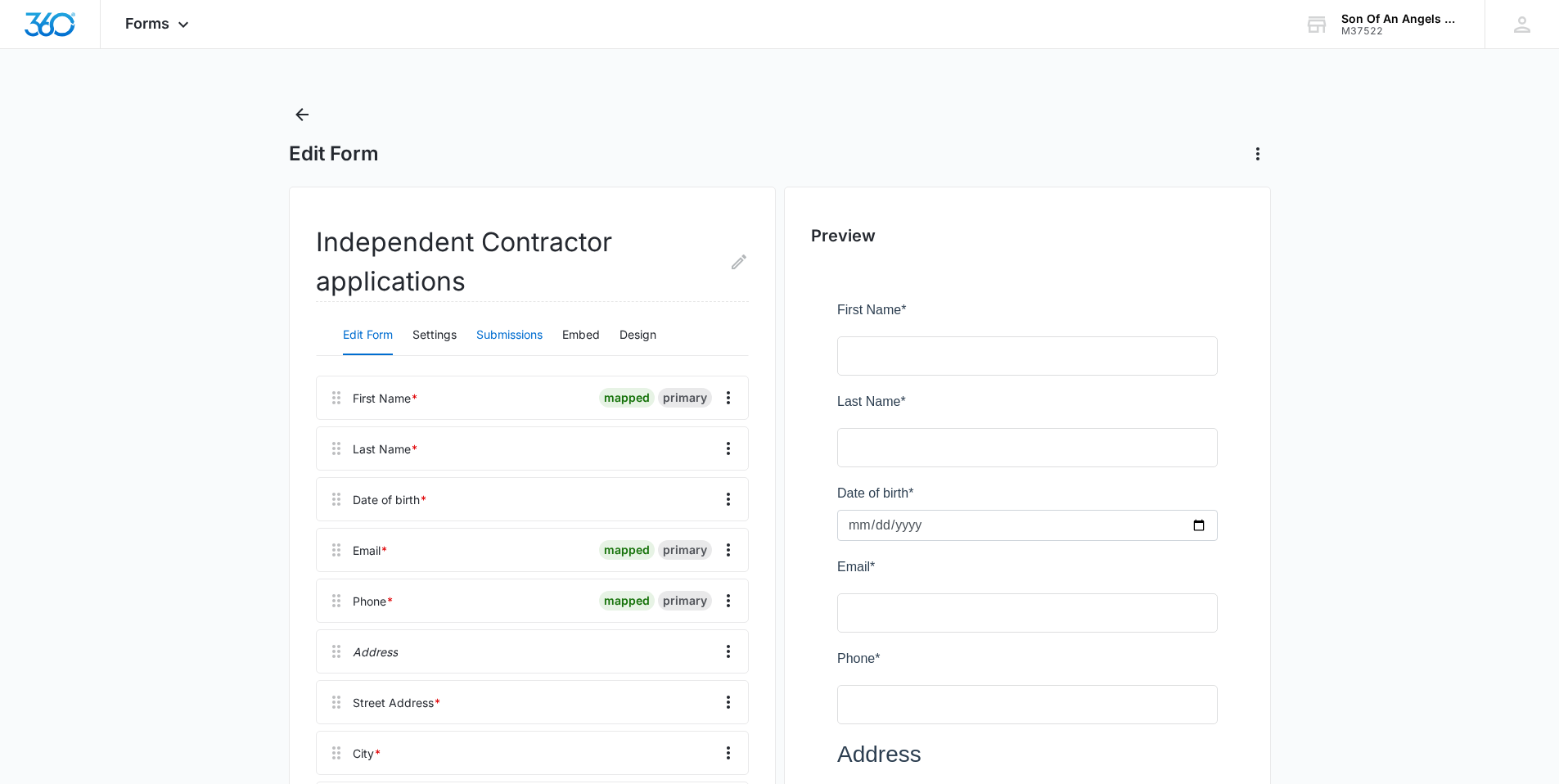
click at [518, 346] on button "Submissions" at bounding box center [509, 335] width 66 height 39
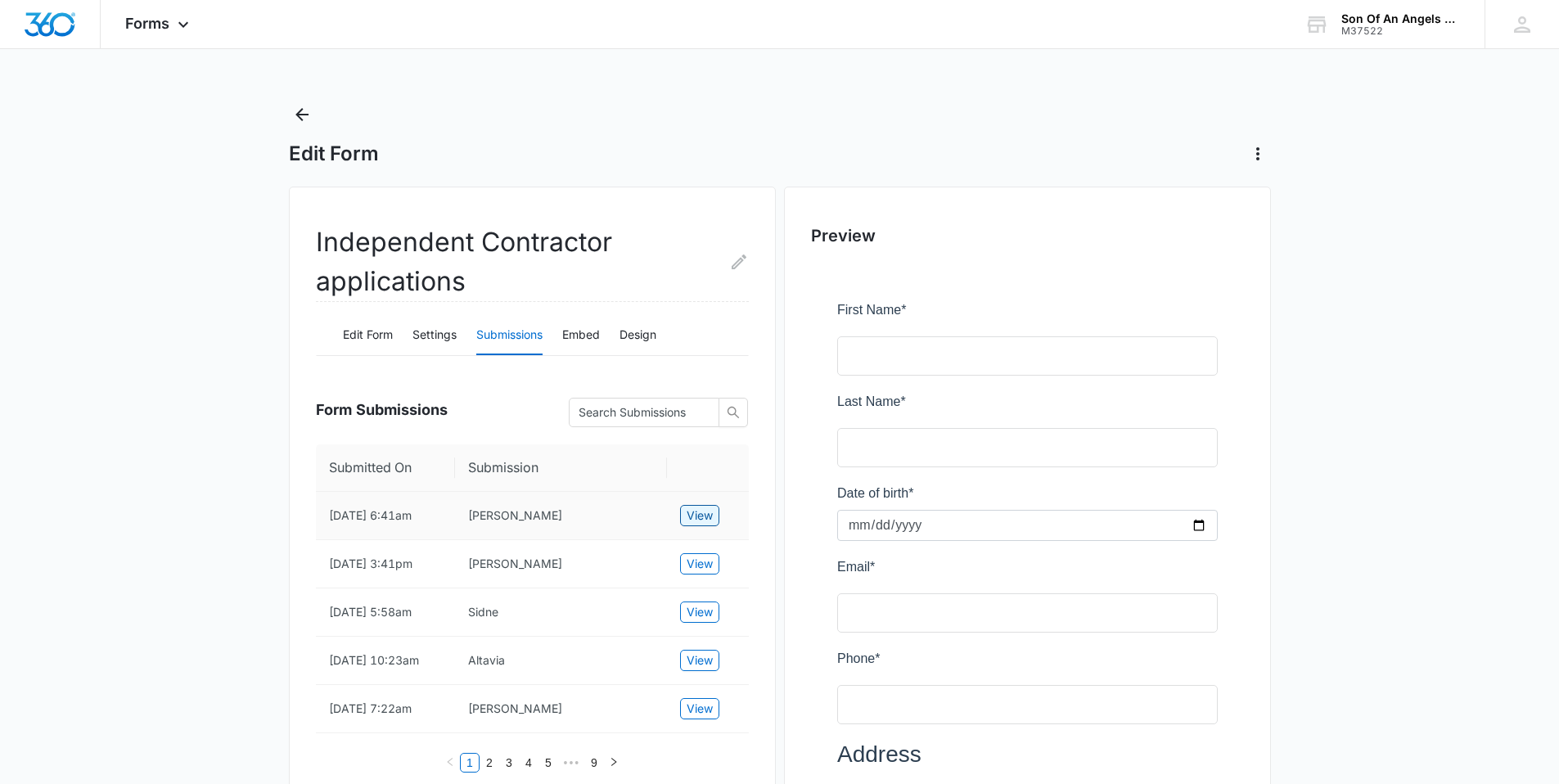
click at [690, 516] on span "View" at bounding box center [700, 515] width 26 height 18
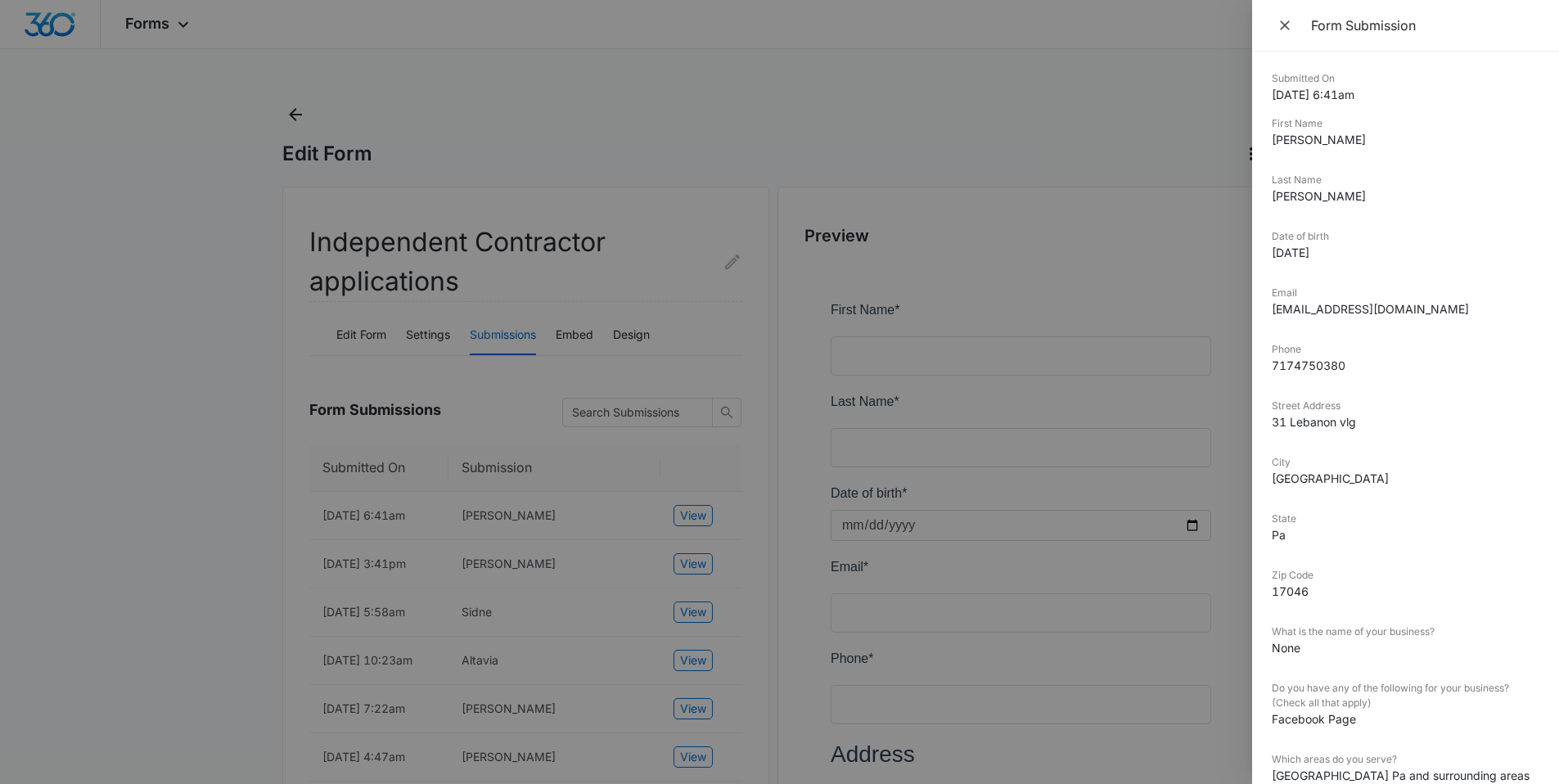
click at [804, 77] on div at bounding box center [779, 392] width 1559 height 784
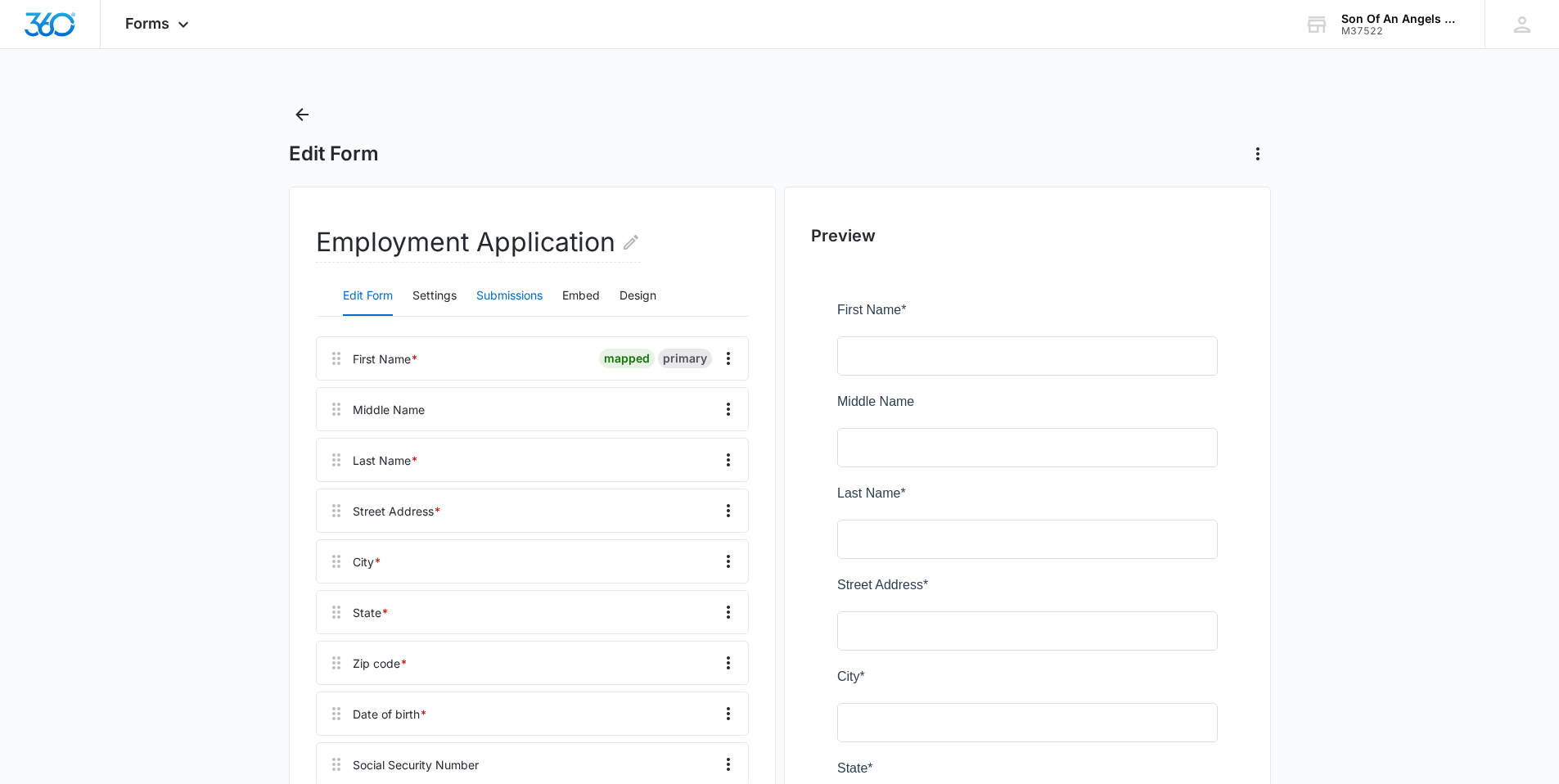
click at [537, 293] on button "Submissions" at bounding box center [509, 296] width 66 height 39
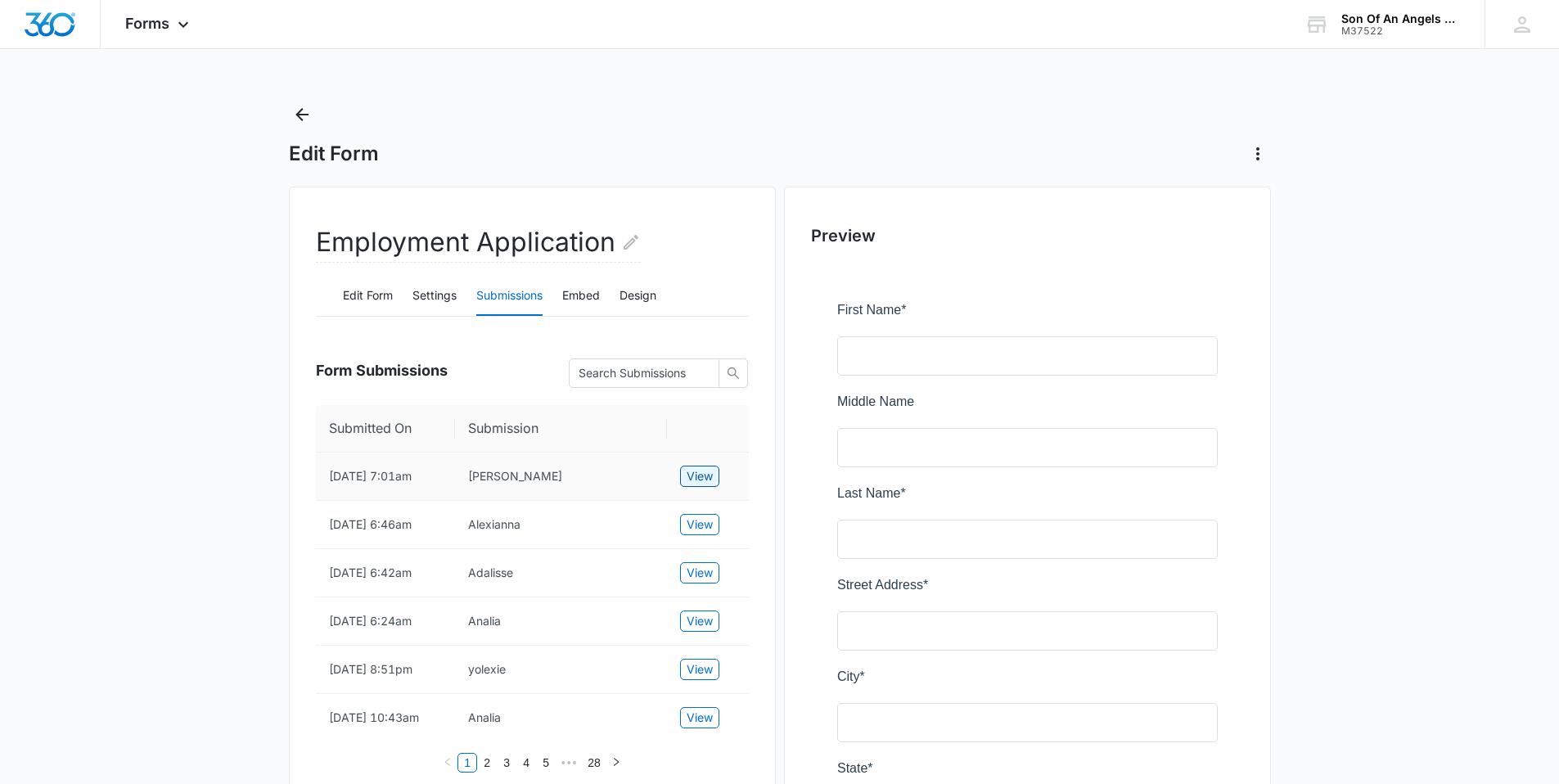
click at [702, 478] on span "View" at bounding box center [700, 476] width 26 height 18
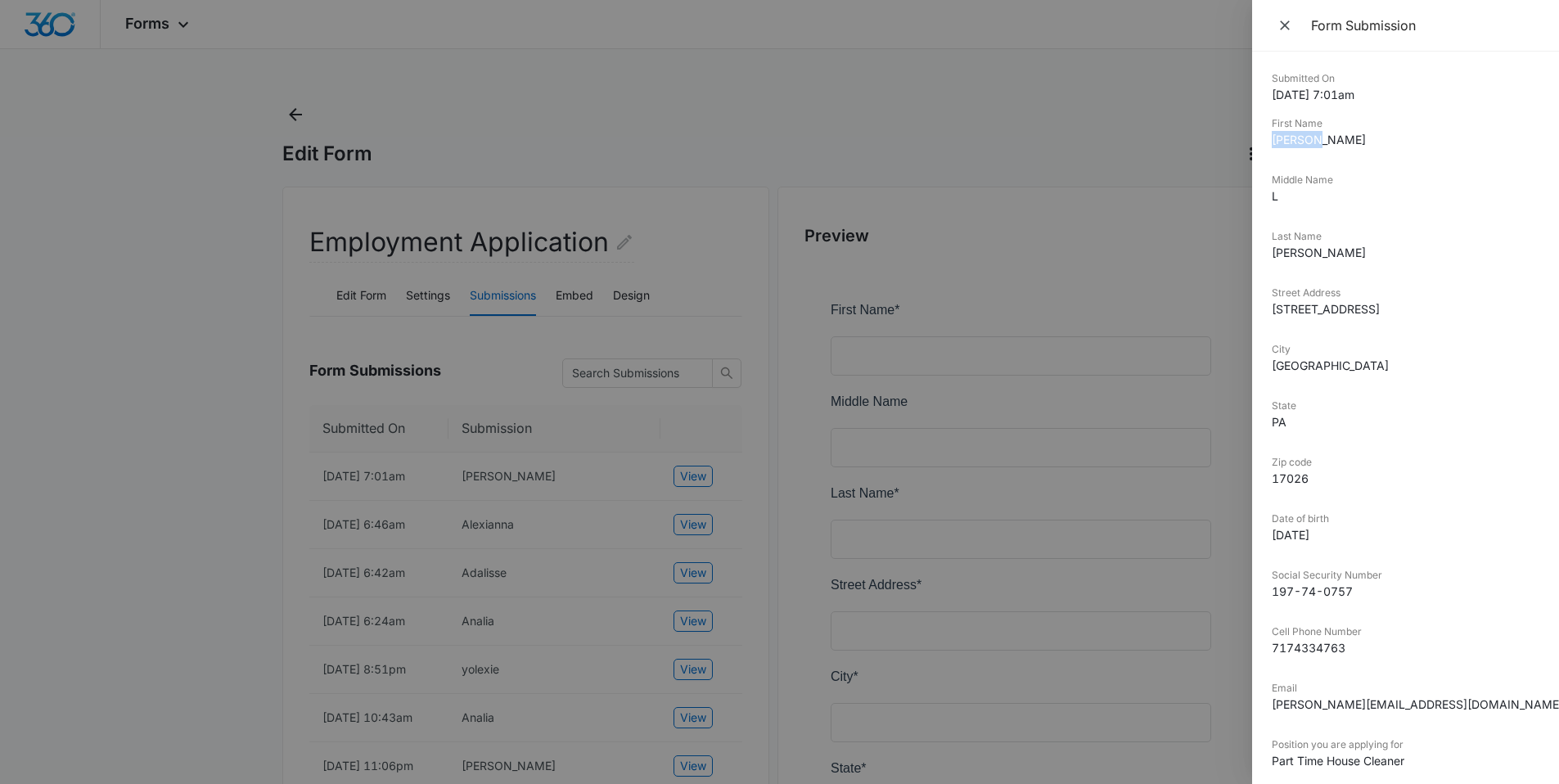
drag, startPoint x: 1317, startPoint y: 135, endPoint x: 1262, endPoint y: 133, distance: 55.0
click at [1262, 133] on div "Submitted On [DATE] 7:01am First Name [PERSON_NAME] Middle Name L Last Name [PE…" at bounding box center [1405, 417] width 307 height 732
copy dd "Kaitlyn"
drag, startPoint x: 1331, startPoint y: 249, endPoint x: 1265, endPoint y: 251, distance: 66.0
click at [1265, 251] on div "Submitted On 10/14/2025 7:01am First Name Kaitlyn Middle Name L Last Name Walke…" at bounding box center [1405, 417] width 307 height 732
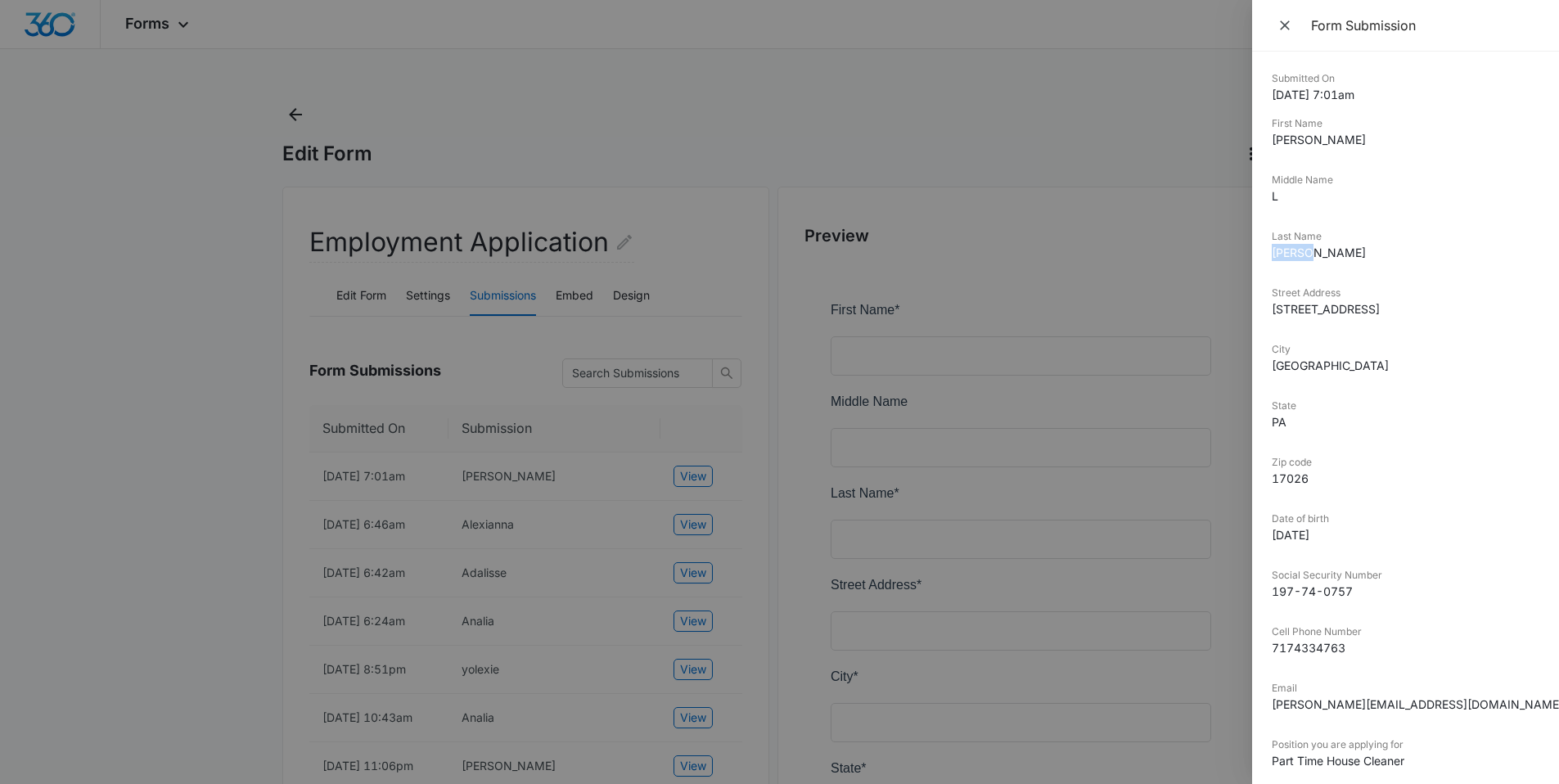
copy dd "Walker"
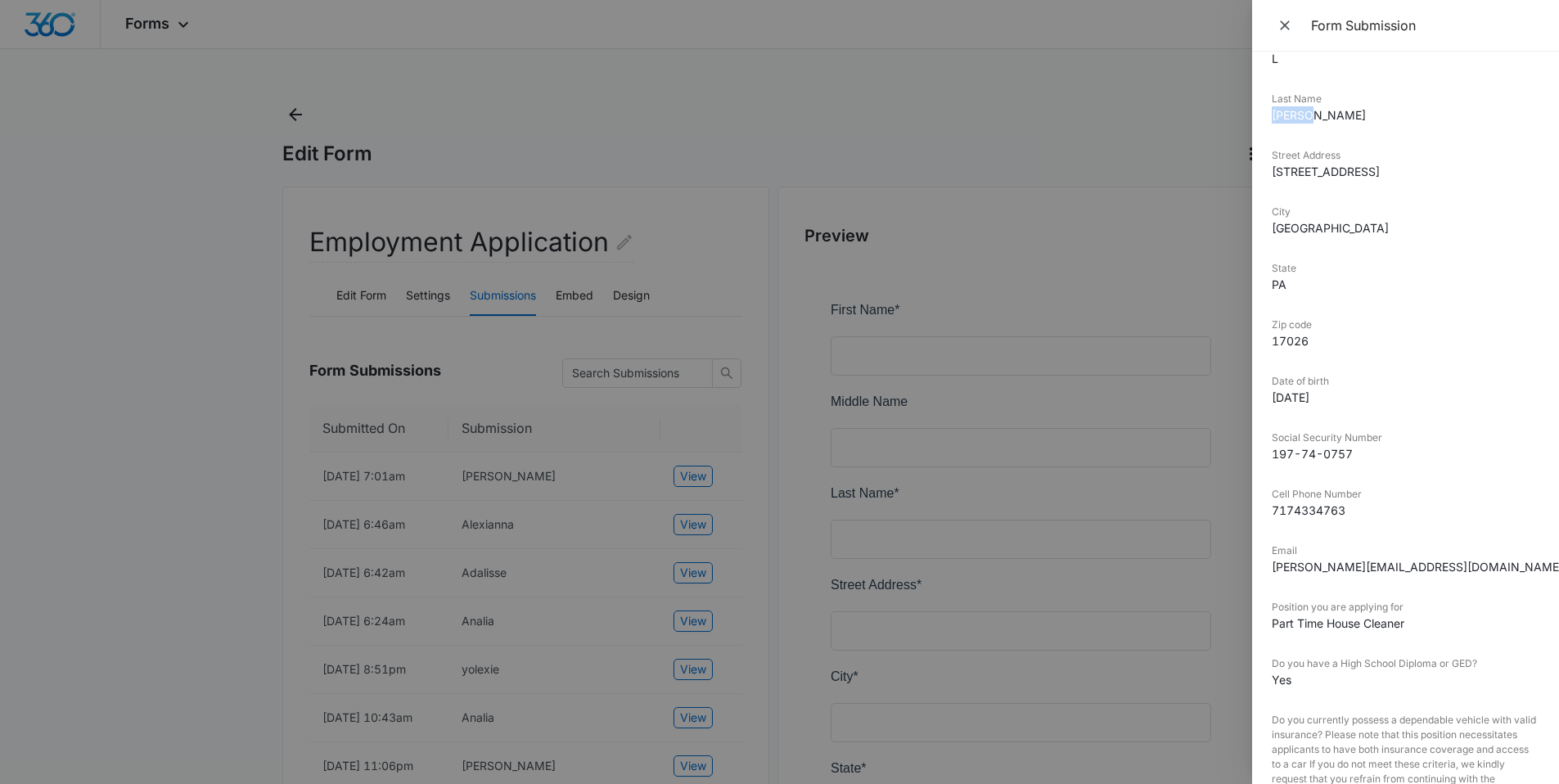
scroll to position [148, 0]
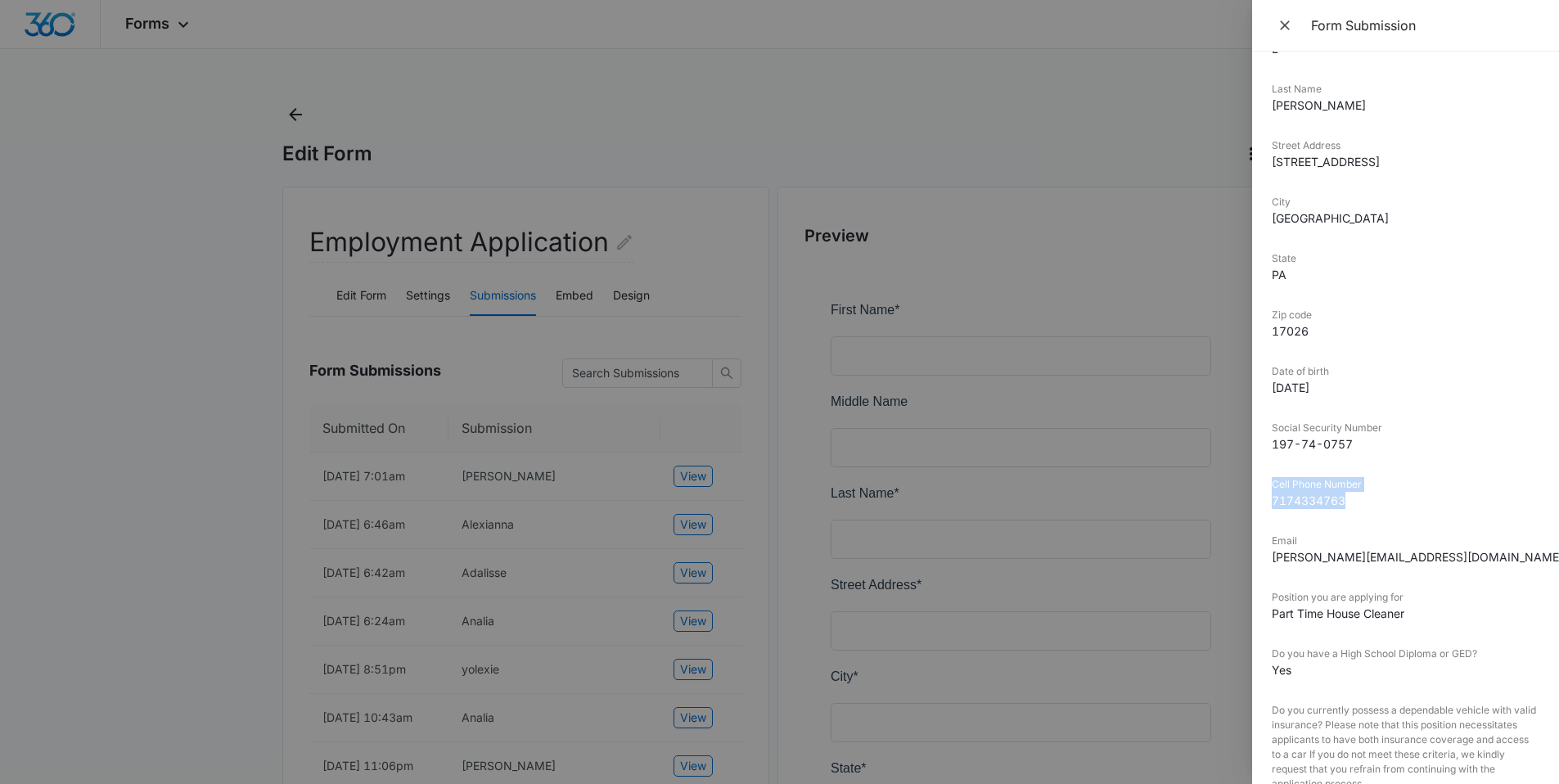
drag, startPoint x: 1371, startPoint y: 498, endPoint x: 1271, endPoint y: 465, distance: 105.3
click at [1271, 472] on div "Submitted On 10/14/2025 7:01am First Name Kaitlyn Middle Name L Last Name Walke…" at bounding box center [1405, 417] width 307 height 732
copy div "Cell Phone Number 7174334763"
click at [1303, 503] on dd "7174334763" at bounding box center [1406, 500] width 268 height 17
drag, startPoint x: 1351, startPoint y: 500, endPoint x: 1270, endPoint y: 494, distance: 81.2
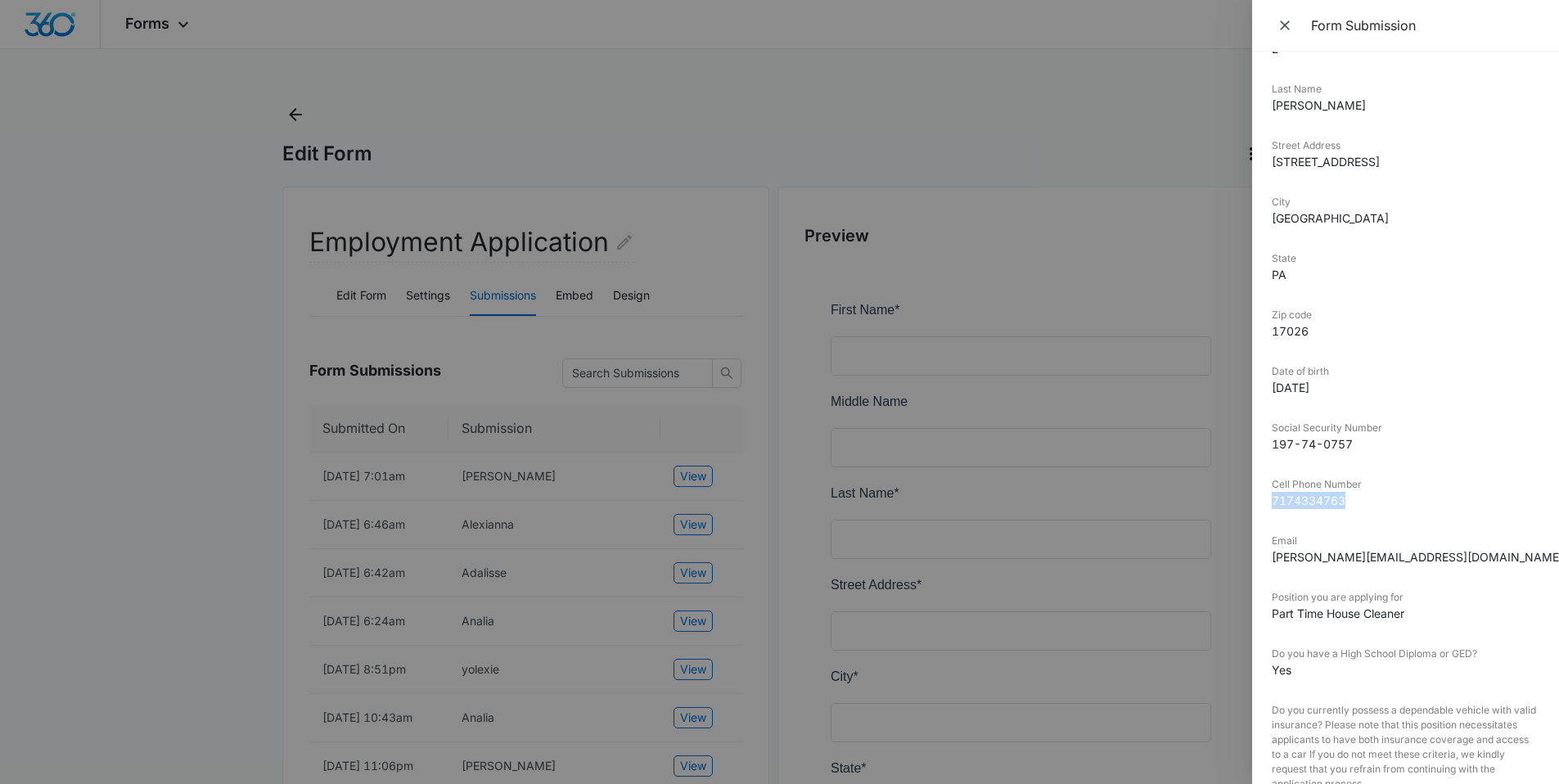
click at [1270, 494] on div "Submitted On 10/14/2025 7:01am First Name Kaitlyn Middle Name L Last Name Walke…" at bounding box center [1405, 417] width 307 height 732
copy dd "7174334763"
drag, startPoint x: 1442, startPoint y: 564, endPoint x: 1258, endPoint y: 557, distance: 184.1
click at [1258, 557] on div "Submitted On 10/14/2025 7:01am First Name Kaitlyn Middle Name L Last Name Walke…" at bounding box center [1405, 417] width 307 height 732
copy dd "k.walker.111613@gmail.com"
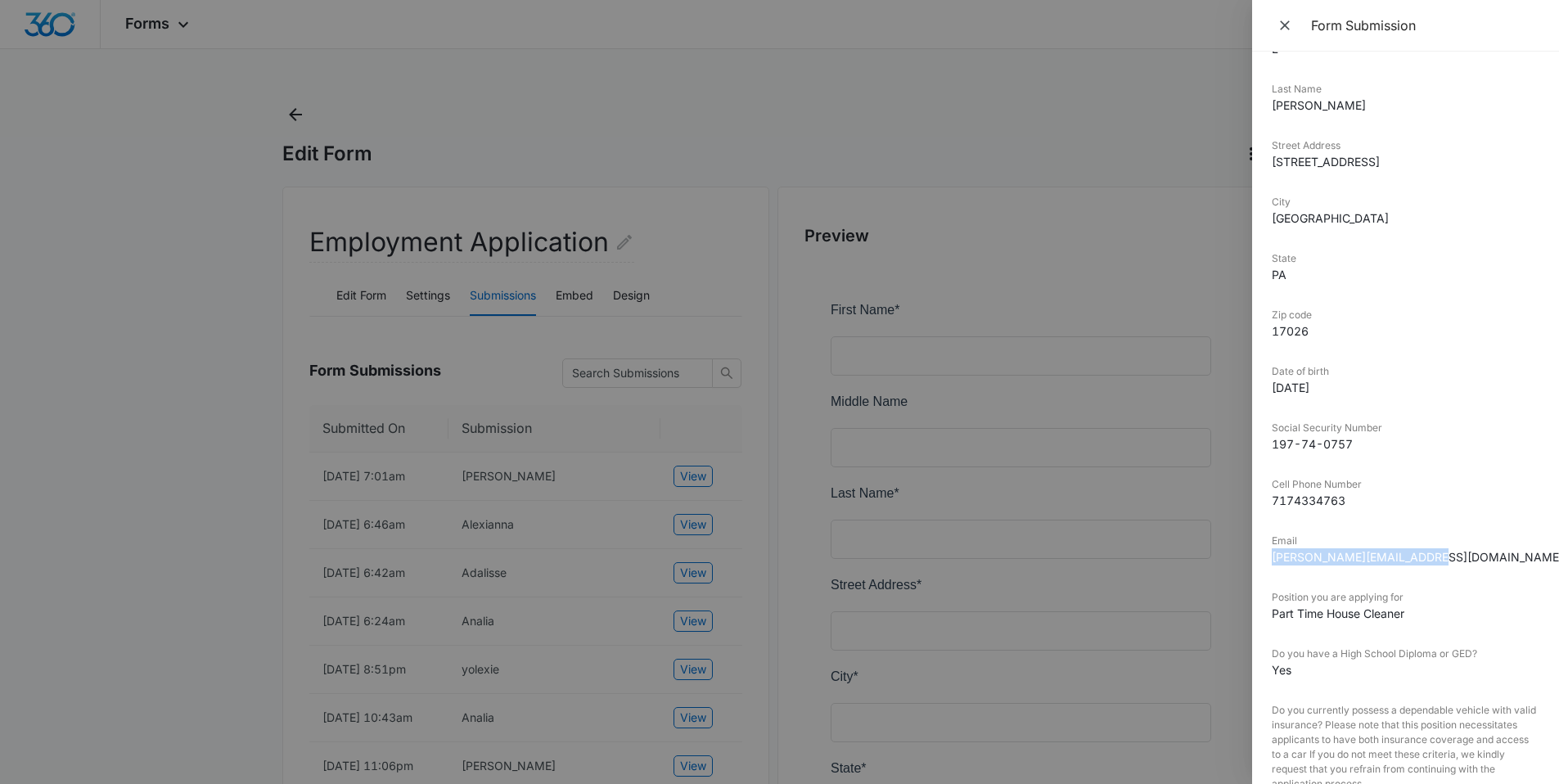
click at [143, 411] on div at bounding box center [779, 392] width 1559 height 784
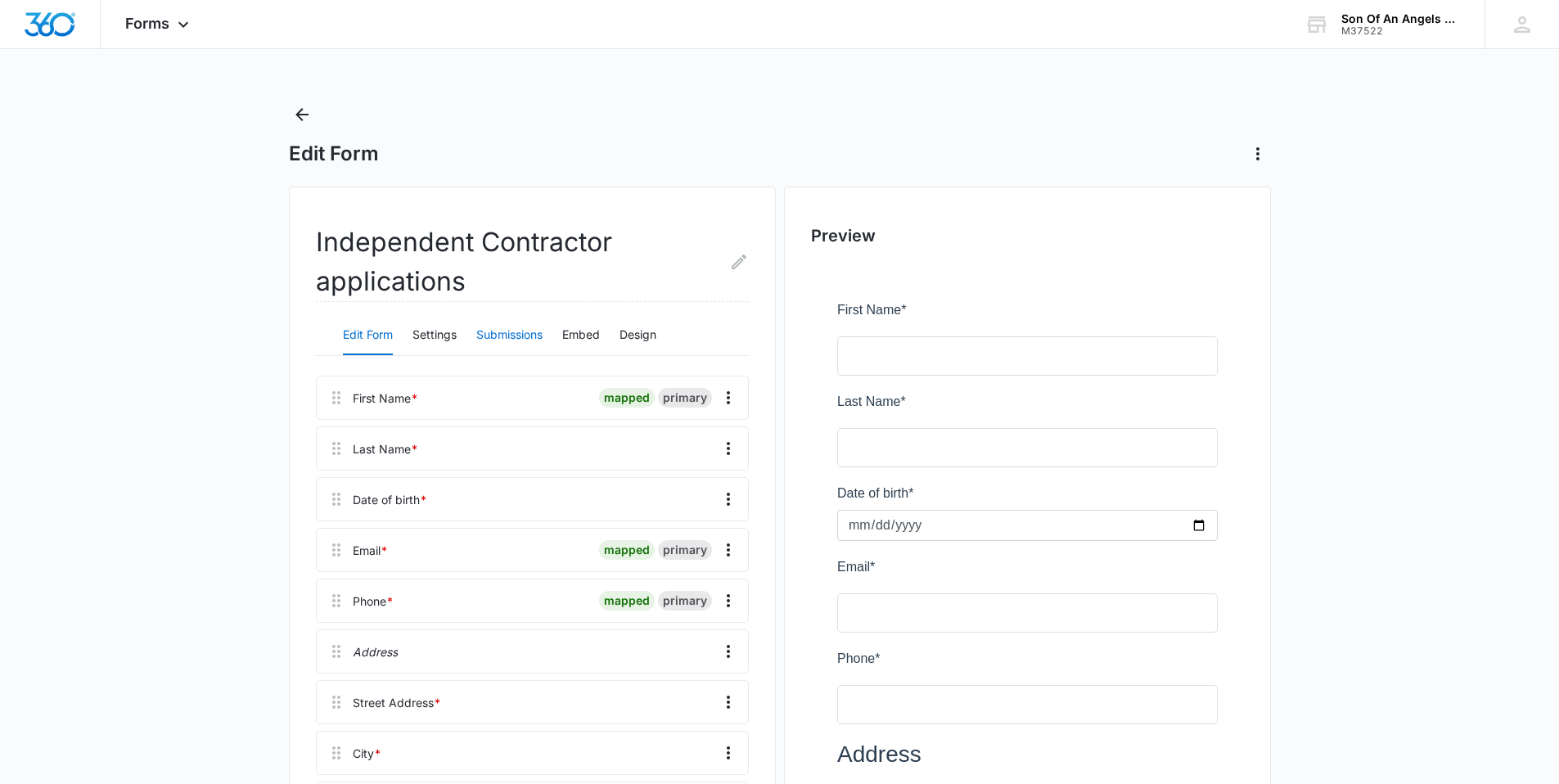
click at [493, 336] on button "Submissions" at bounding box center [509, 335] width 66 height 39
click at [515, 341] on button "Submissions" at bounding box center [509, 335] width 66 height 39
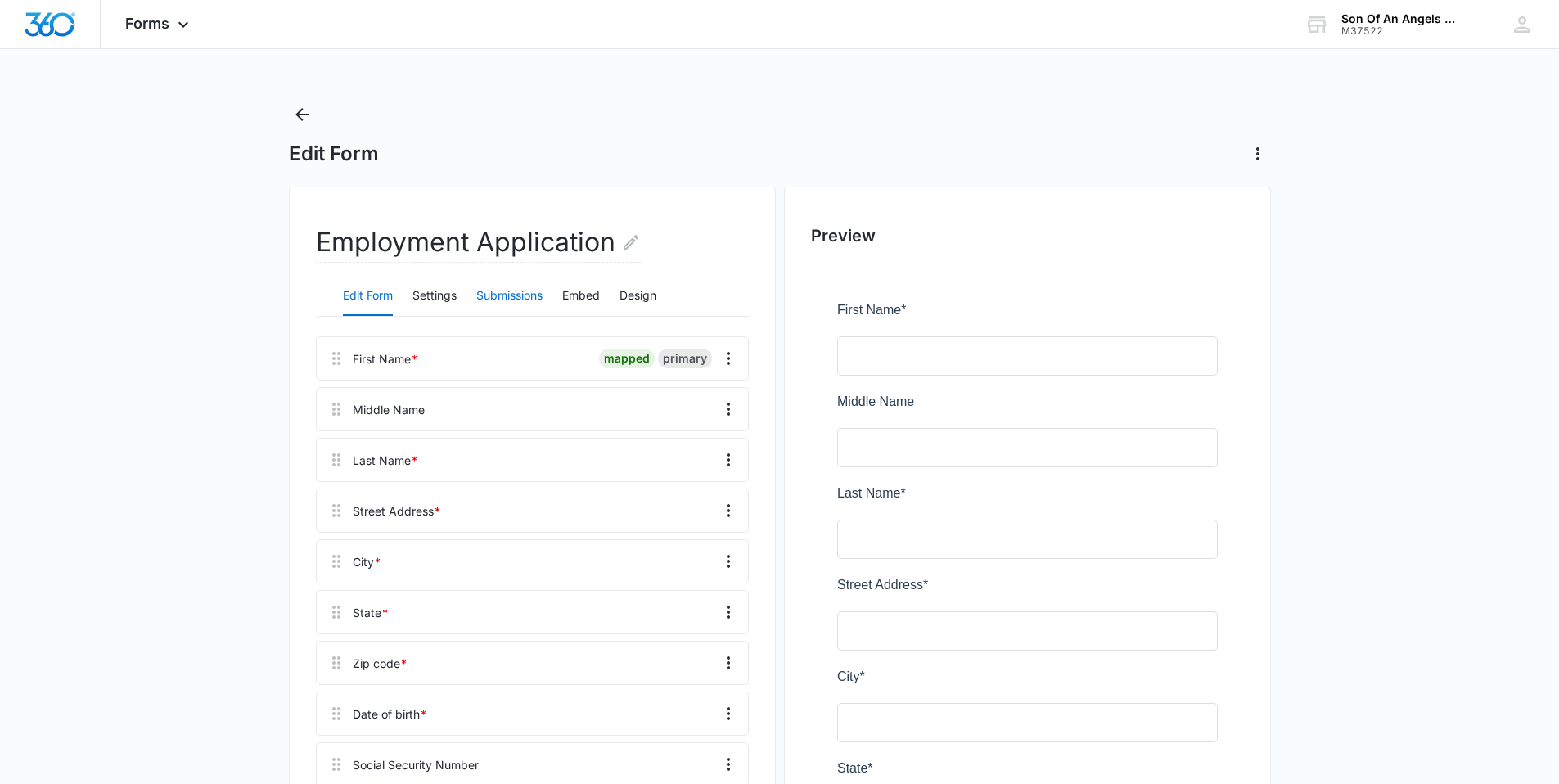
click at [499, 300] on button "Submissions" at bounding box center [509, 296] width 66 height 39
